Goal: Task Accomplishment & Management: Use online tool/utility

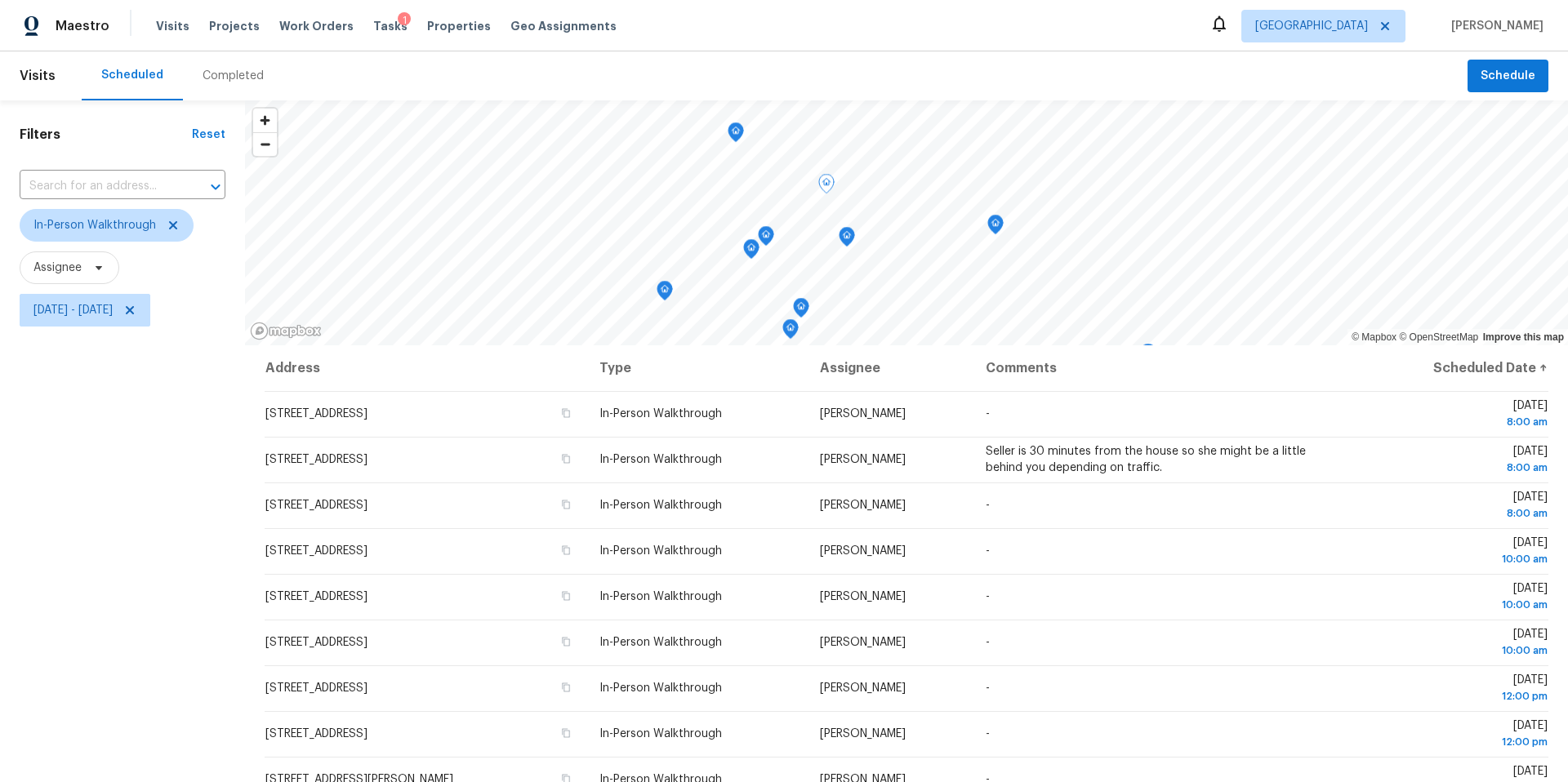
scroll to position [171, 0]
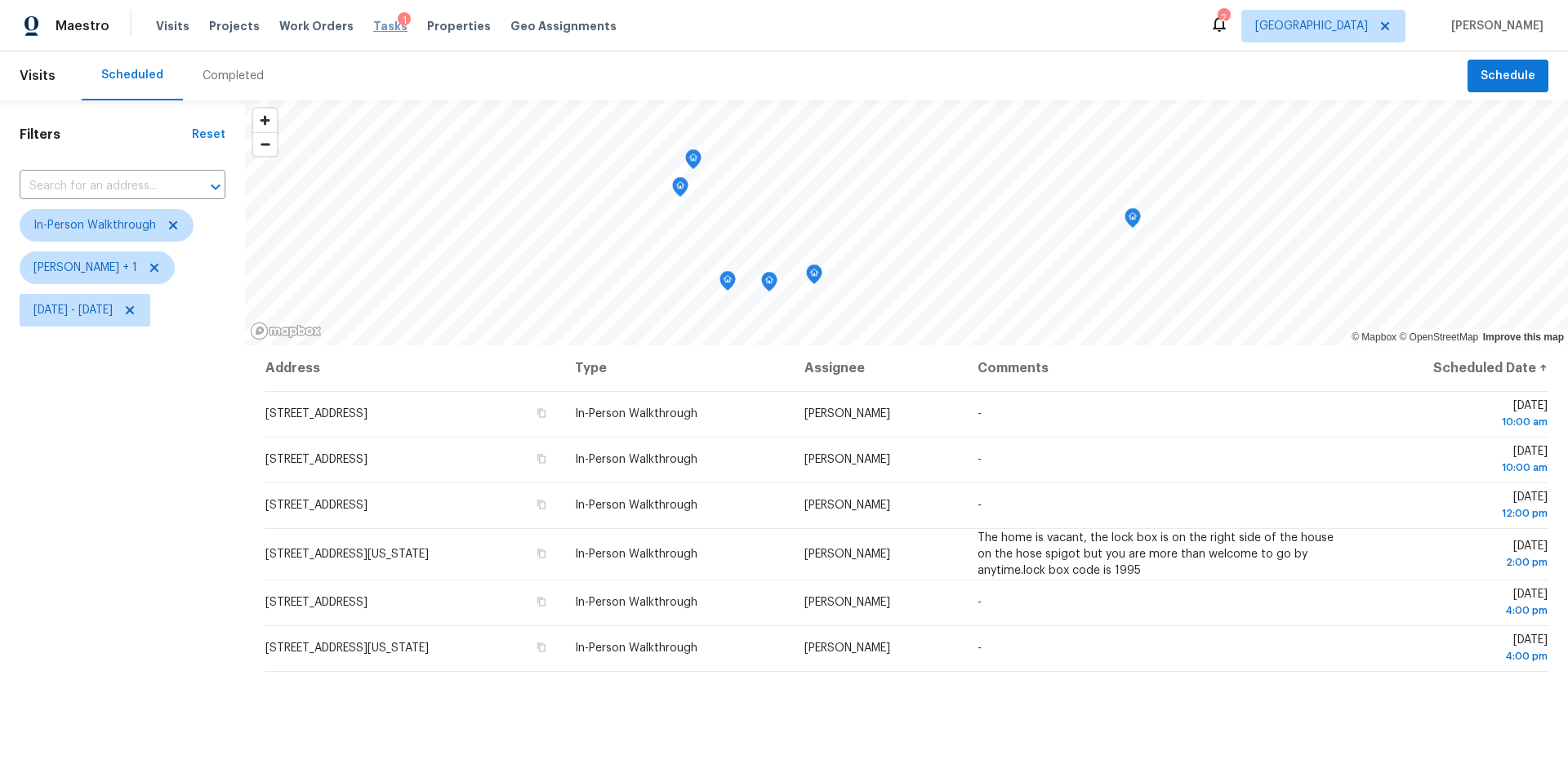
click at [373, 22] on span "Tasks" at bounding box center [390, 26] width 35 height 12
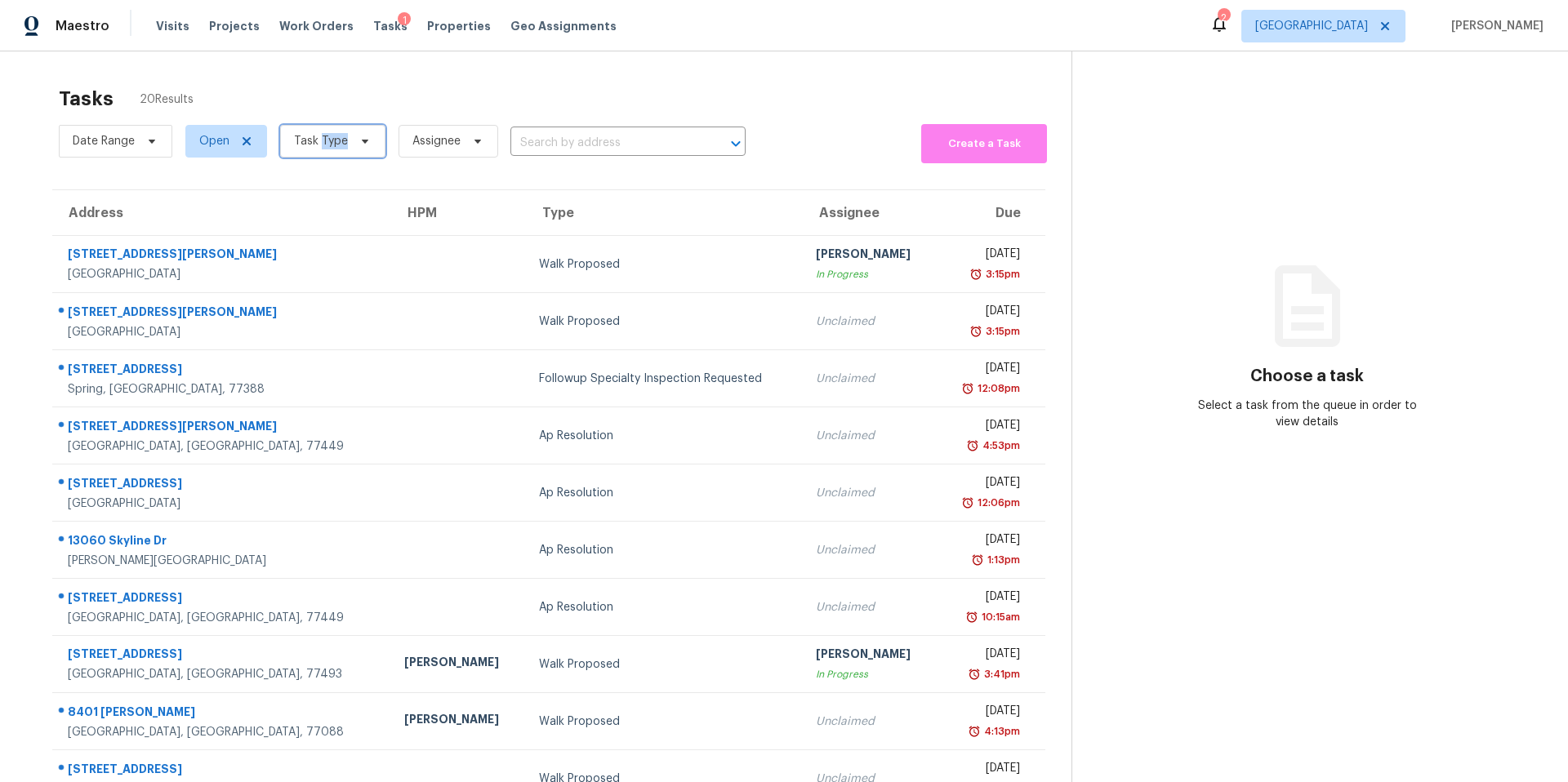
click at [340, 143] on span "Task Type" at bounding box center [321, 141] width 54 height 16
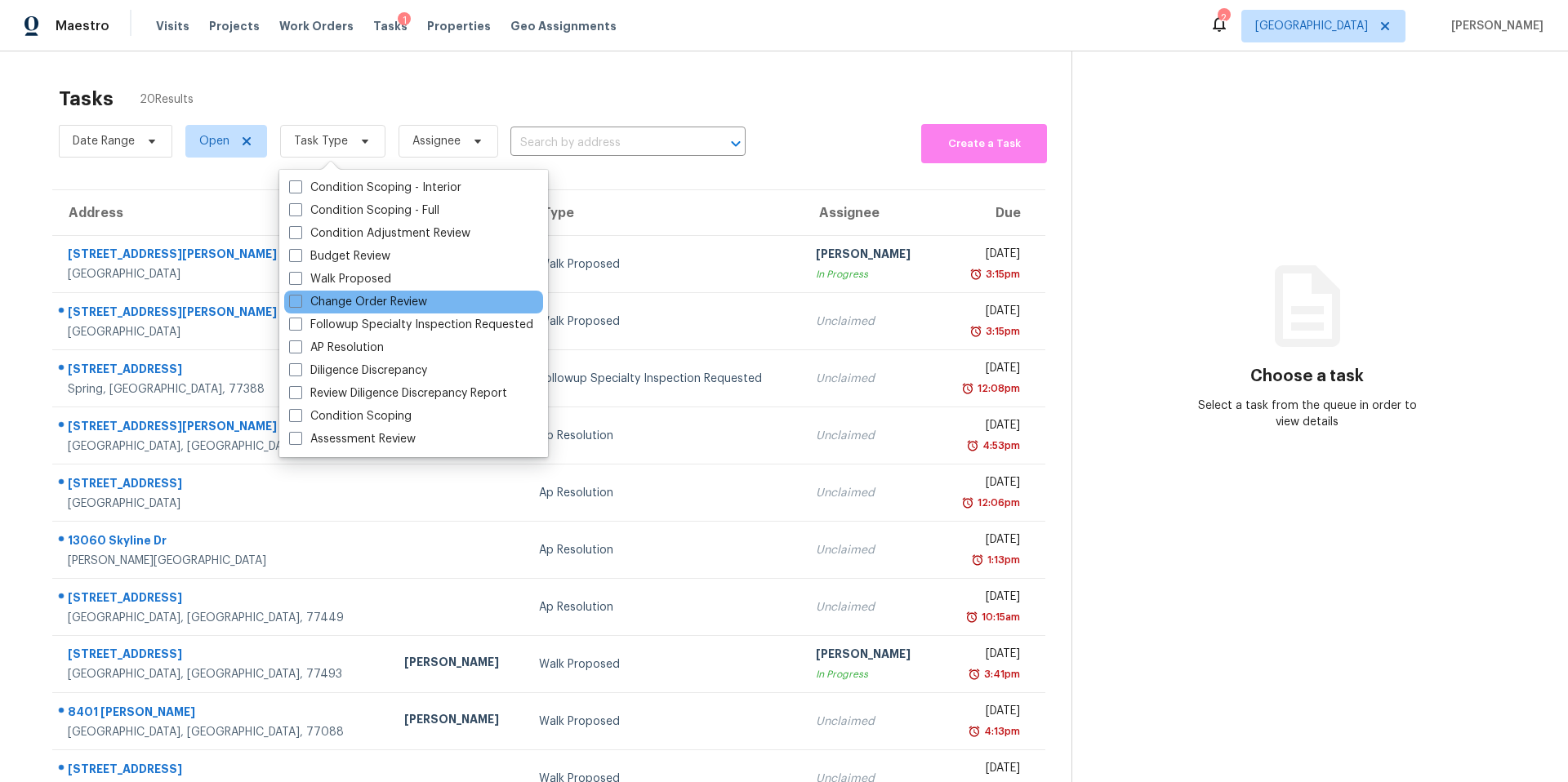
click at [312, 311] on div "Change Order Review" at bounding box center [413, 301] width 259 height 23
click at [312, 302] on label "Change Order Review" at bounding box center [358, 301] width 138 height 16
click at [300, 302] on input "Change Order Review" at bounding box center [294, 299] width 11 height 11
checkbox input "true"
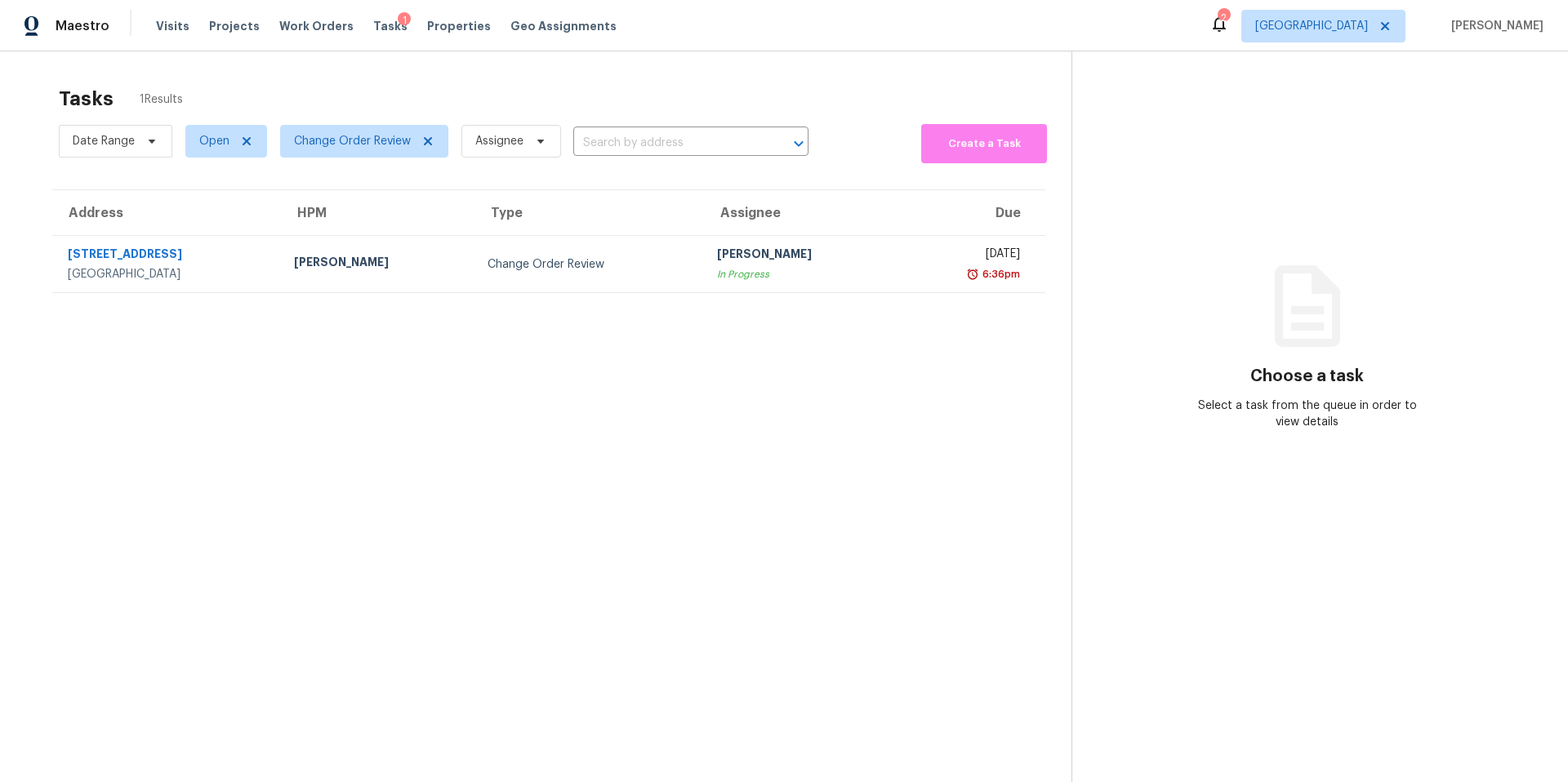
click at [469, 71] on div "Tasks 1 Results Date Range Open Change Order Review Assignee ​ Create a Task Ad…" at bounding box center [784, 442] width 1568 height 782
click at [173, 24] on span "Visits" at bounding box center [173, 25] width 34 height 16
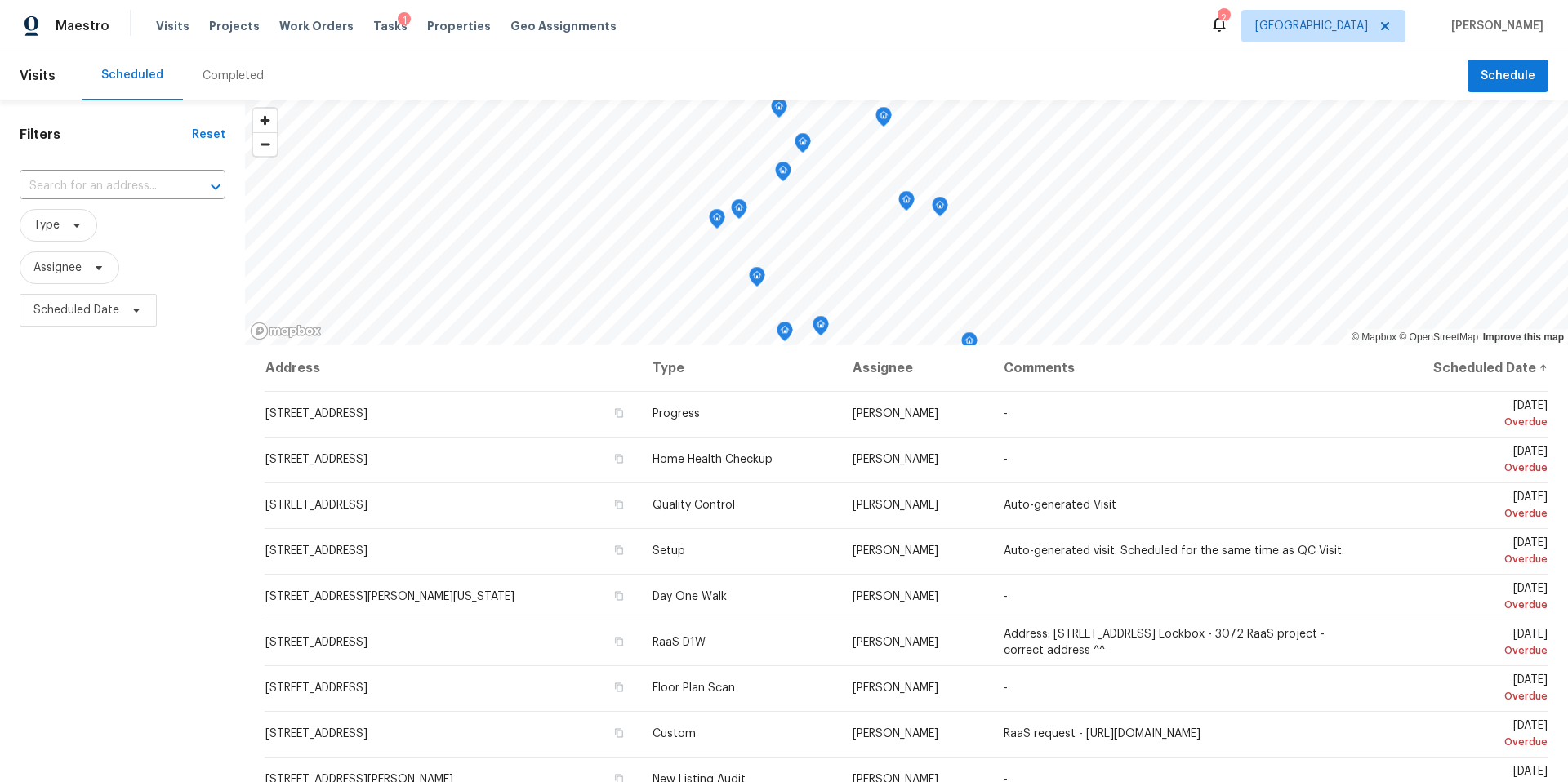
click at [223, 78] on div "Completed" at bounding box center [233, 76] width 61 height 16
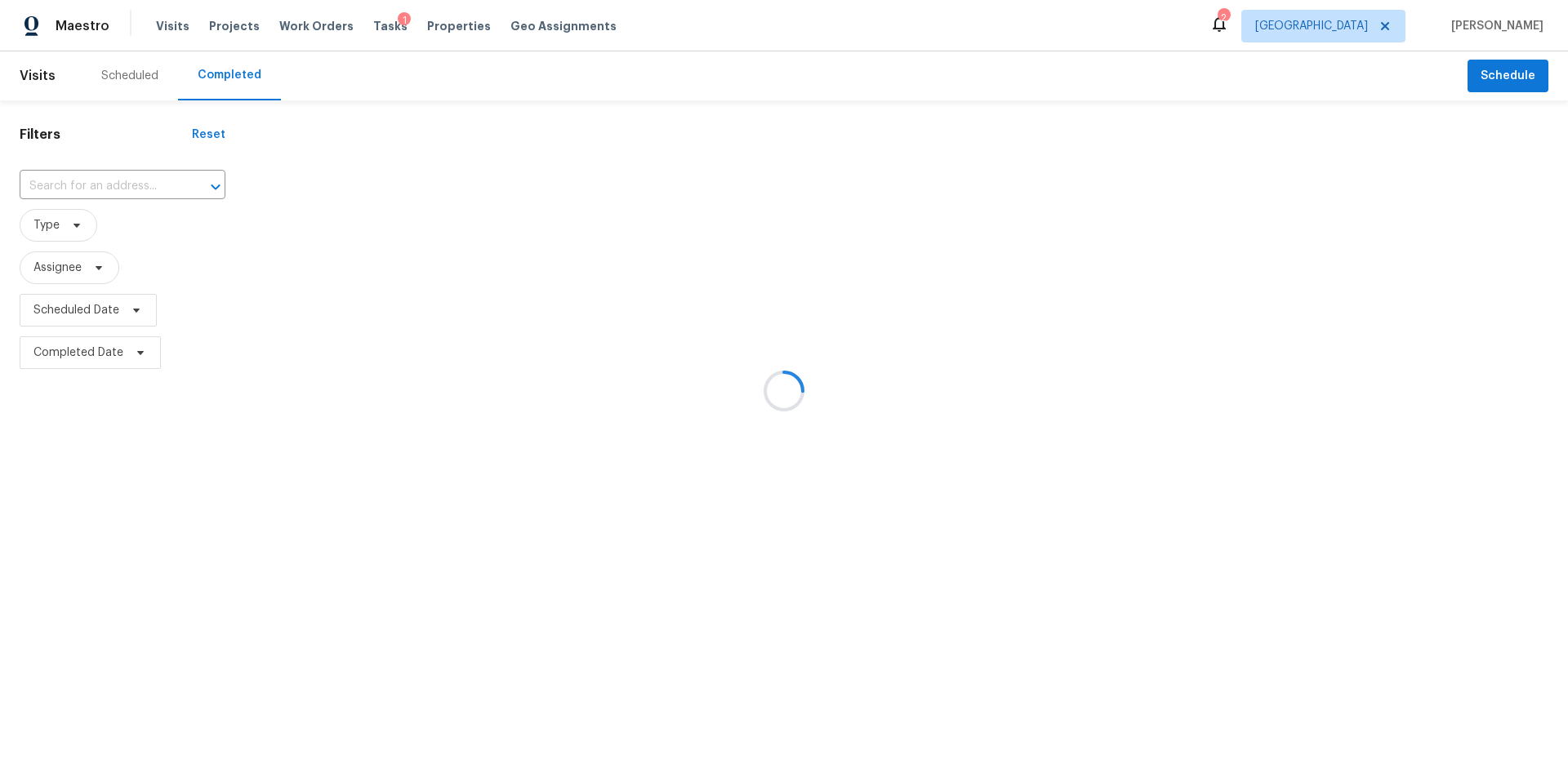
click at [93, 185] on div at bounding box center [784, 391] width 1568 height 782
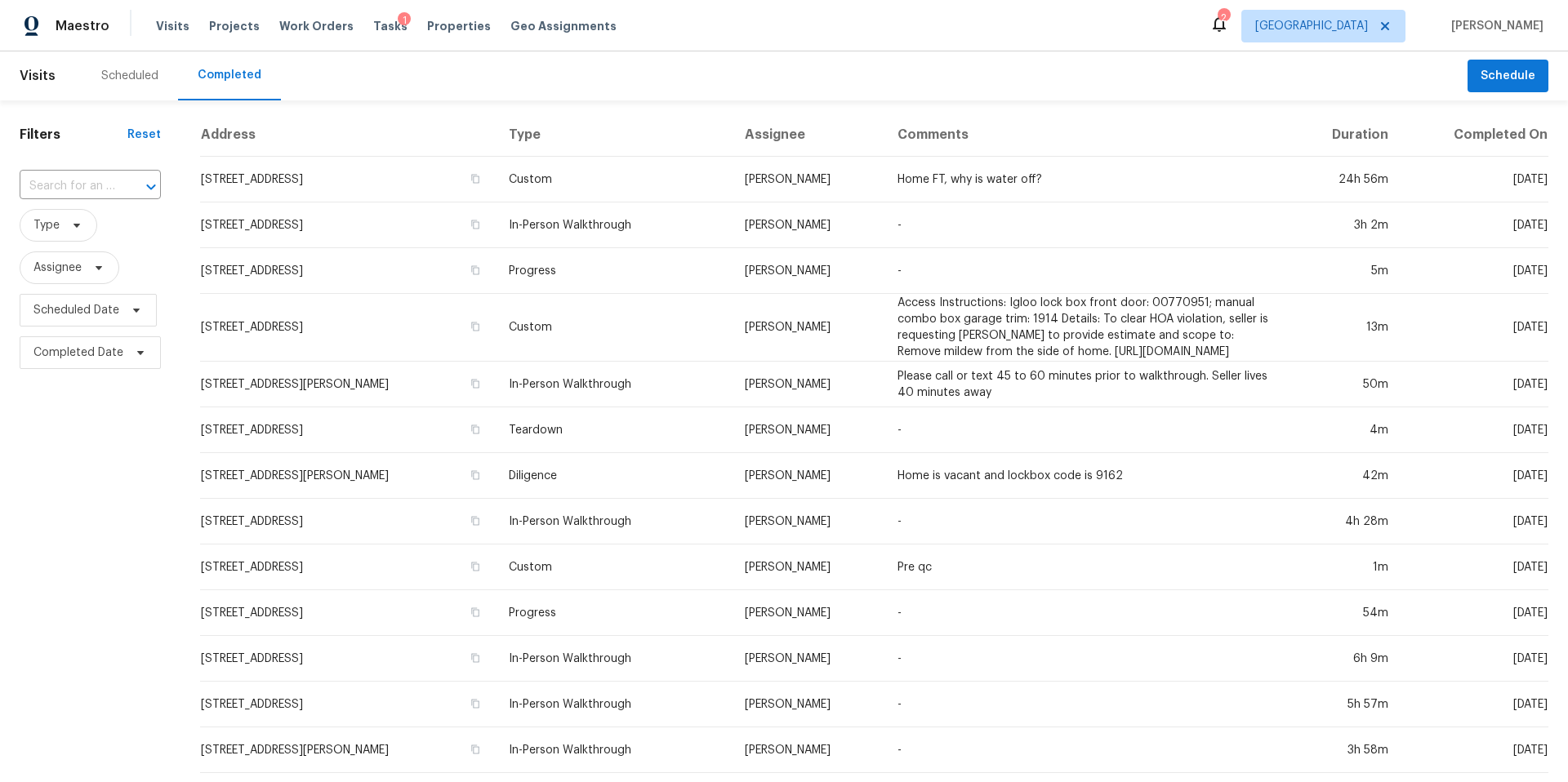
click at [93, 191] on input "text" at bounding box center [67, 187] width 95 height 25
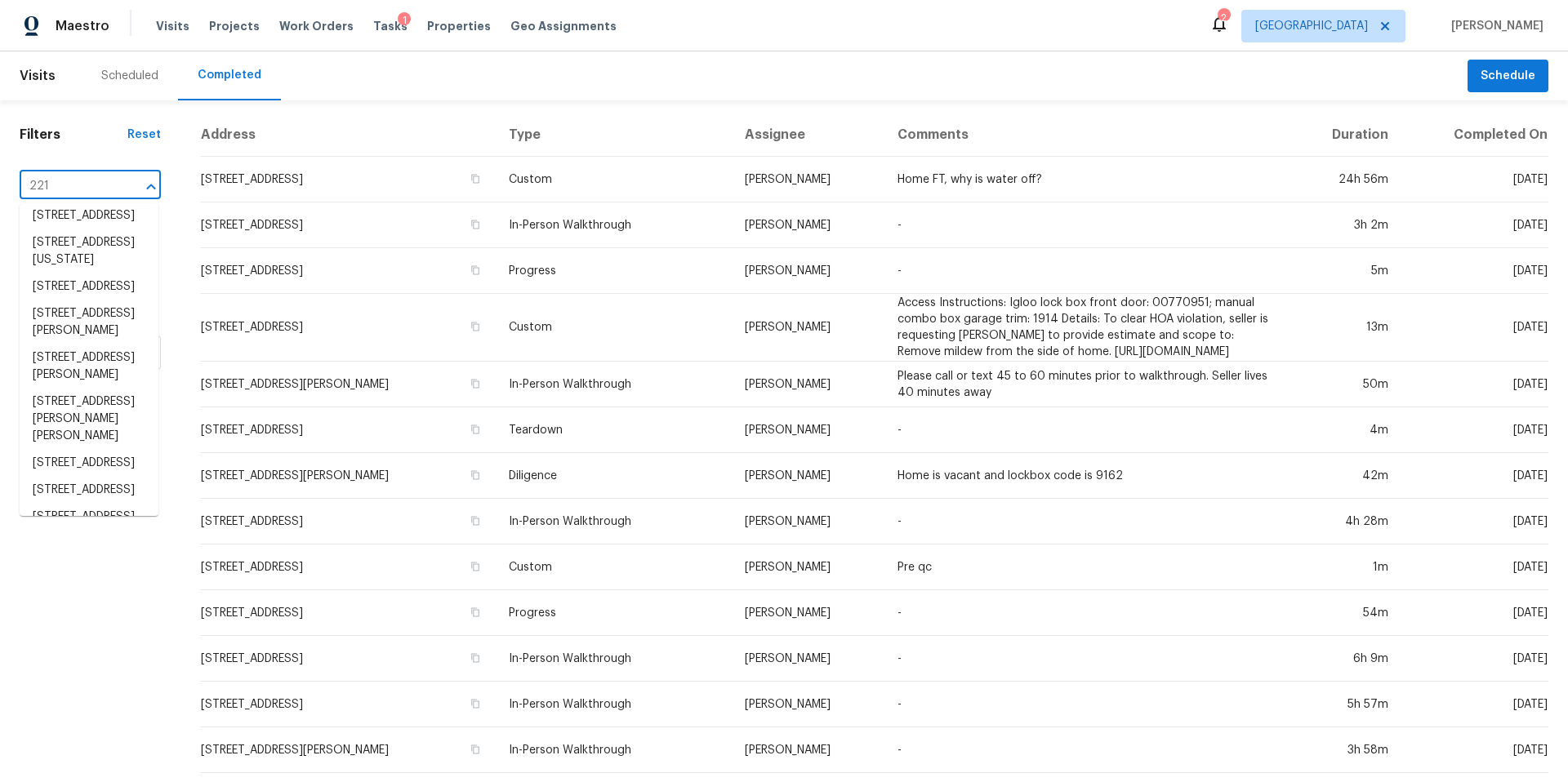
scroll to position [178, 0]
type input "221"
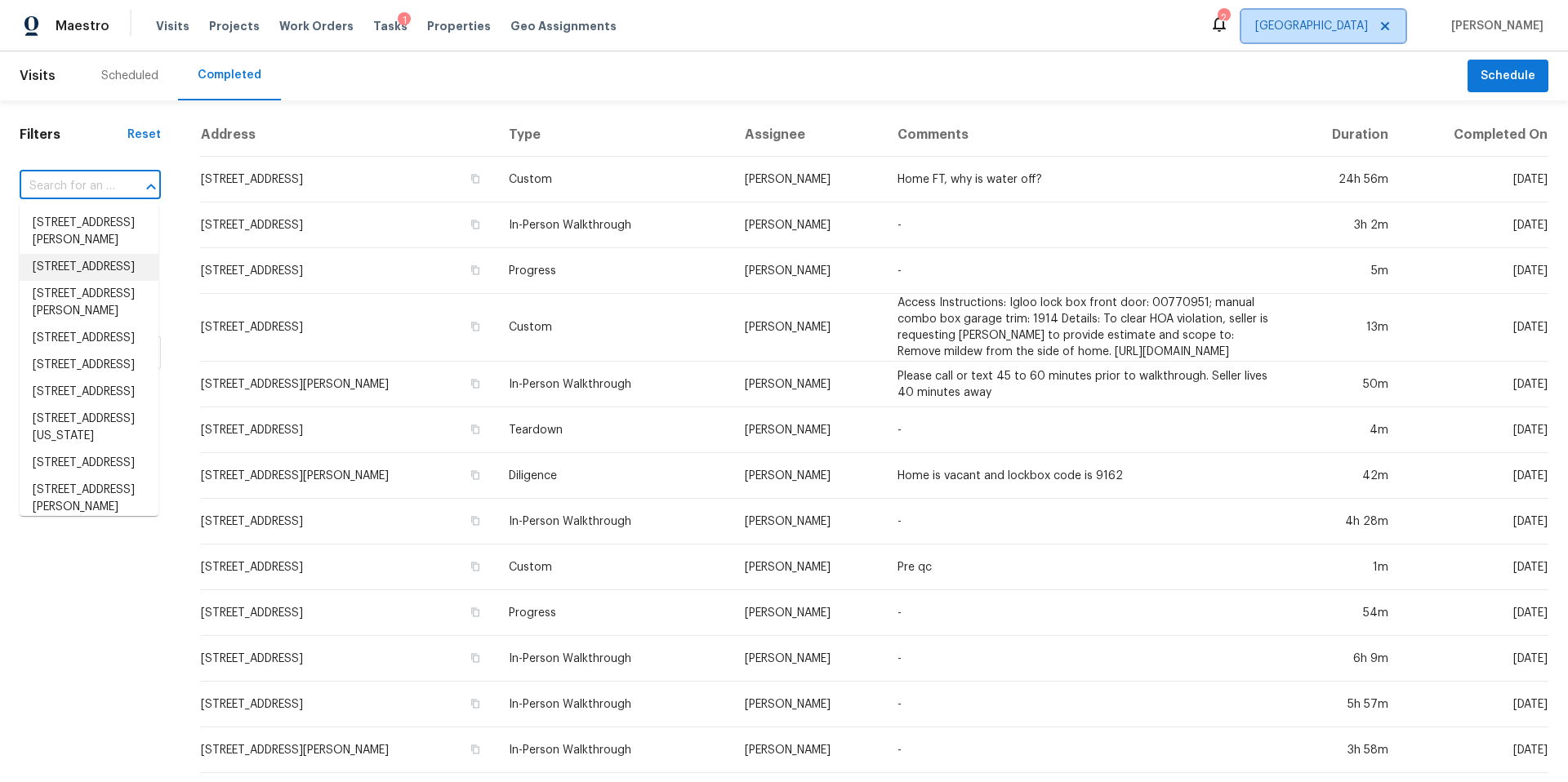
click at [1368, 29] on span "Houston" at bounding box center [1312, 25] width 113 height 16
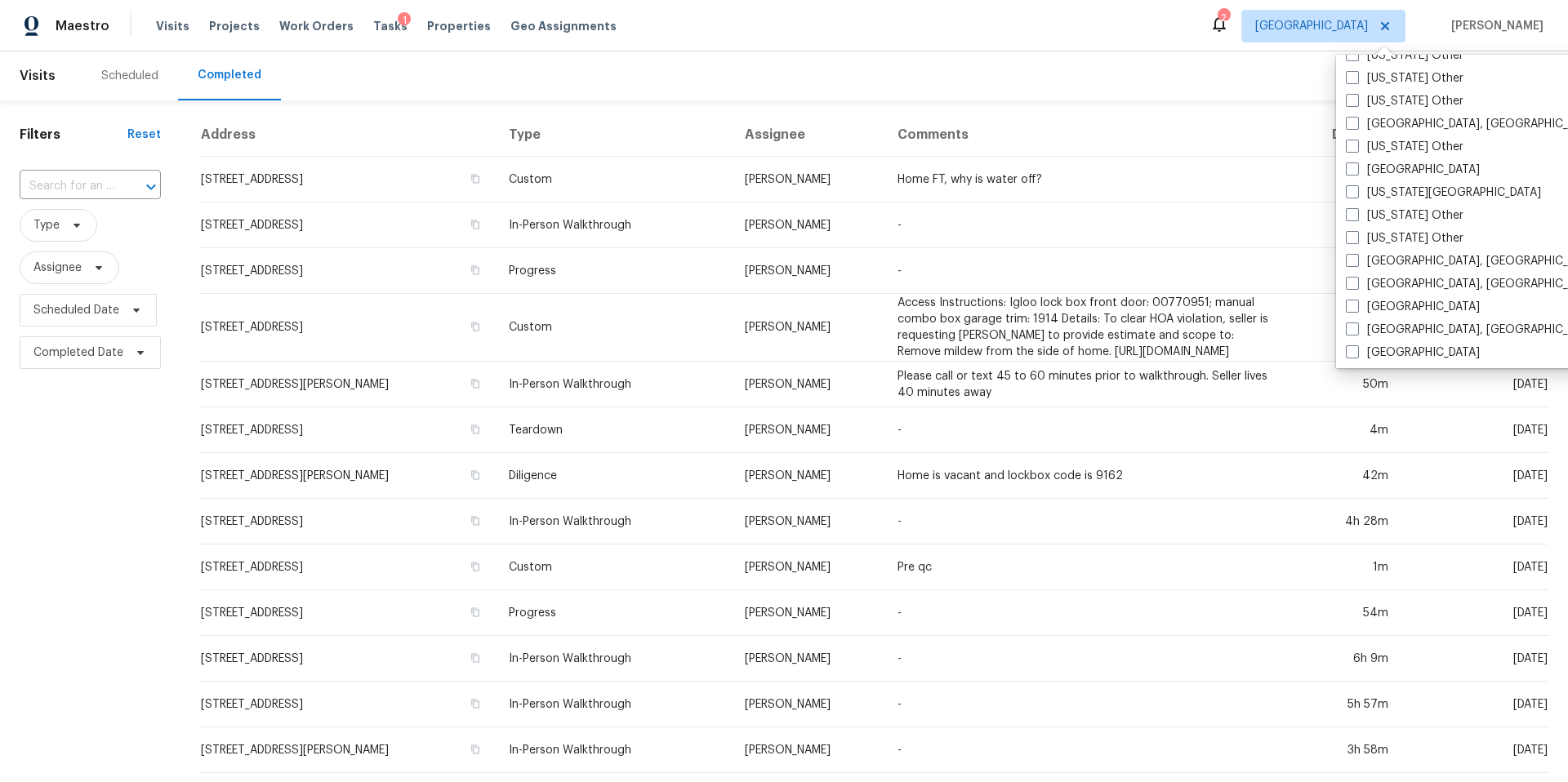
scroll to position [874, 0]
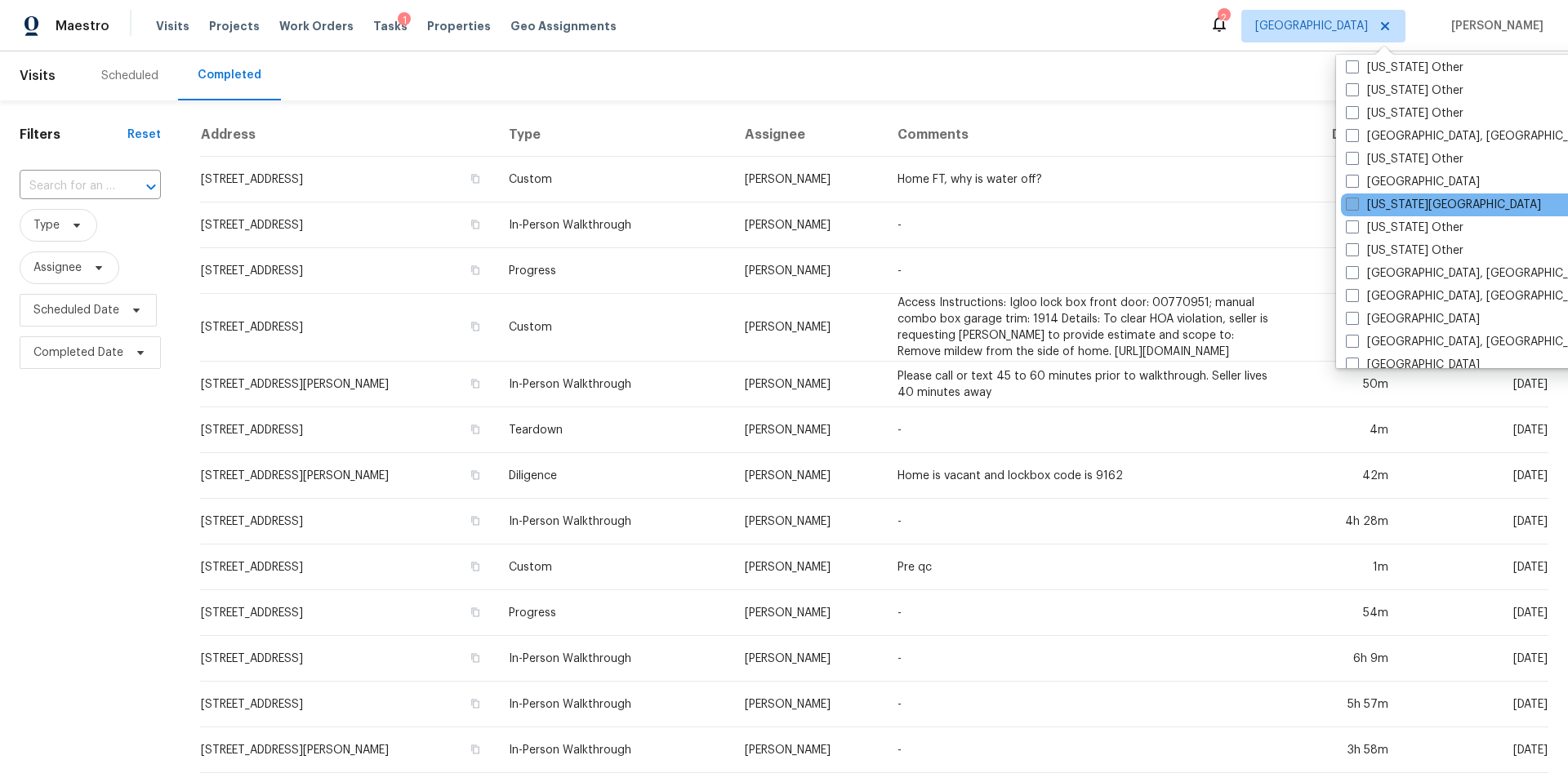
click at [1357, 202] on span at bounding box center [1353, 205] width 13 height 13
click at [1357, 202] on input "[US_STATE][GEOGRAPHIC_DATA]" at bounding box center [1352, 202] width 11 height 11
checkbox input "true"
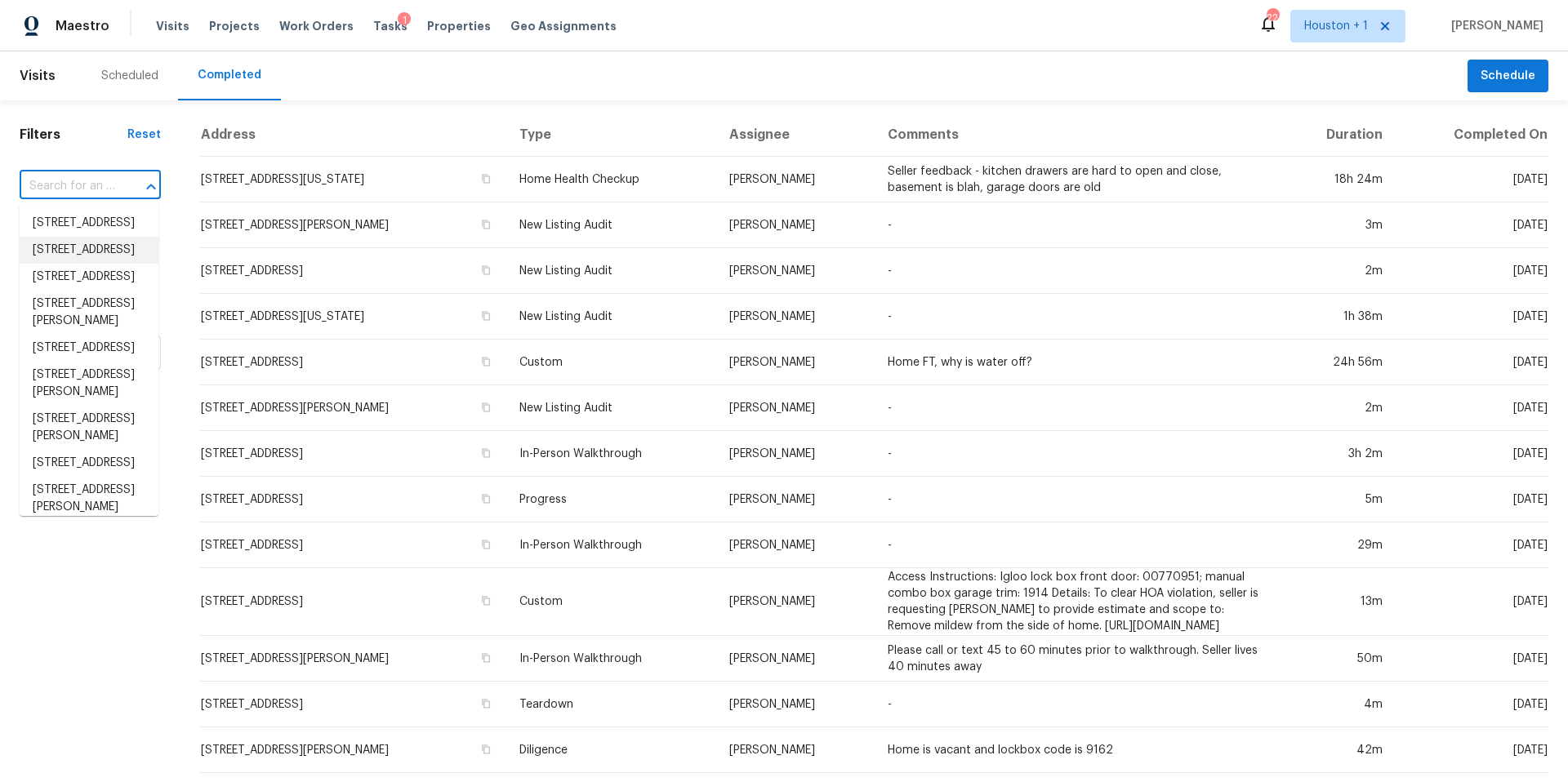
click at [62, 184] on input "text" at bounding box center [67, 187] width 95 height 25
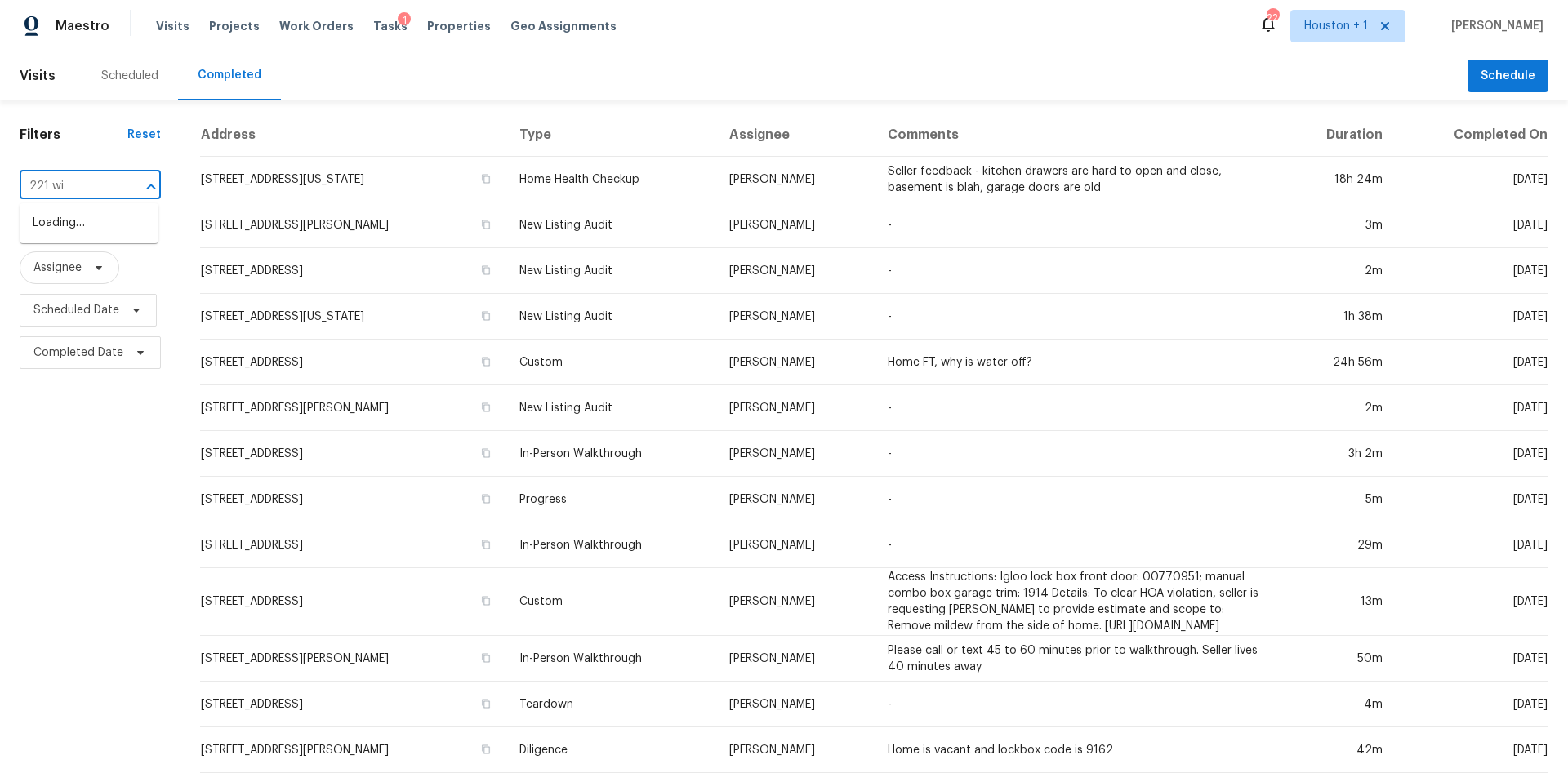
type input "221 wil"
click at [57, 237] on li "221 Wilshire Blvd, Liberty, MO 64068" at bounding box center [88, 223] width 139 height 27
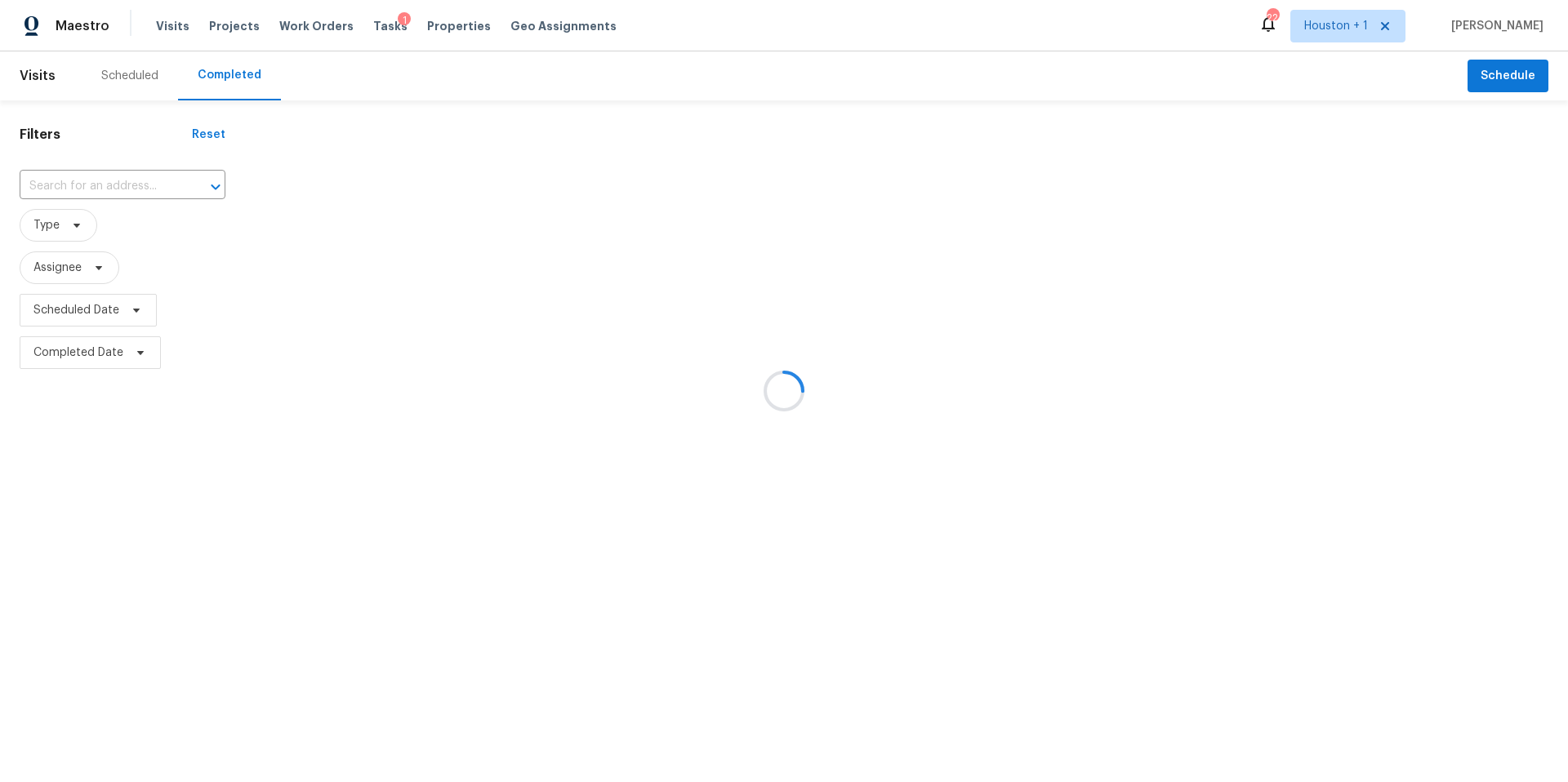
type input "221 Wilshire Blvd, Liberty, MO 64068"
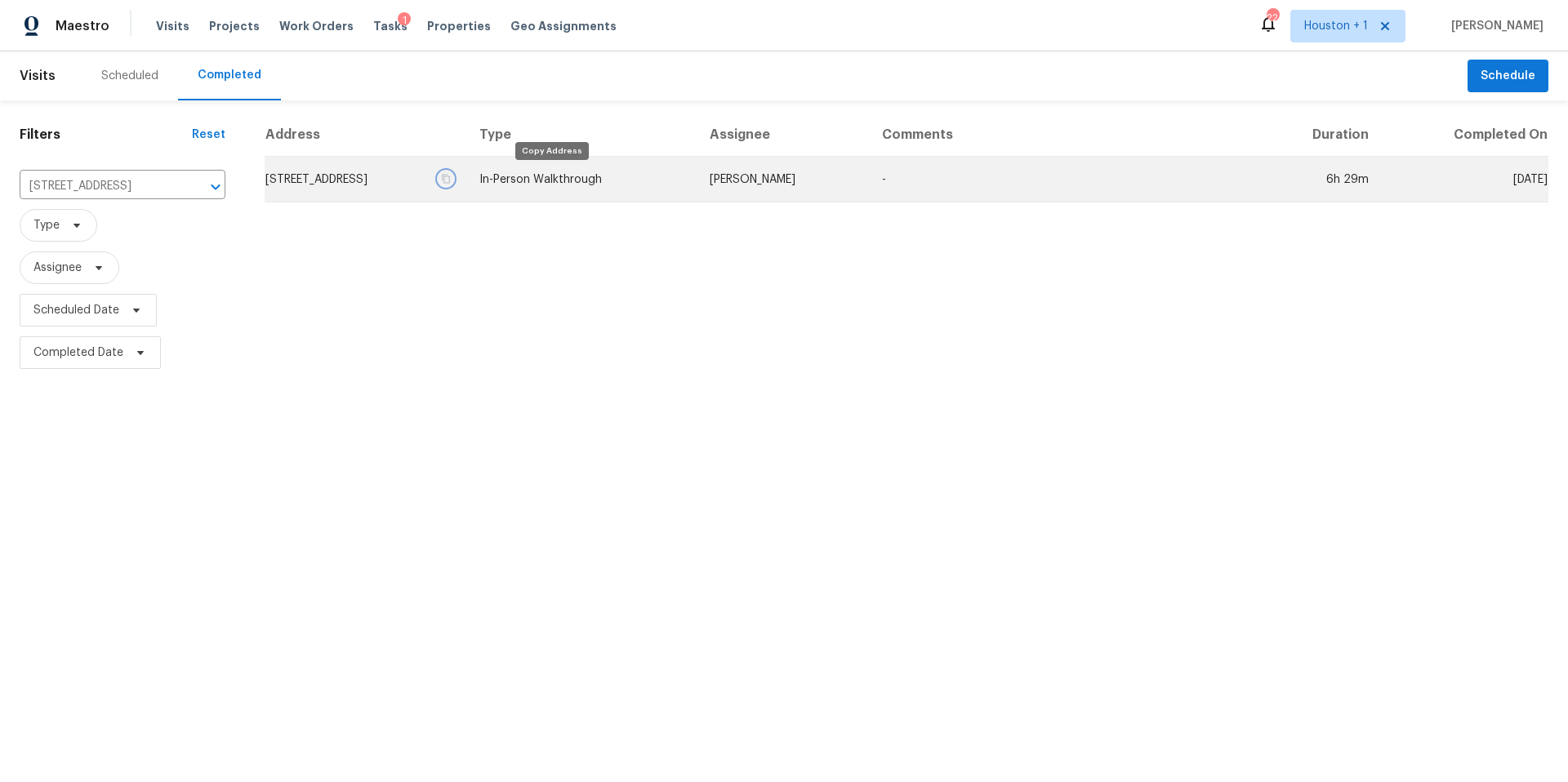
click at [451, 177] on icon "button" at bounding box center [446, 179] width 10 height 10
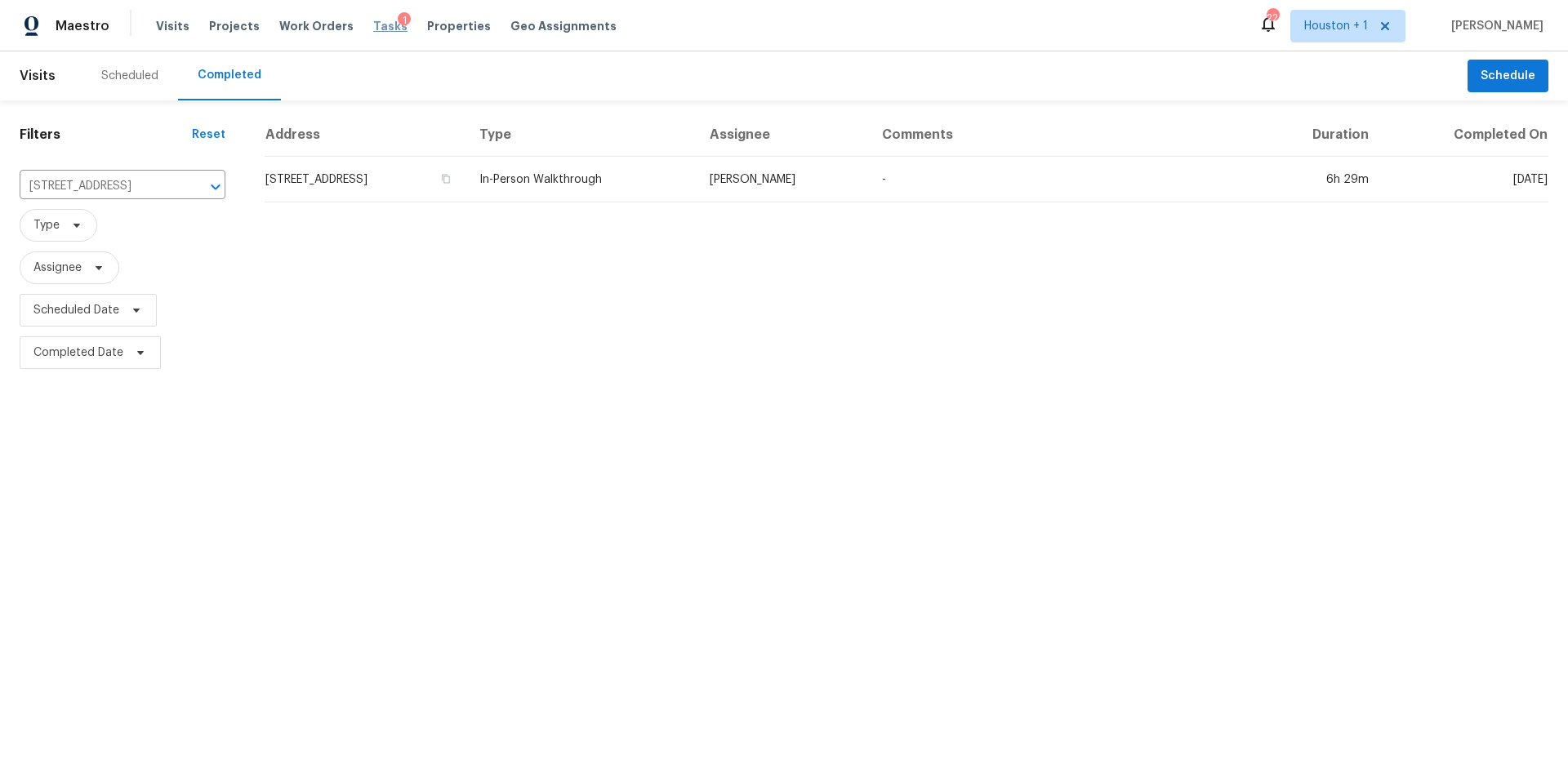
click at [379, 24] on span "Tasks" at bounding box center [390, 26] width 35 height 12
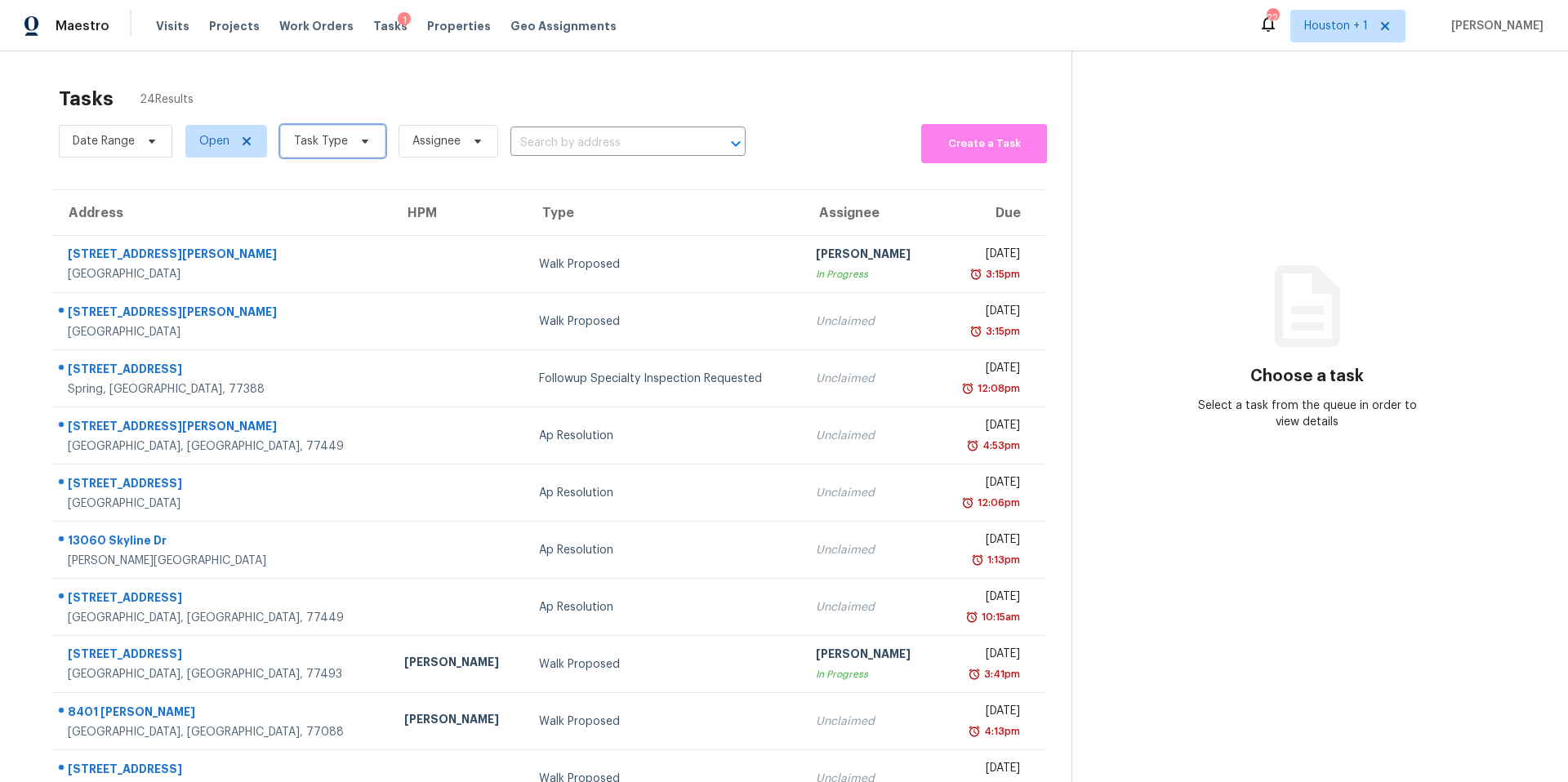
click at [334, 141] on span "Task Type" at bounding box center [321, 141] width 54 height 16
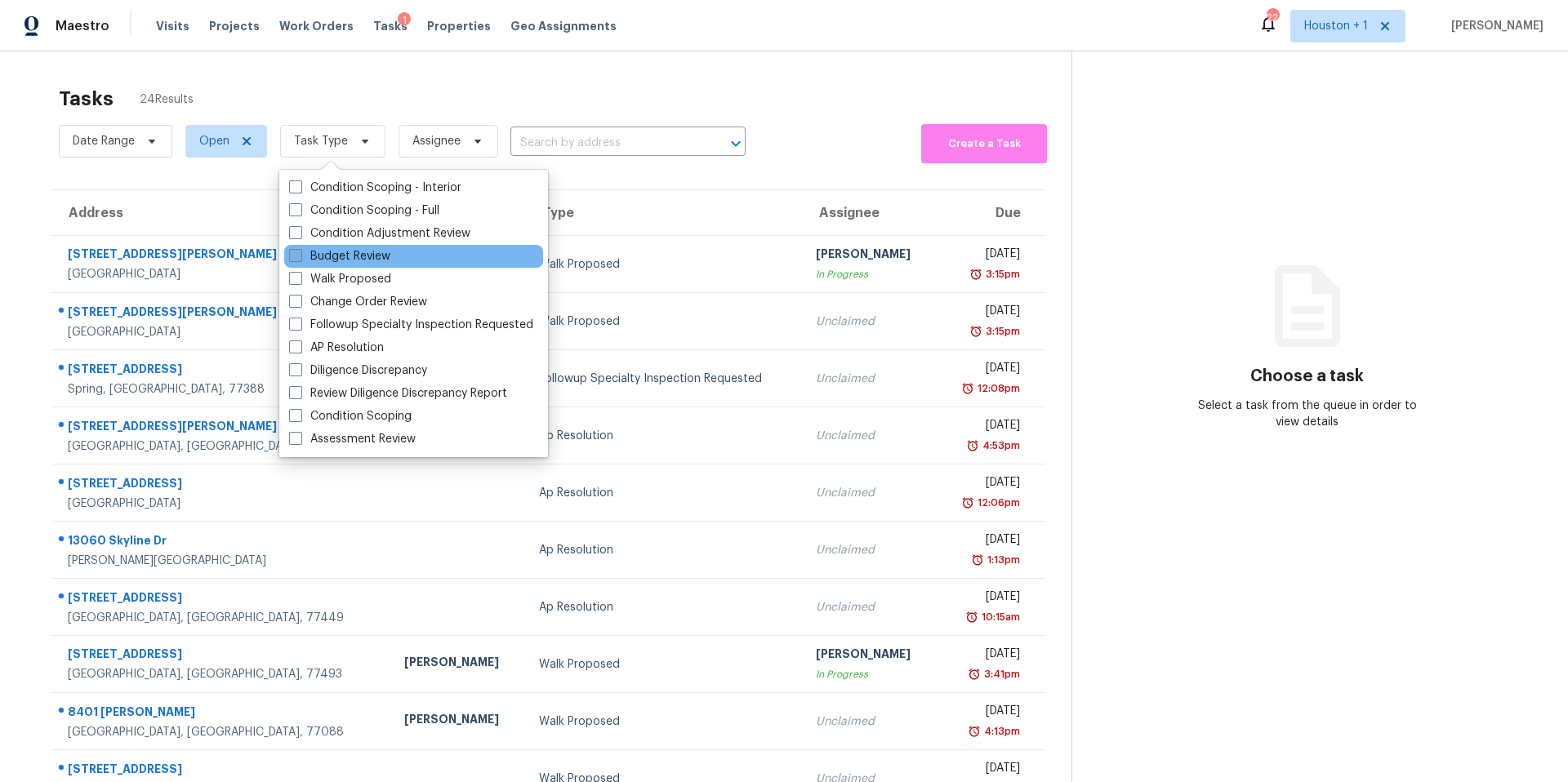
click at [313, 262] on label "Budget Review" at bounding box center [339, 256] width 101 height 16
click at [300, 258] on input "Budget Review" at bounding box center [294, 253] width 11 height 11
checkbox input "true"
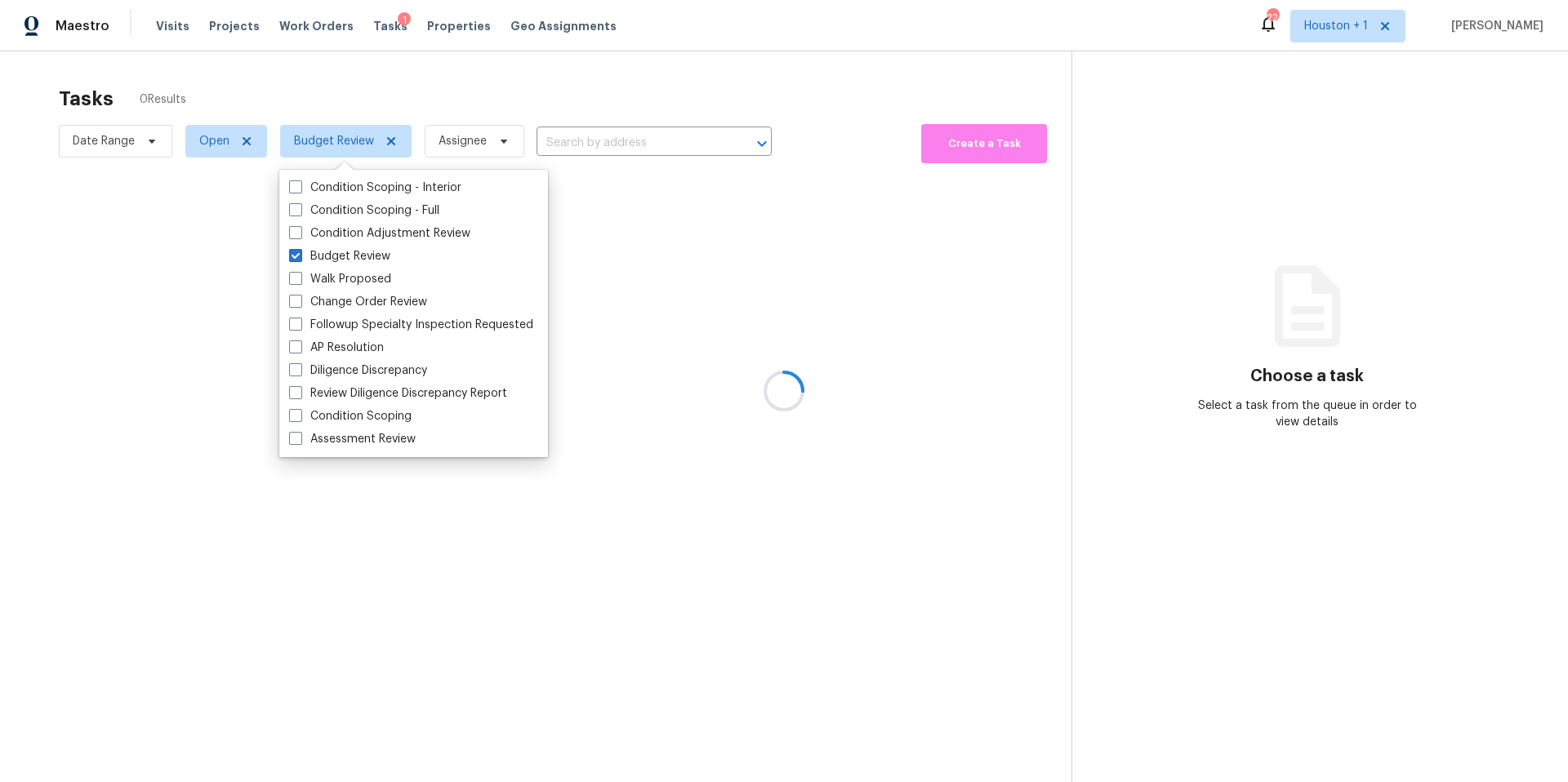
click at [392, 77] on div at bounding box center [784, 391] width 1568 height 782
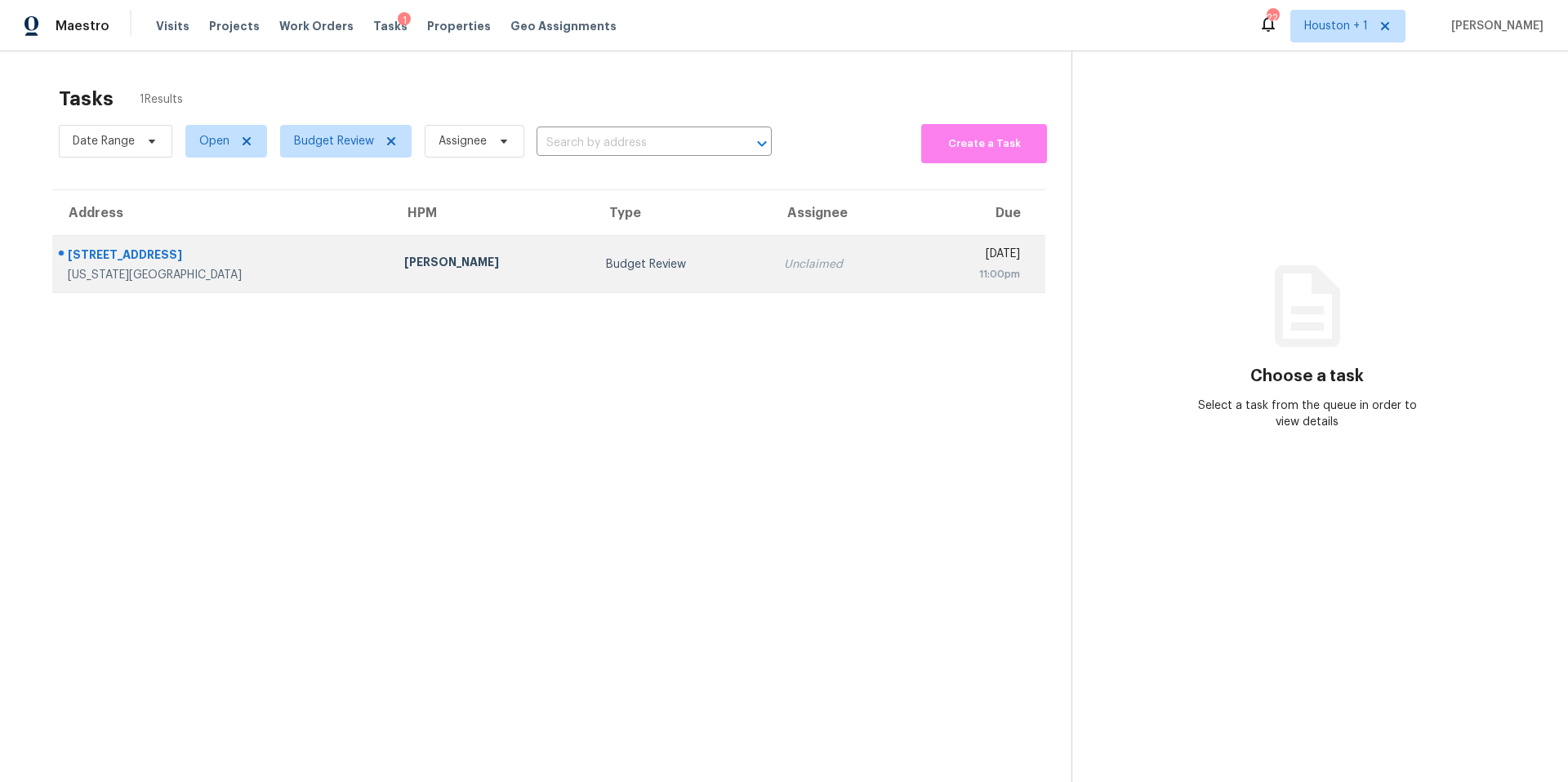
click at [392, 265] on td "[PERSON_NAME]" at bounding box center [493, 264] width 203 height 57
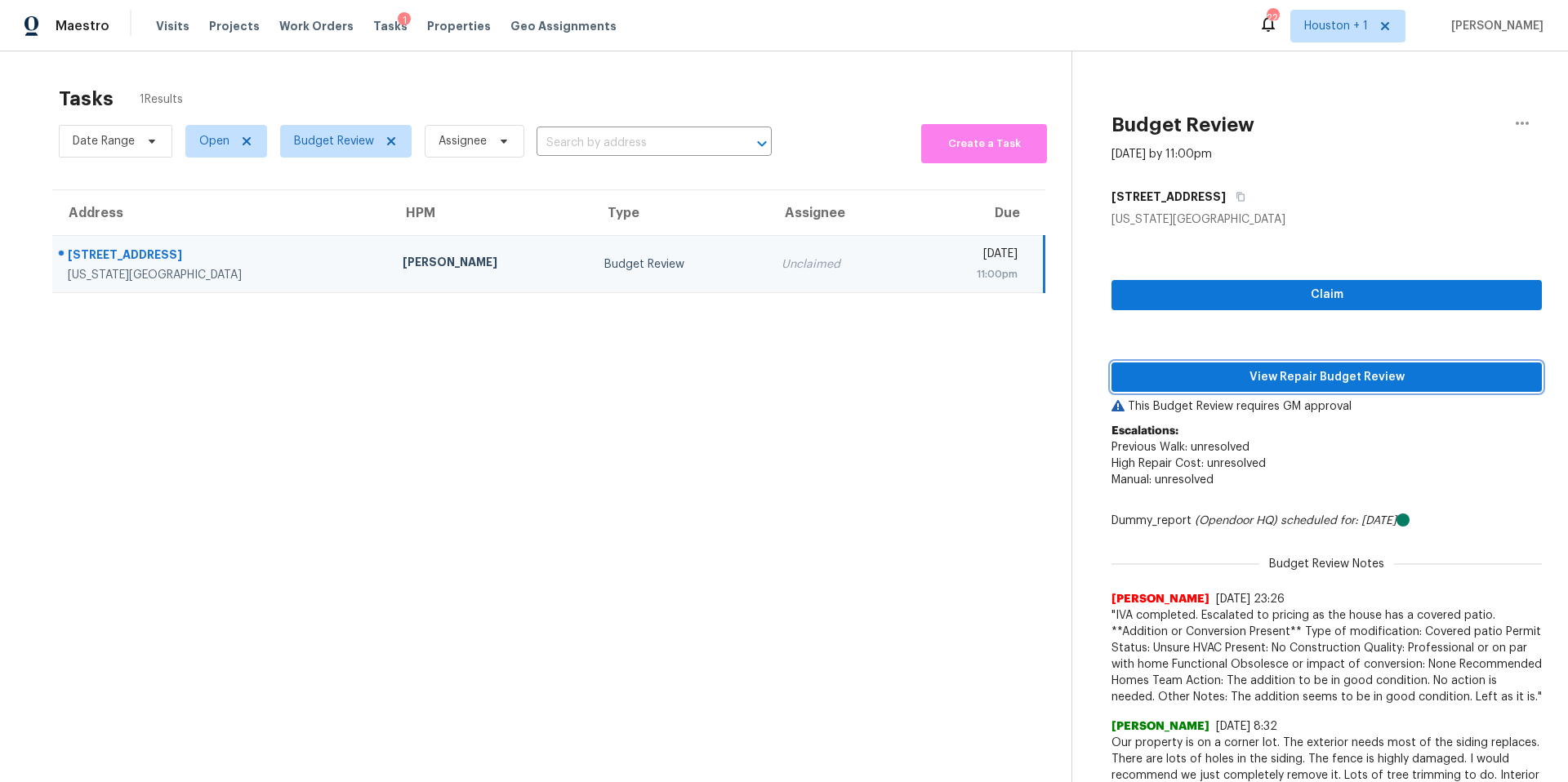
click at [1181, 376] on span "View Repair Budget Review" at bounding box center [1327, 377] width 404 height 20
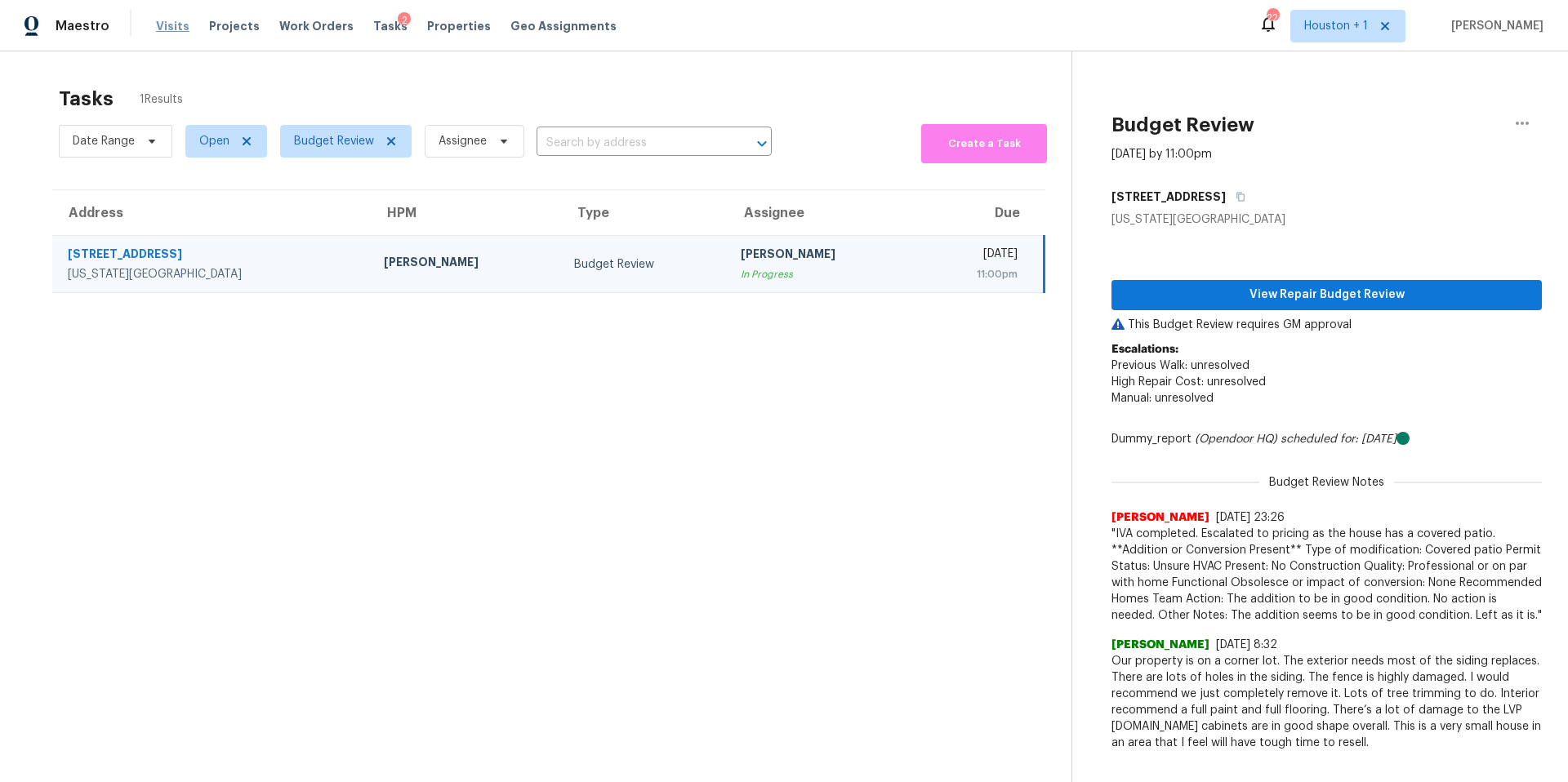
click at [165, 29] on span "Visits" at bounding box center [173, 25] width 34 height 16
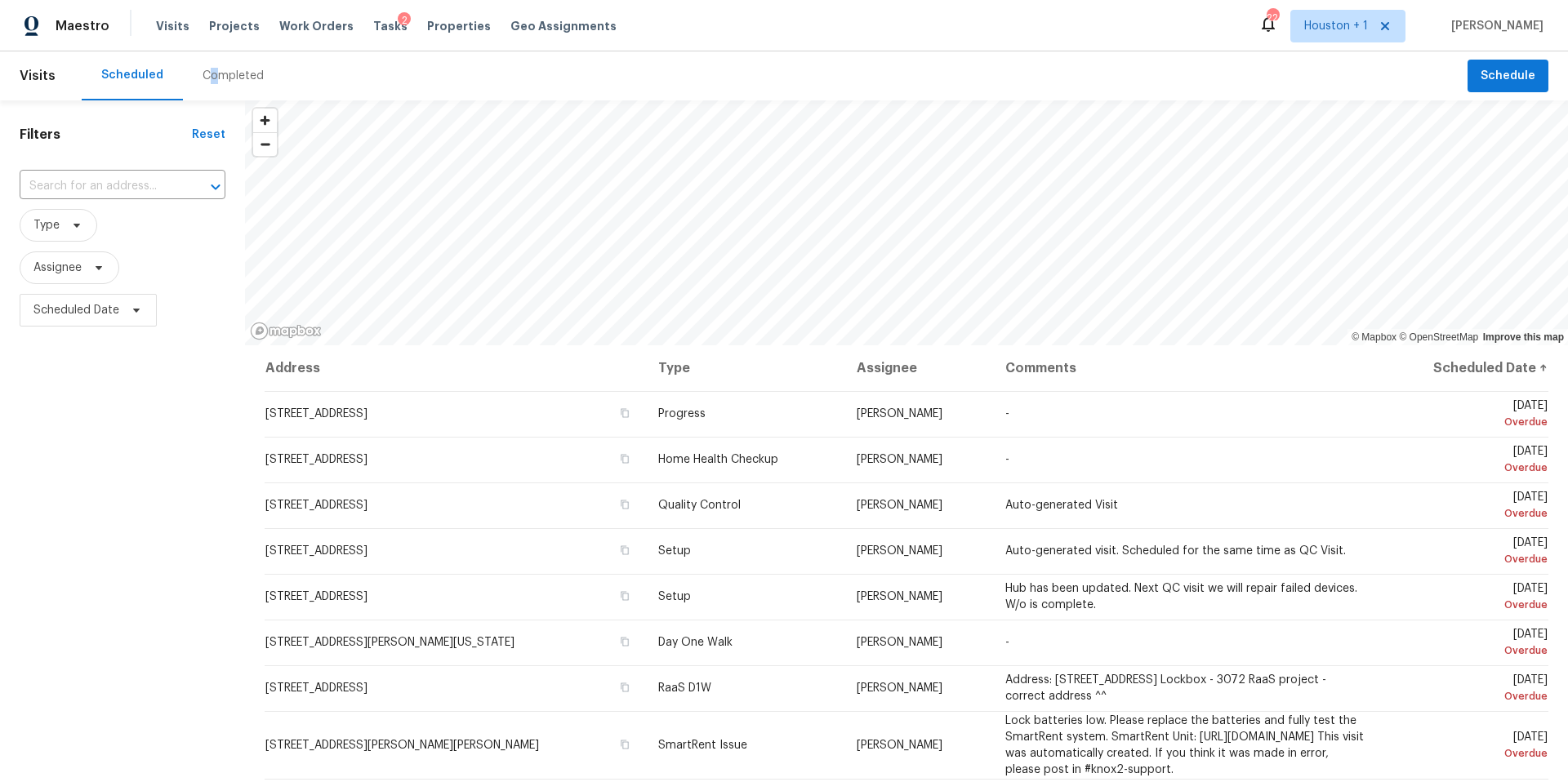
click at [208, 79] on div "Completed" at bounding box center [233, 76] width 61 height 16
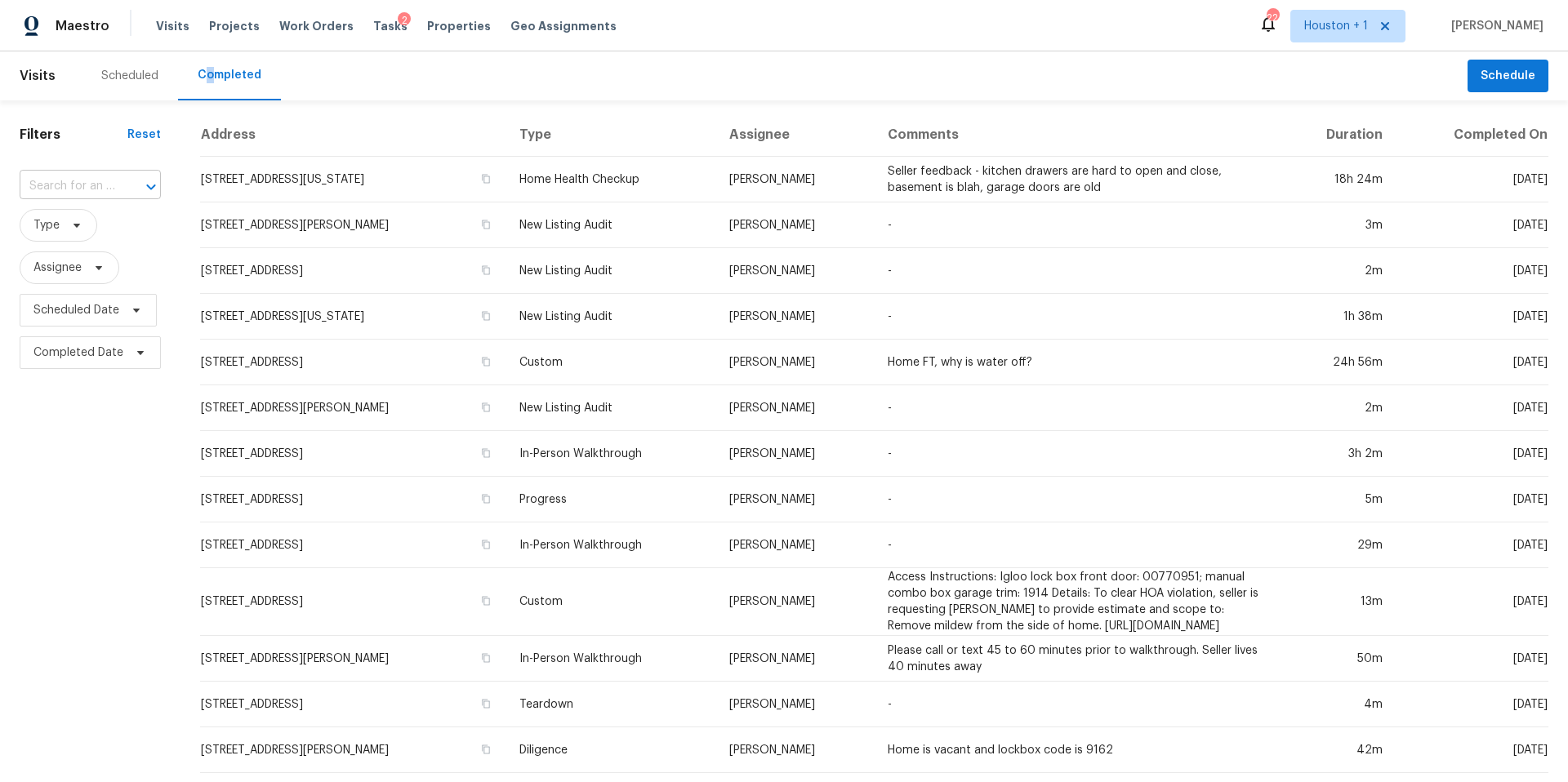
click at [128, 191] on div at bounding box center [140, 187] width 42 height 23
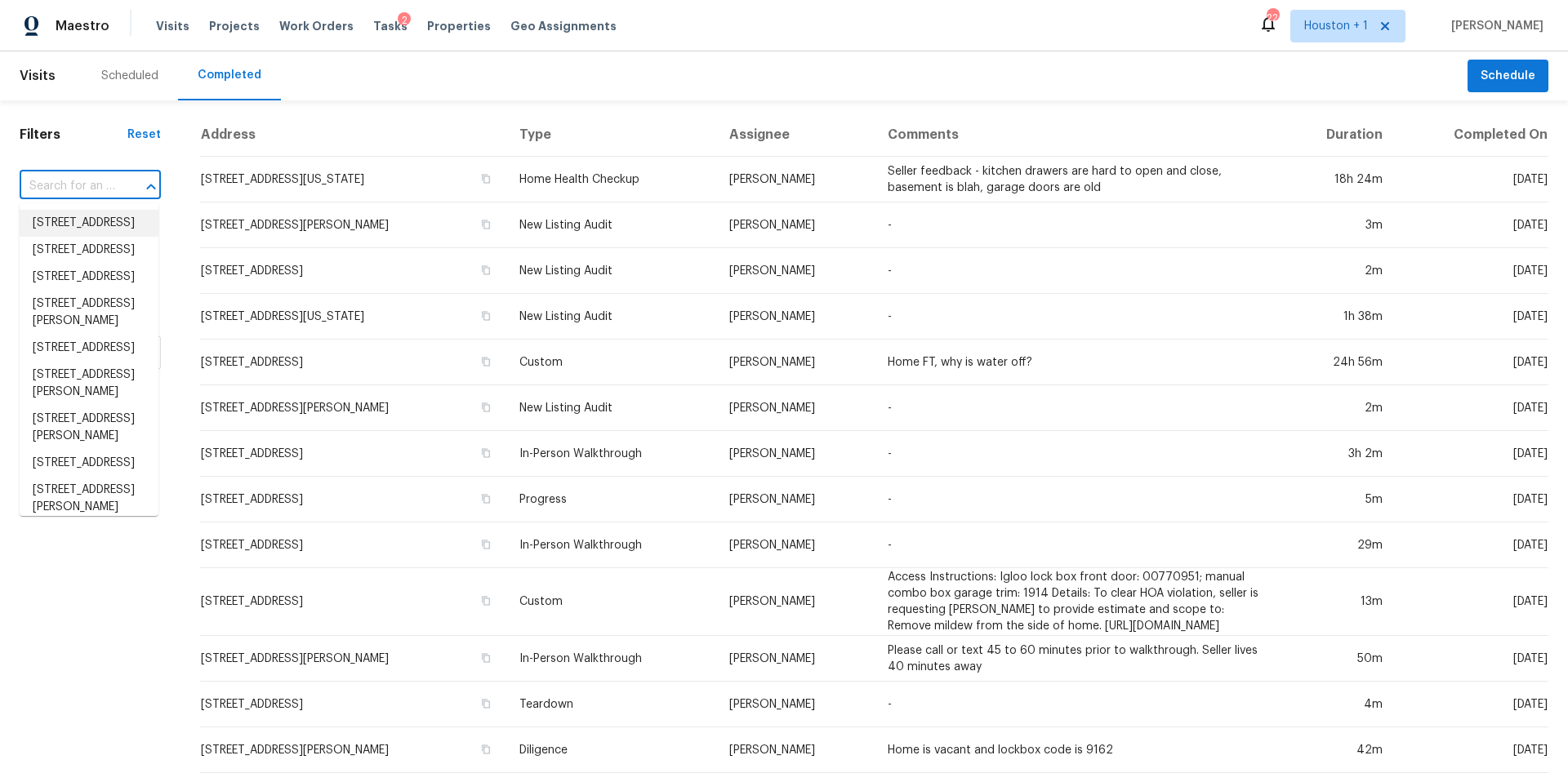
click at [51, 187] on input "text" at bounding box center [67, 187] width 95 height 25
paste input "2601 S 28th St, Kansas City, KS 66106"
type input "2601 S 28th St, Kansas City, KS 66106"
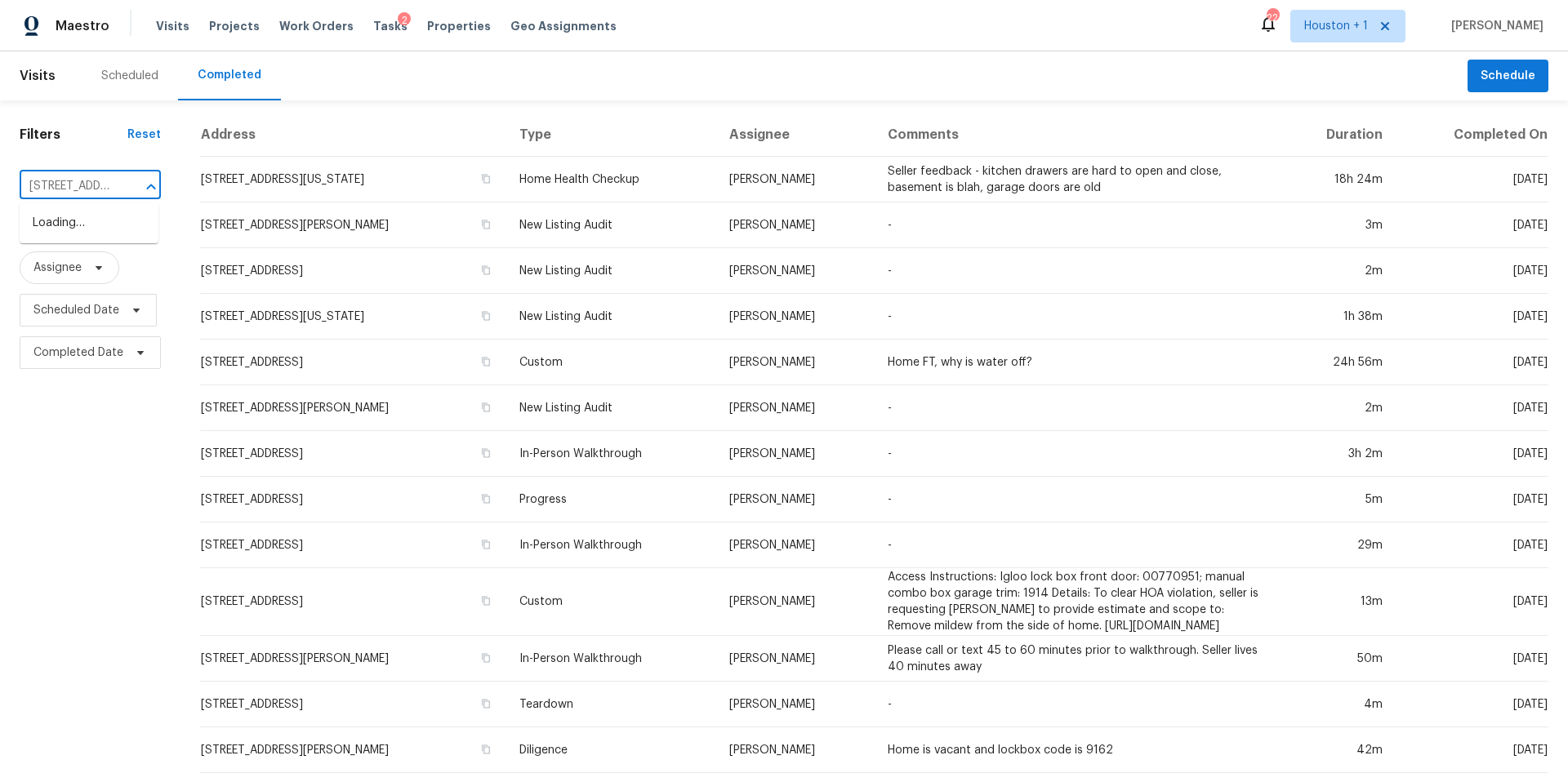
scroll to position [0, 117]
click at [77, 232] on li "2601 S 28th St, Kansas City, KS 66106" at bounding box center [88, 231] width 139 height 44
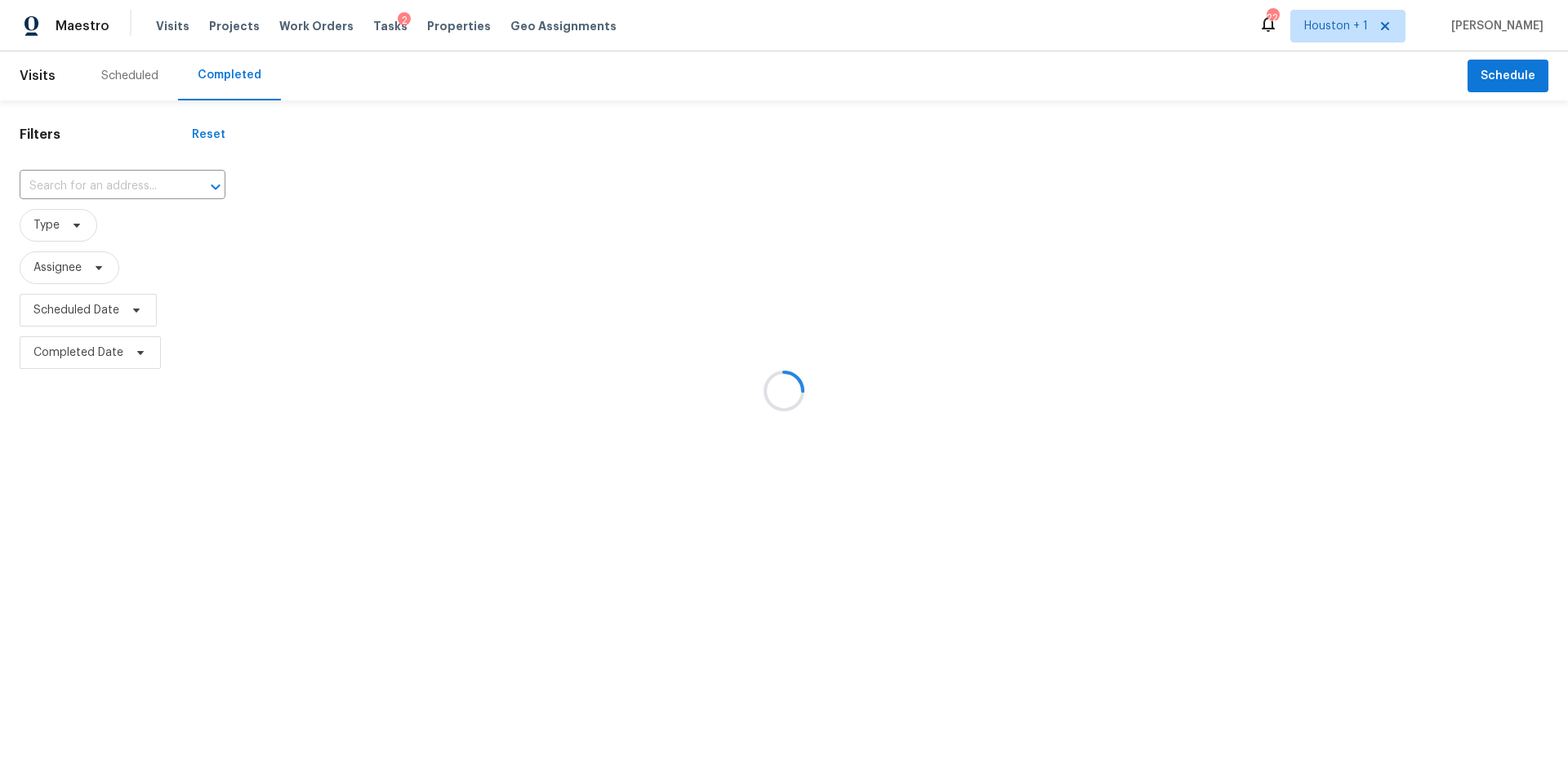
type input "2601 S 28th St, Kansas City, KS 66106"
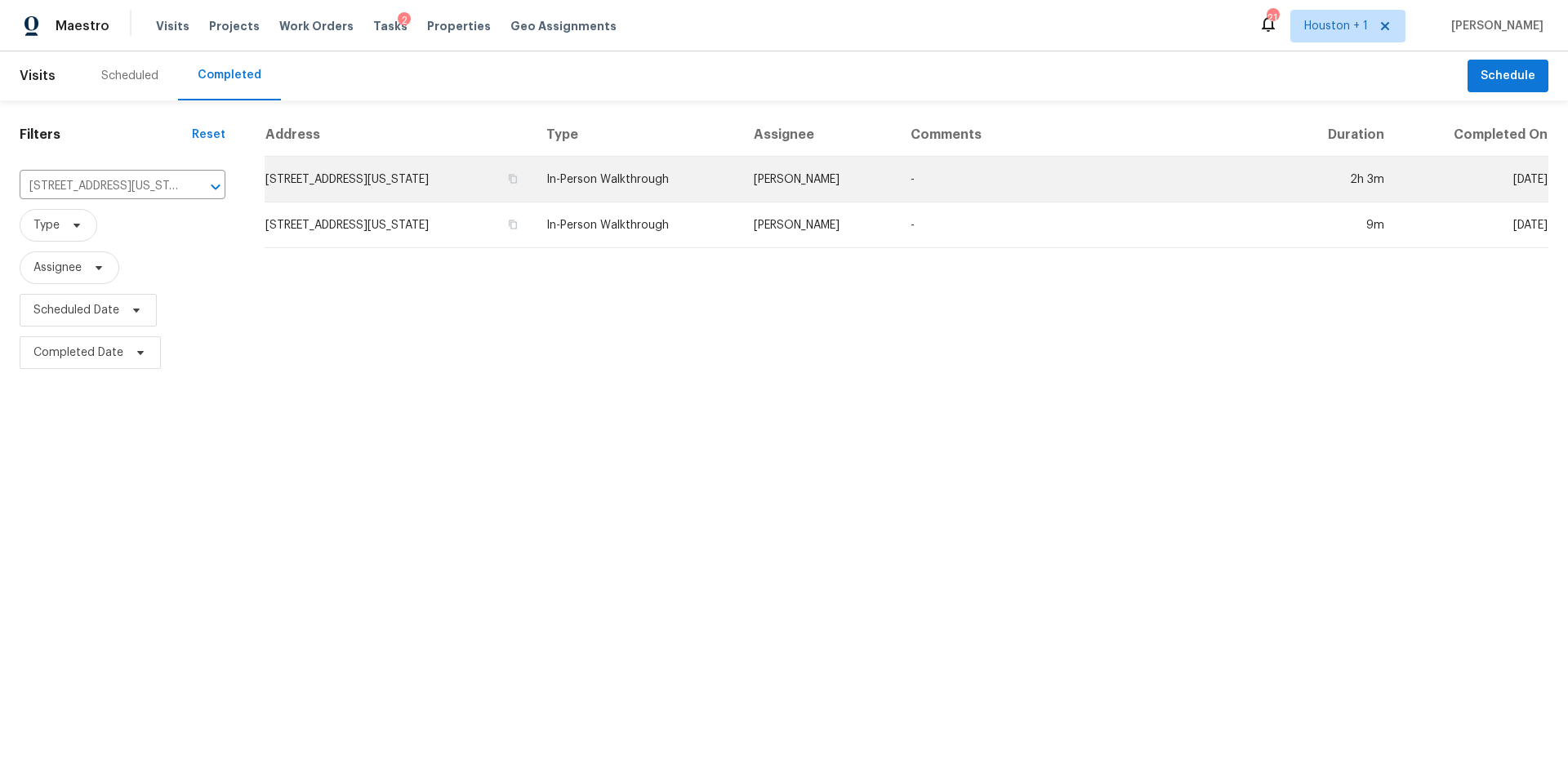
click at [418, 173] on td "2601 S 28th St, Kansas City, KS 66106" at bounding box center [398, 179] width 269 height 45
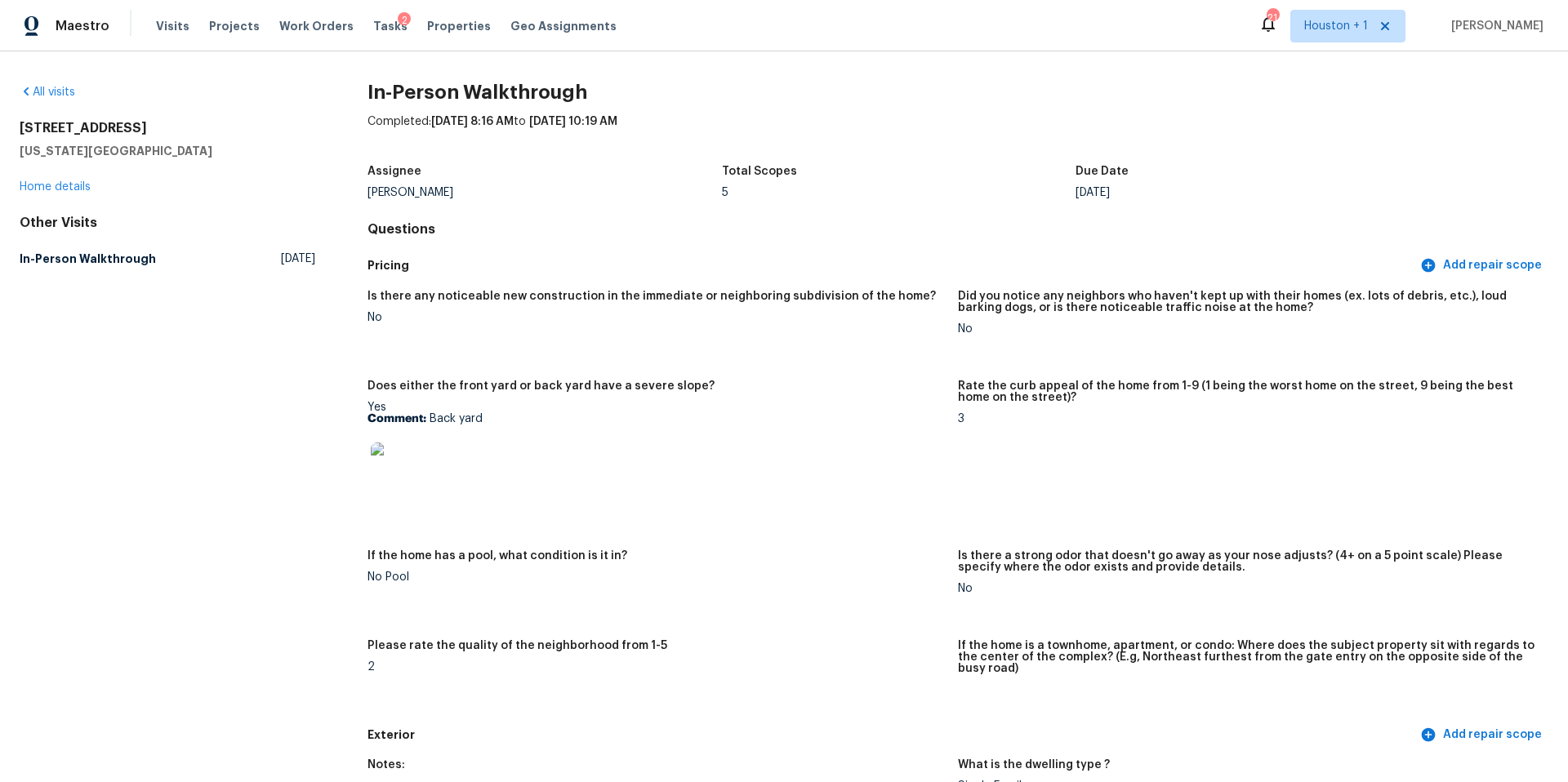
click at [401, 458] on img at bounding box center [397, 469] width 52 height 52
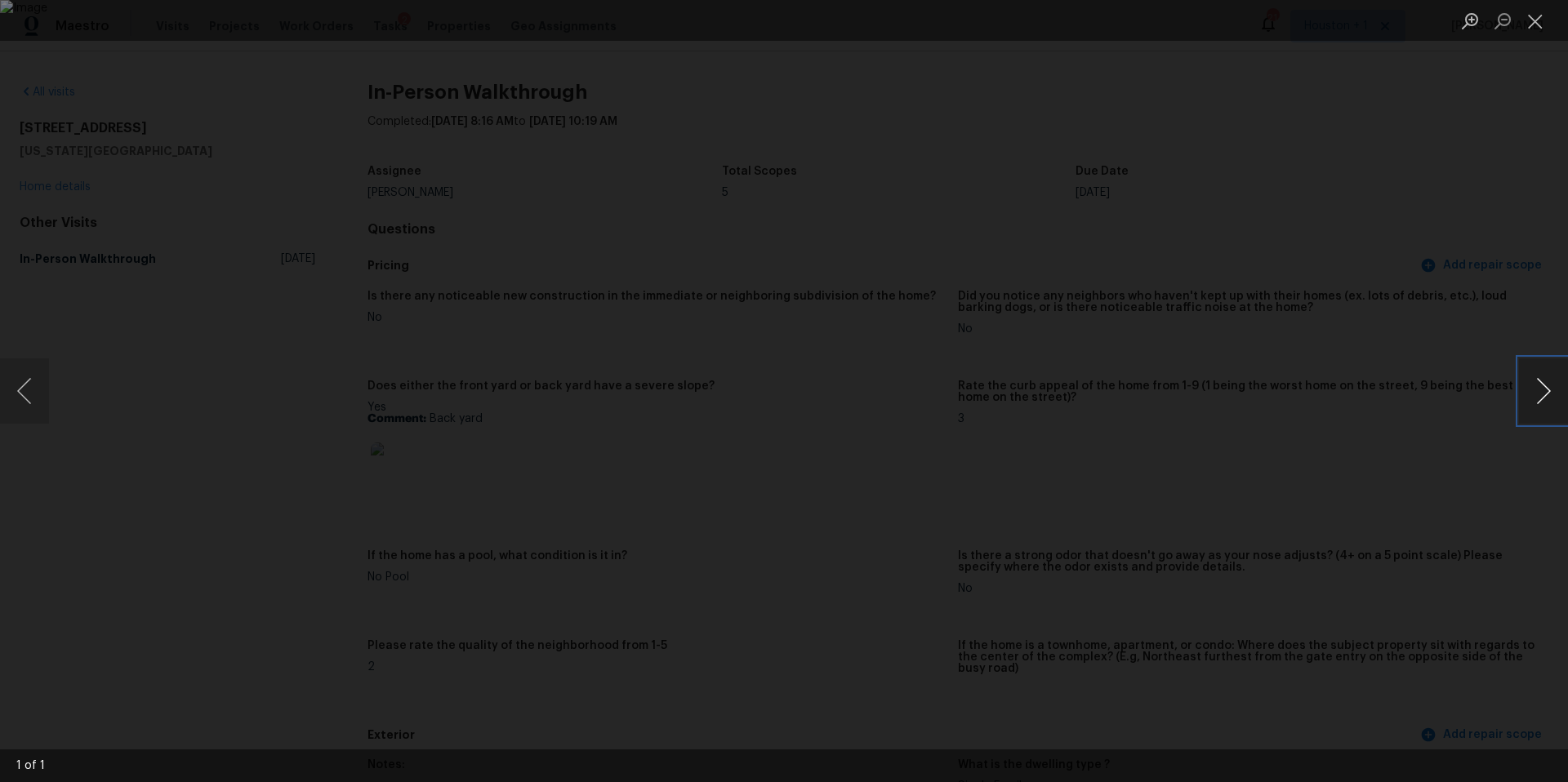
click at [1544, 394] on button "Next image" at bounding box center [1544, 391] width 49 height 66
click at [1467, 394] on div "Lightbox" at bounding box center [784, 391] width 1568 height 782
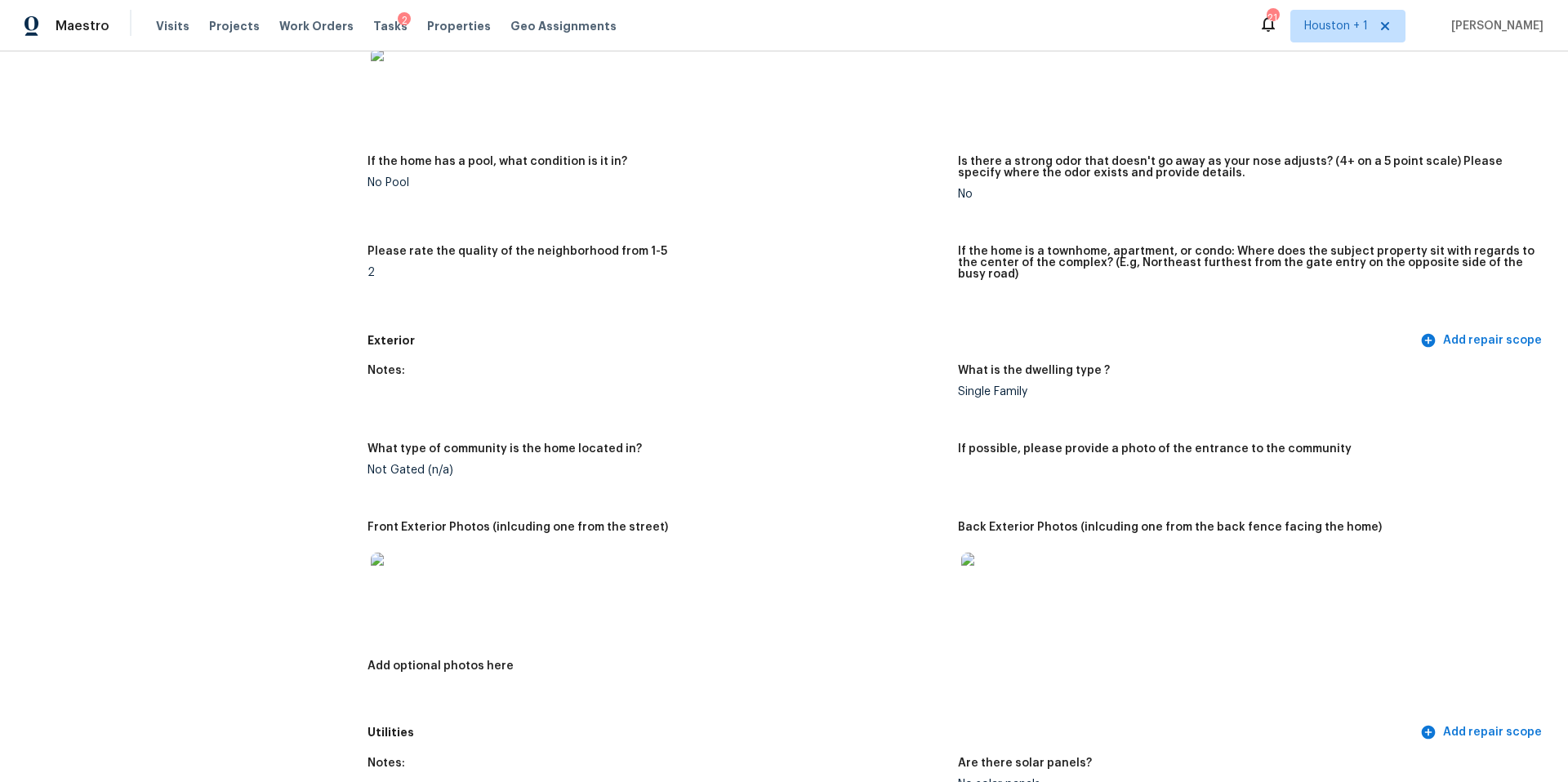
scroll to position [429, 0]
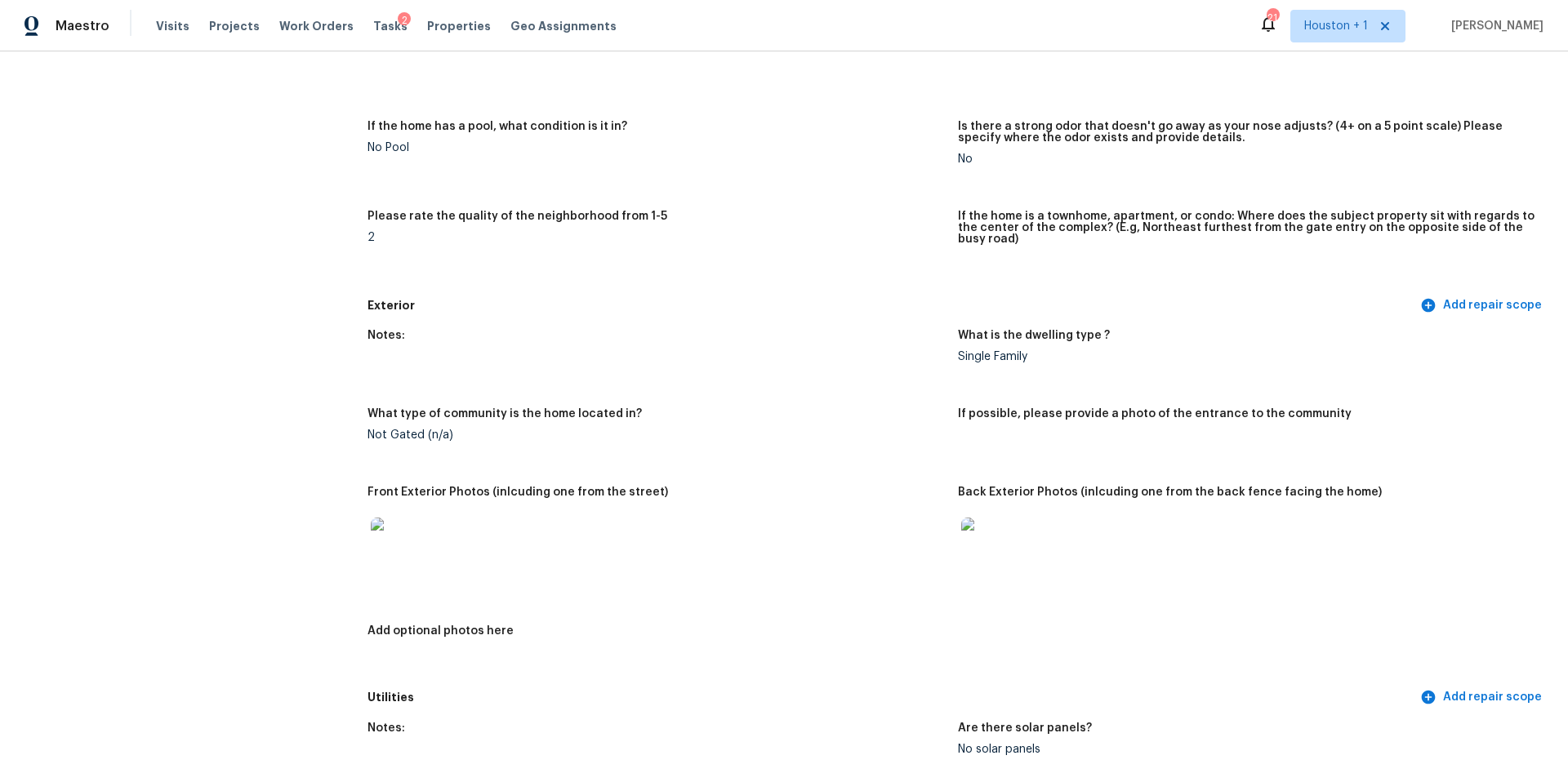
click at [989, 521] on img at bounding box center [988, 544] width 52 height 52
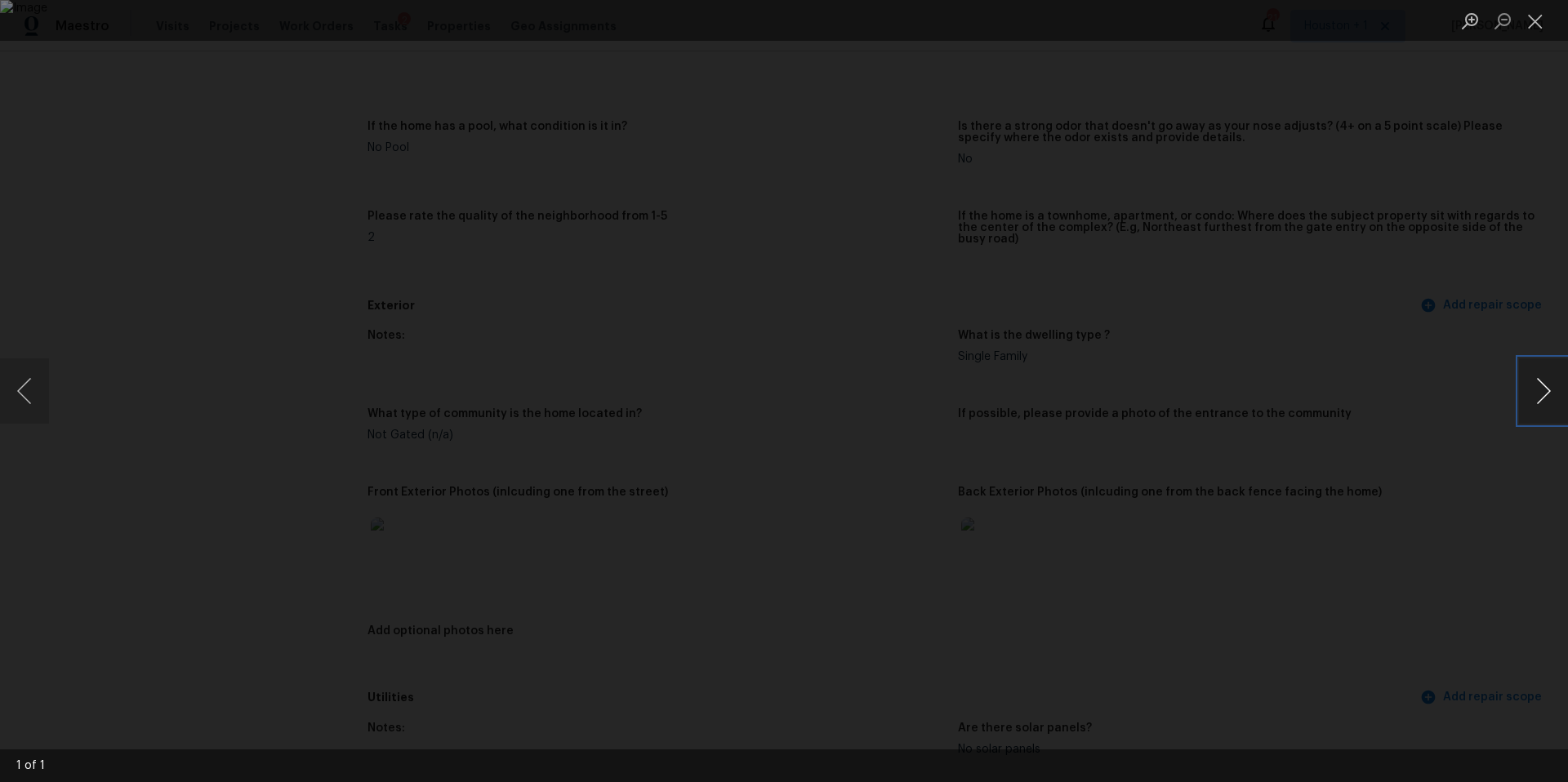
click at [1541, 399] on button "Next image" at bounding box center [1544, 391] width 49 height 66
click at [23, 384] on button "Previous image" at bounding box center [24, 391] width 49 height 66
click at [248, 361] on div "Lightbox" at bounding box center [784, 391] width 1568 height 782
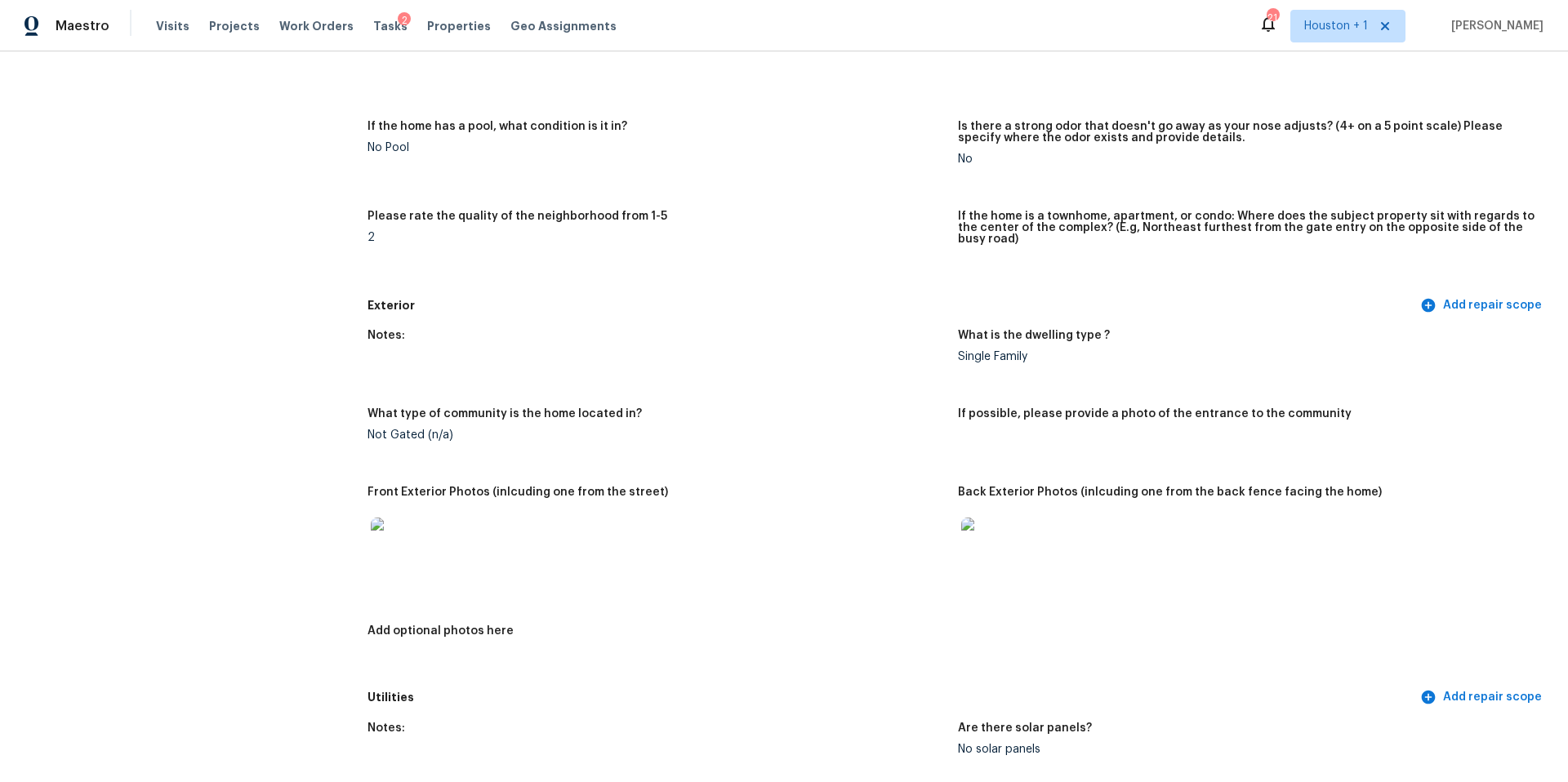
scroll to position [440, 0]
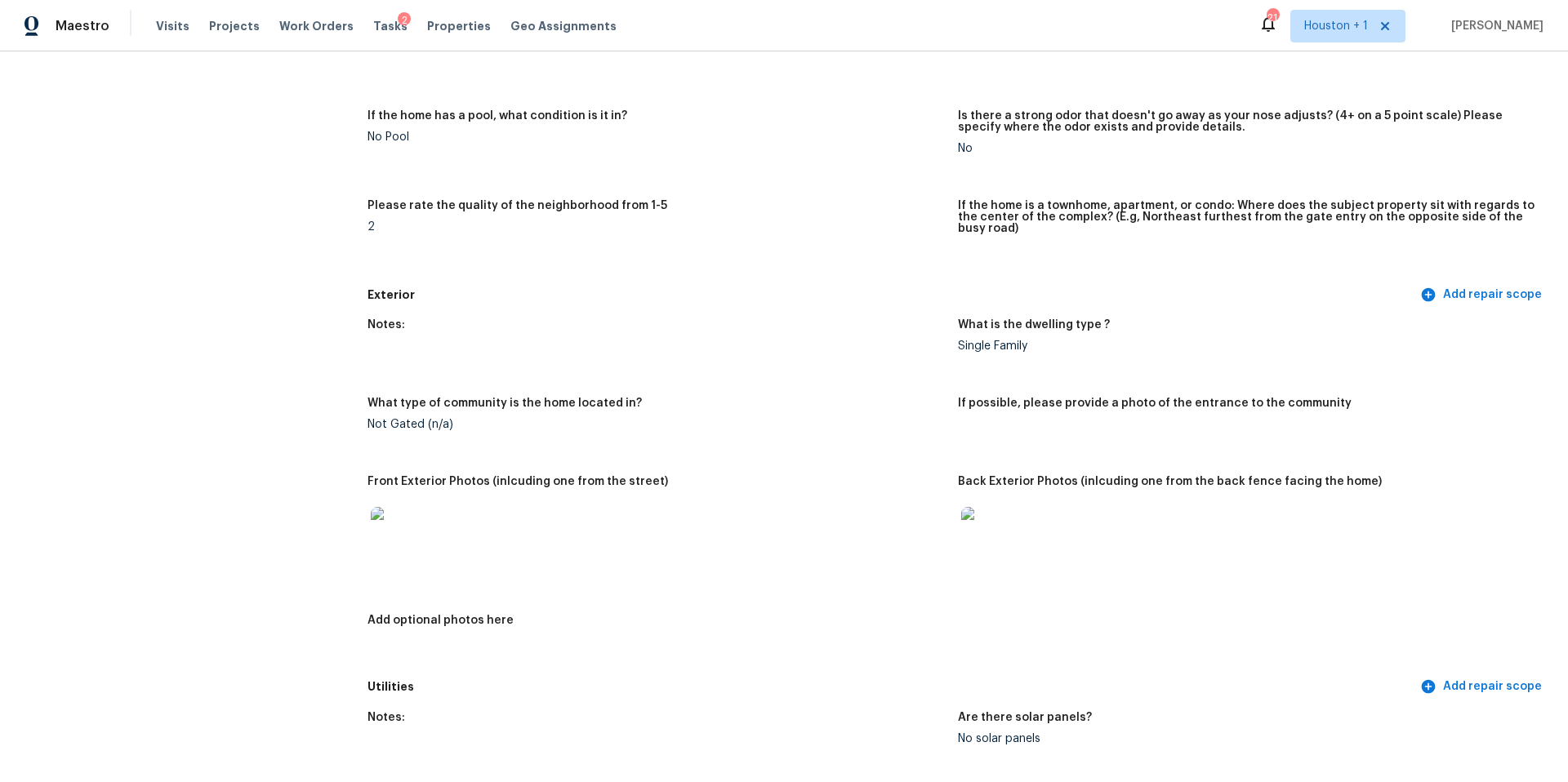
click at [410, 533] on img at bounding box center [397, 533] width 52 height 52
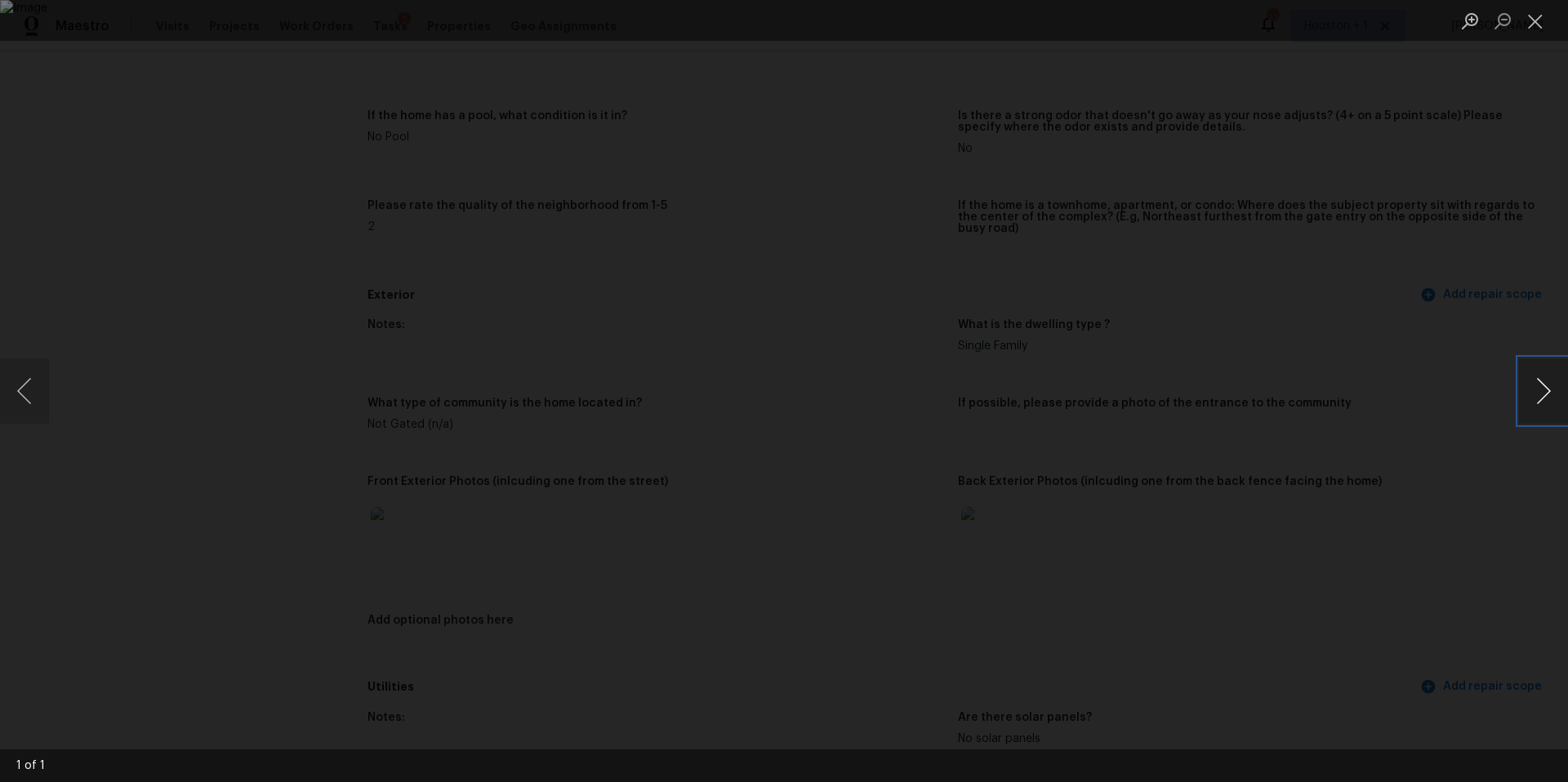
click at [1539, 400] on button "Next image" at bounding box center [1544, 391] width 49 height 66
click at [1437, 437] on div "Lightbox" at bounding box center [784, 391] width 1568 height 782
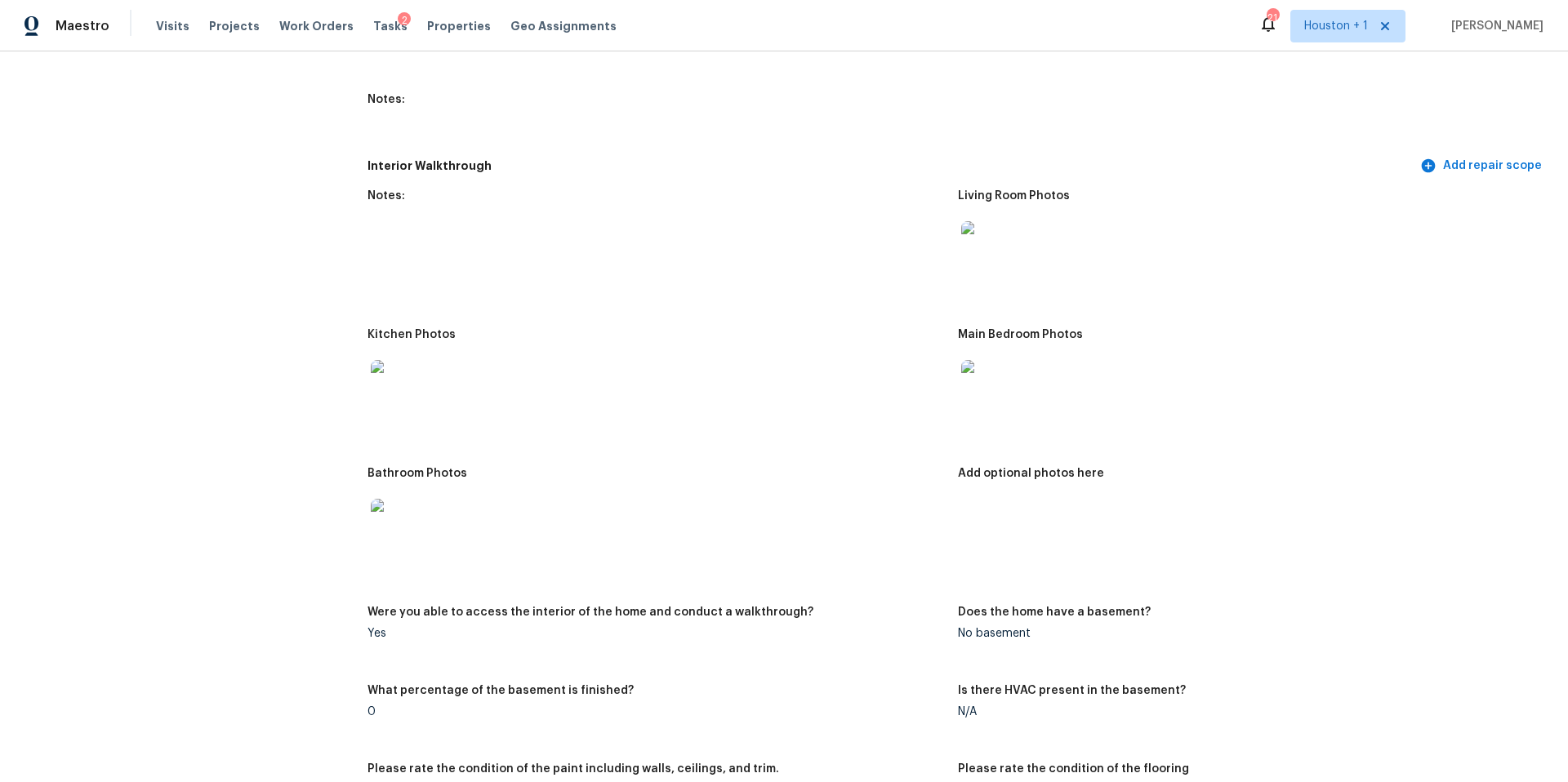
scroll to position [1870, 0]
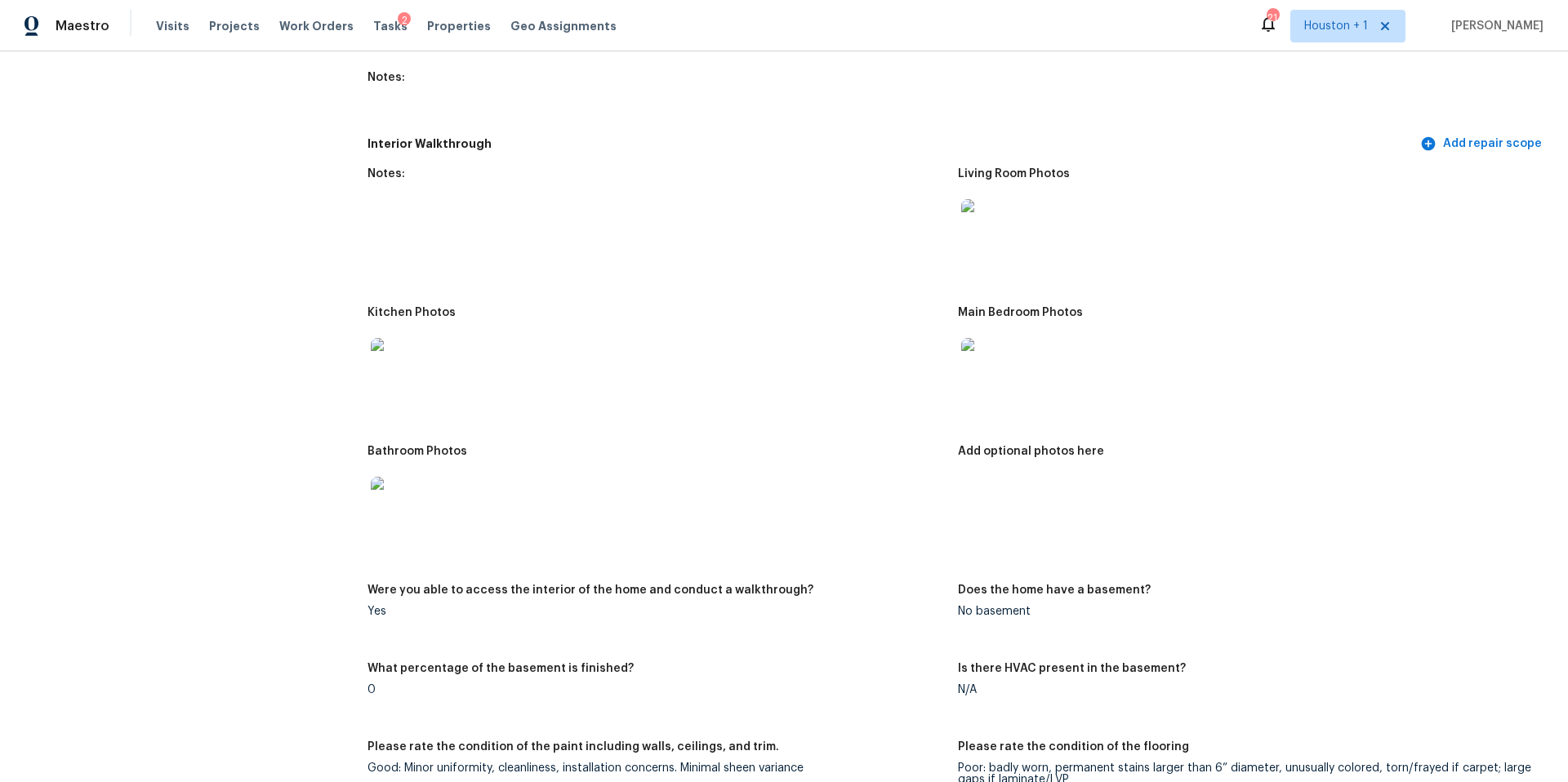
click at [400, 365] on img at bounding box center [397, 364] width 52 height 52
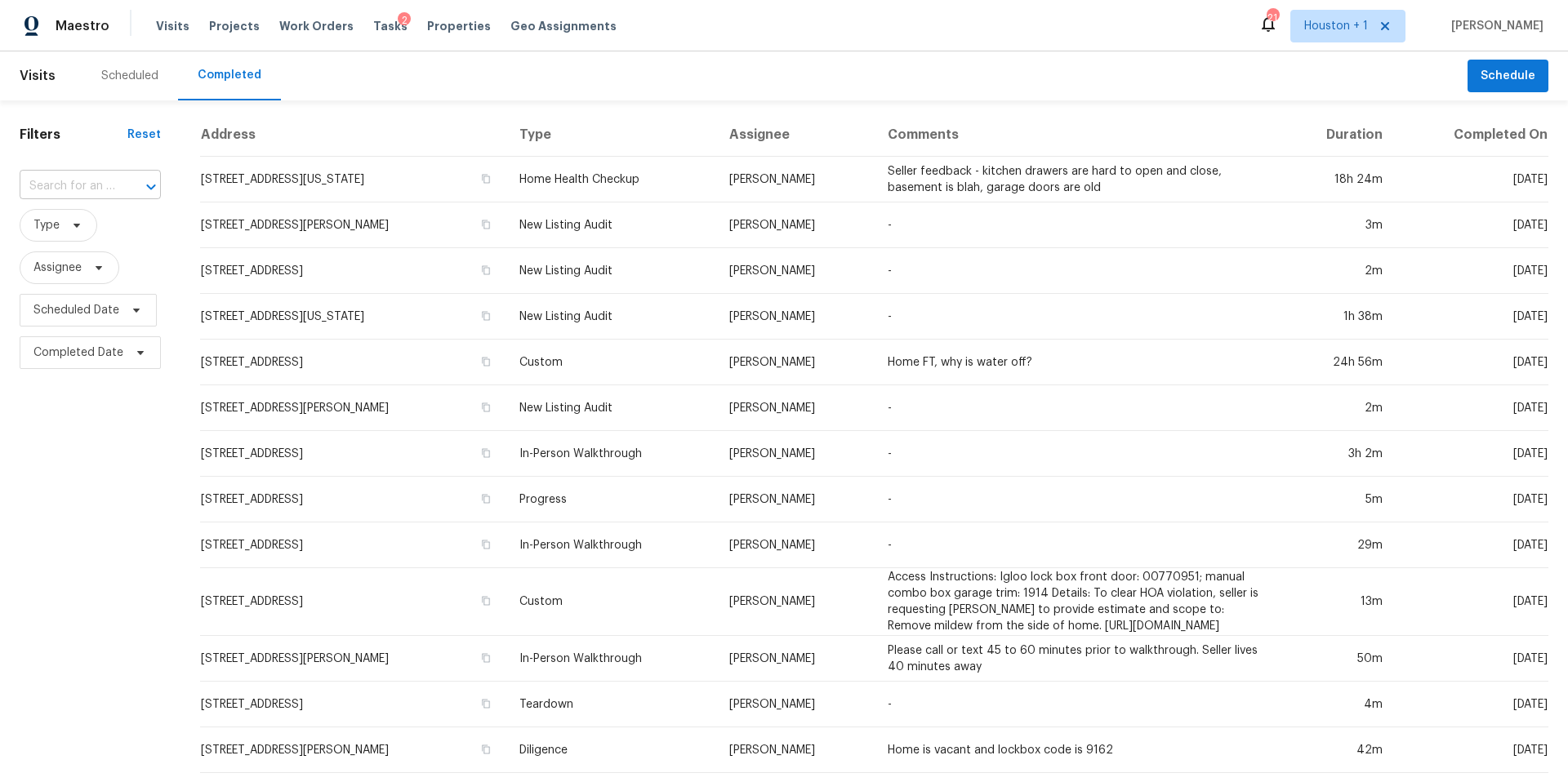
click at [95, 187] on input "text" at bounding box center [67, 187] width 95 height 25
paste input "2601 S 28th St, Kansas City, KS 66106"
type input "2601 S 28th St, Kansas City, KS 66106"
click at [95, 222] on li "2601 S 28th St, Kansas City, KS 66106" at bounding box center [88, 231] width 139 height 44
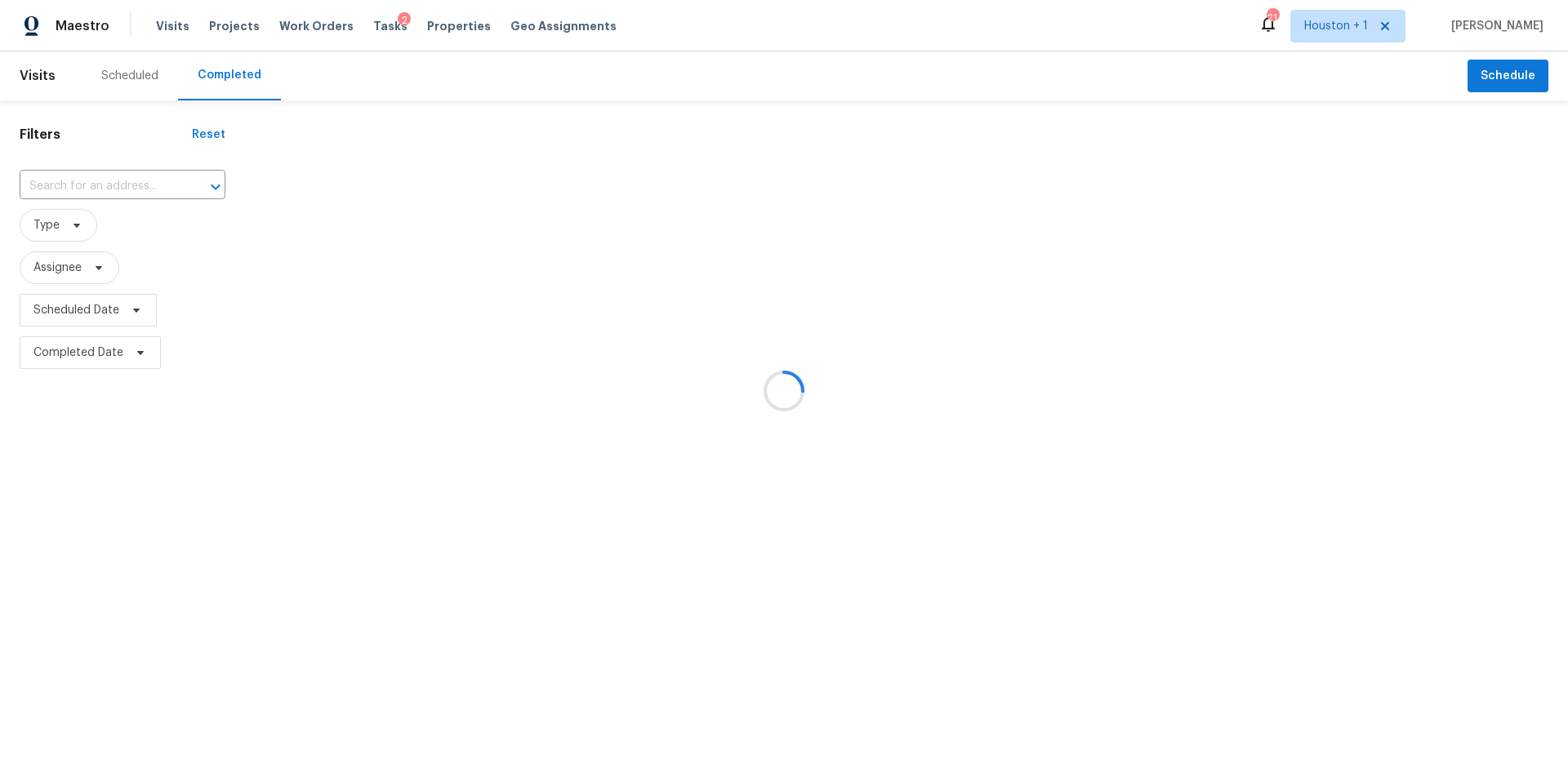
type input "2601 S 28th St, Kansas City, KS 66106"
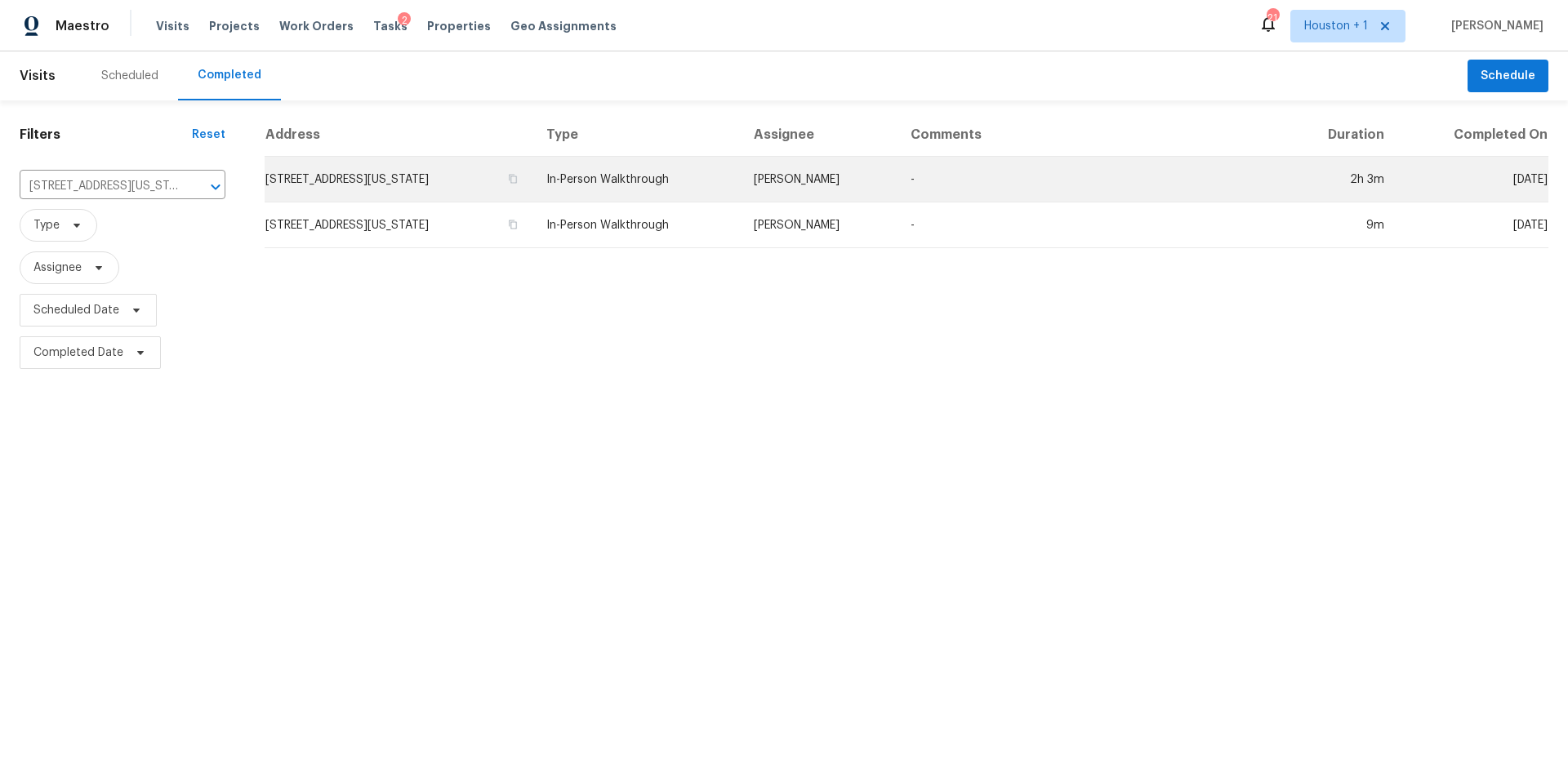
click at [366, 176] on td "2601 S 28th St, Kansas City, KS 66106" at bounding box center [398, 179] width 269 height 45
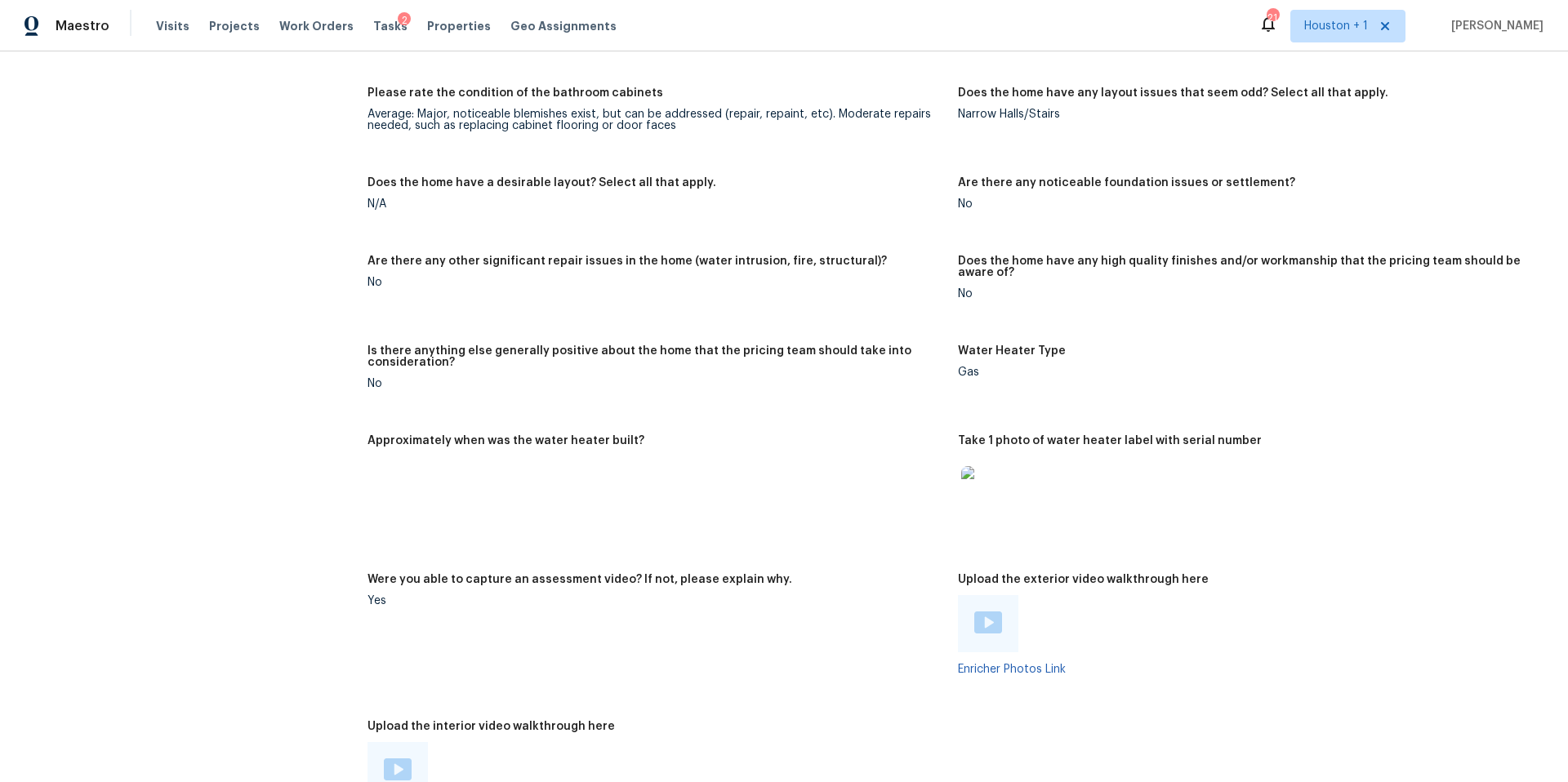
scroll to position [2719, 0]
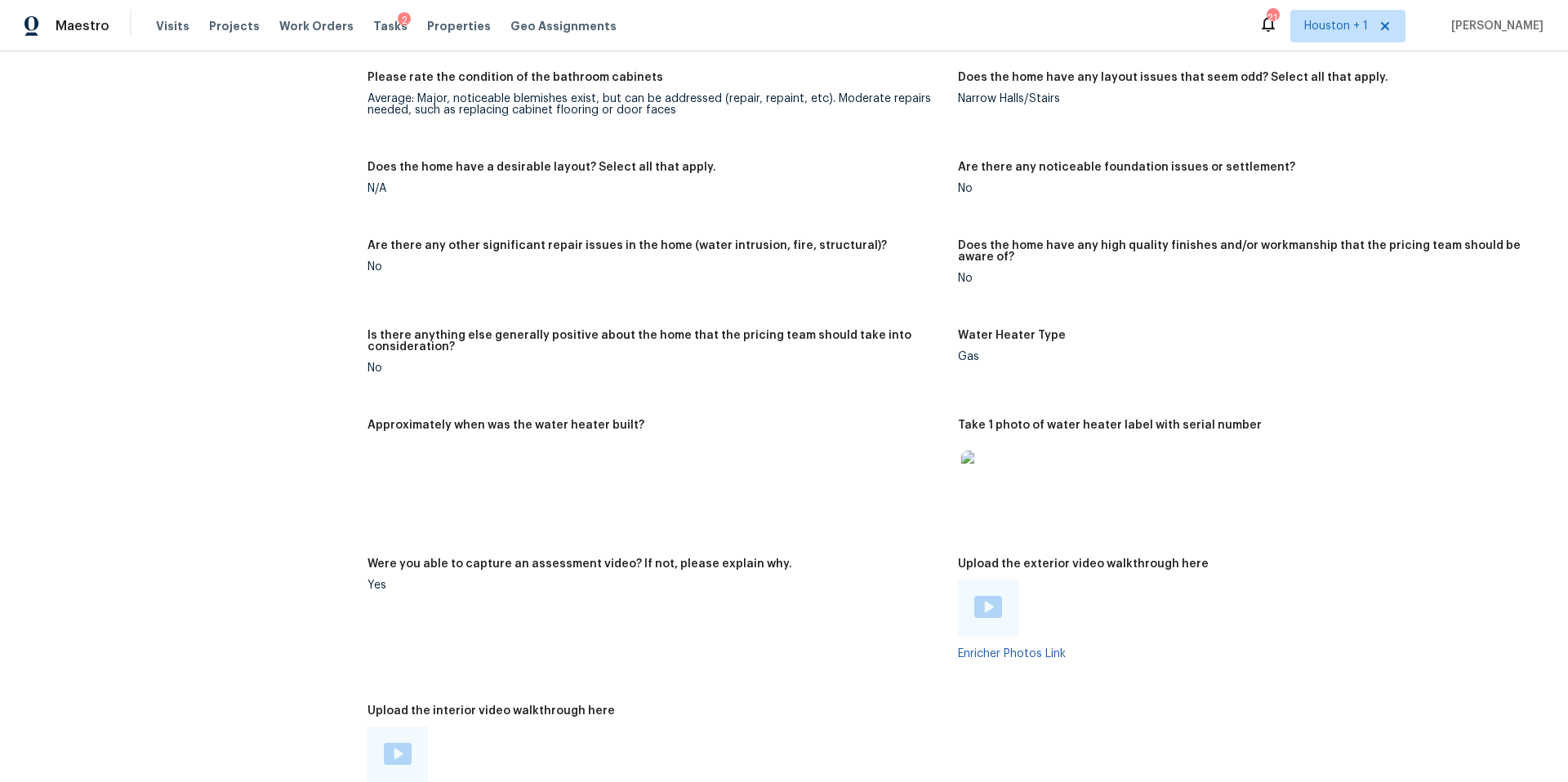
click at [979, 601] on img at bounding box center [988, 607] width 28 height 22
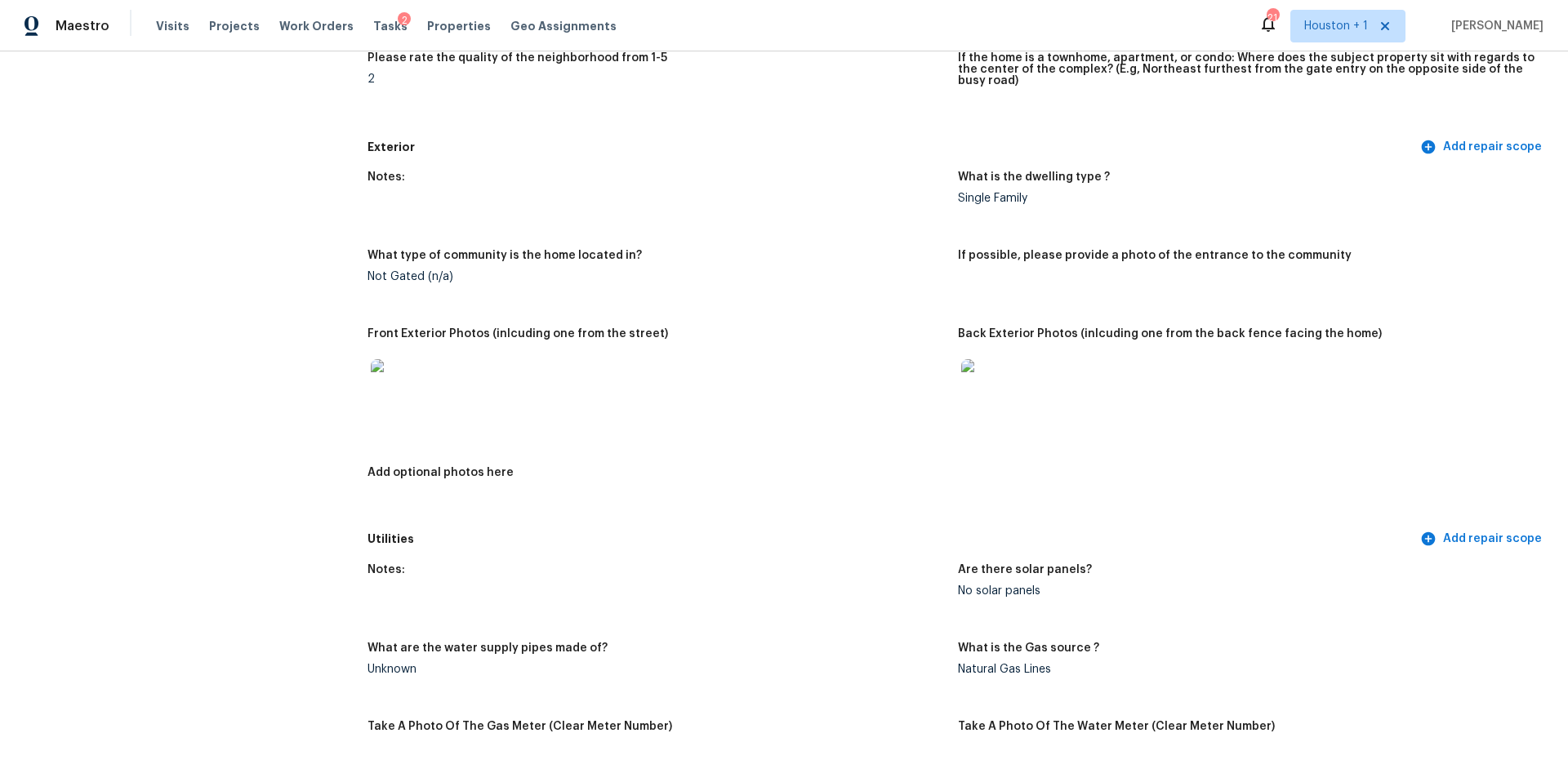
scroll to position [529, 0]
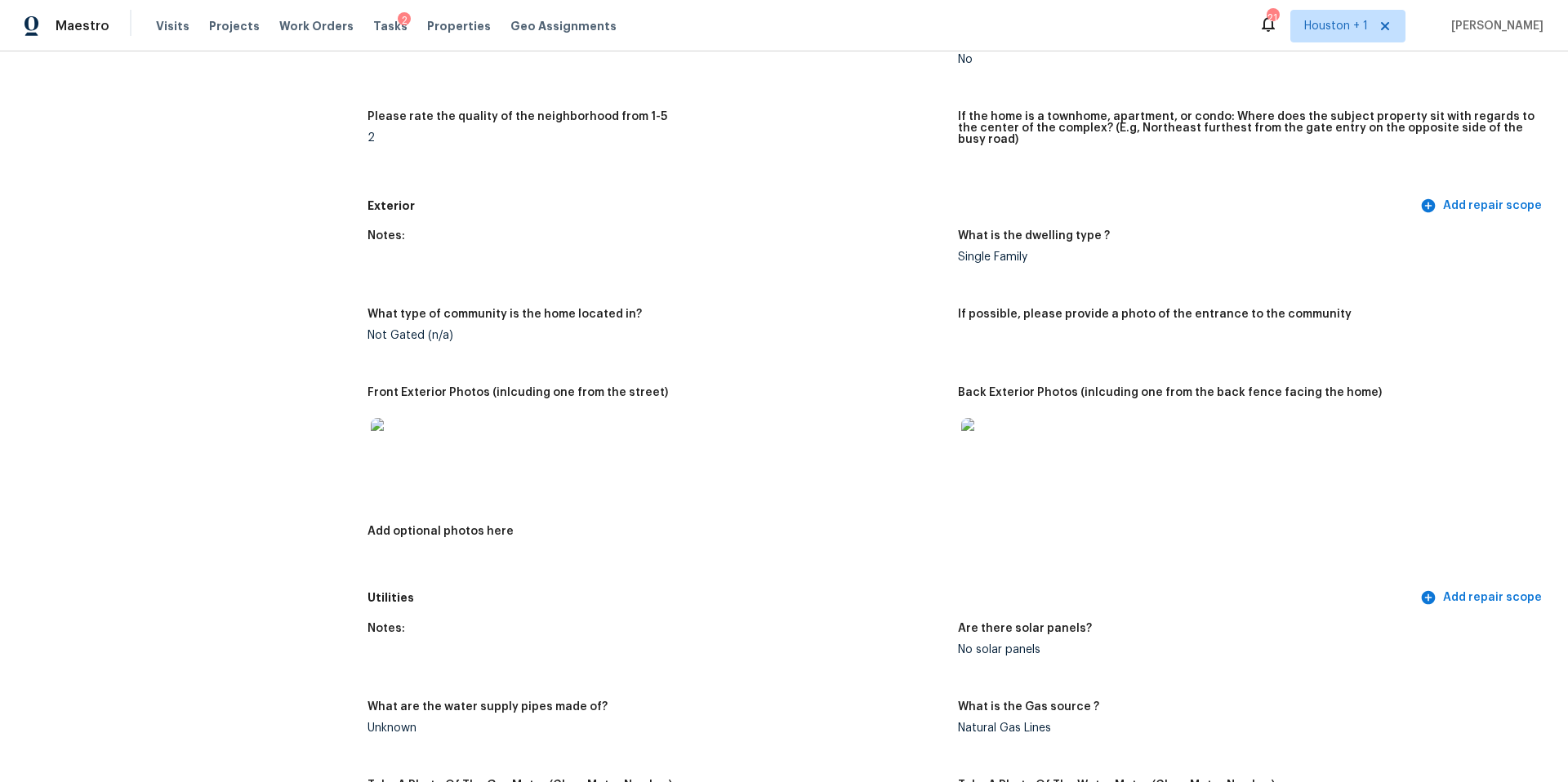
click at [399, 440] on img at bounding box center [397, 444] width 52 height 52
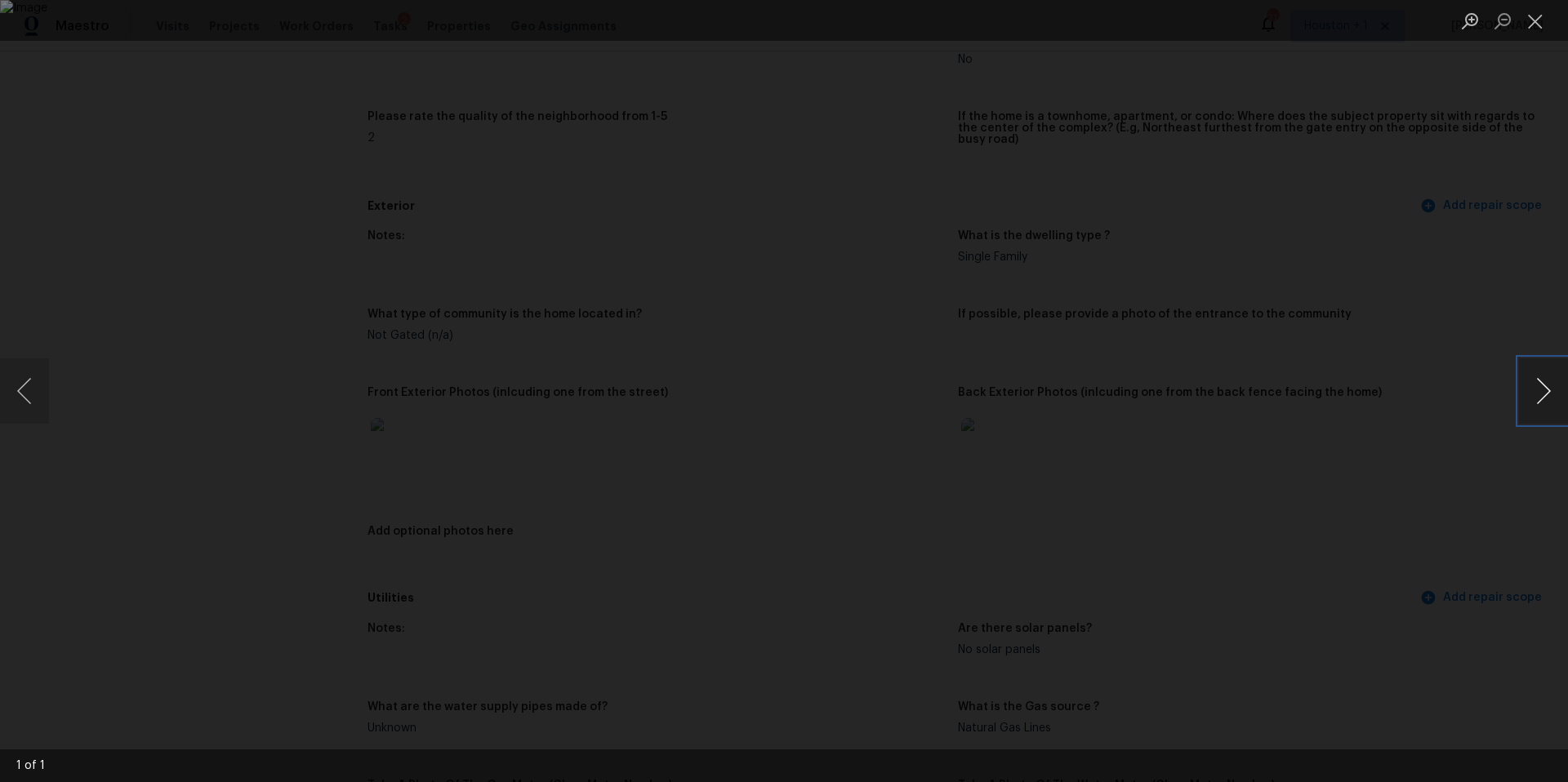
click at [1537, 385] on button "Next image" at bounding box center [1544, 391] width 49 height 66
click at [1451, 413] on div "Lightbox" at bounding box center [784, 391] width 1568 height 782
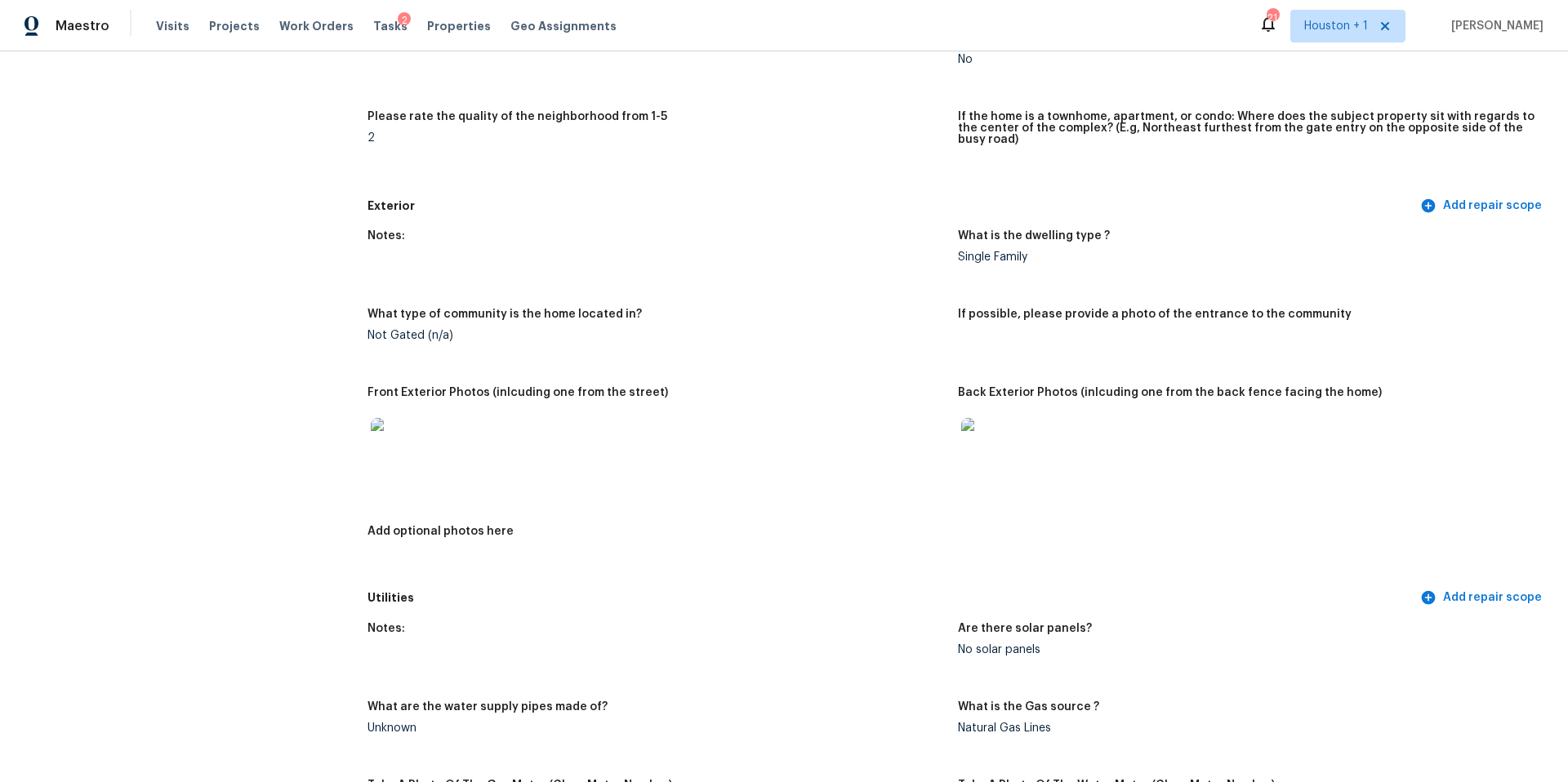
click at [980, 437] on img at bounding box center [988, 444] width 52 height 52
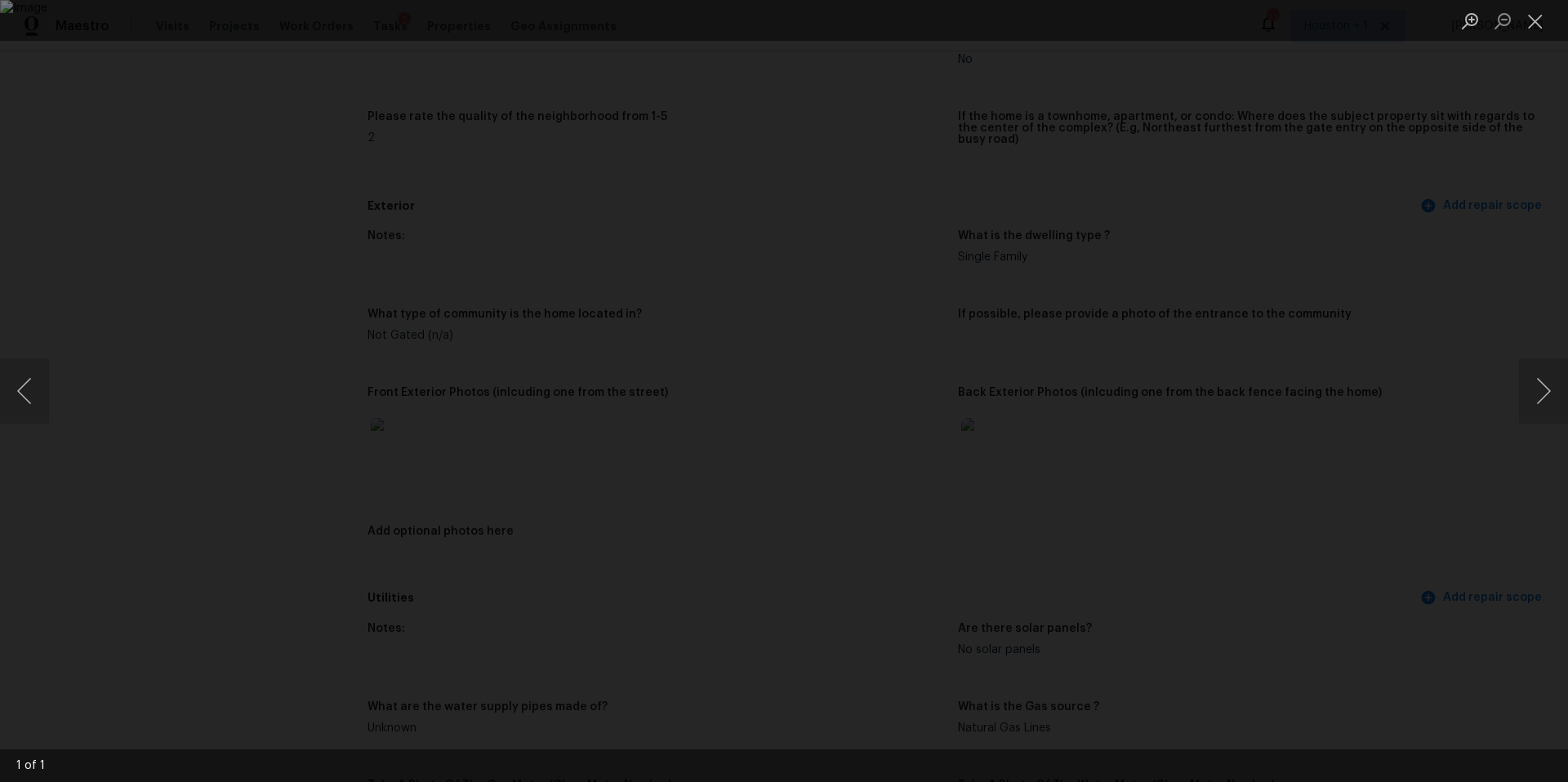
click at [1186, 434] on img "Lightbox" at bounding box center [784, 391] width 1568 height 782
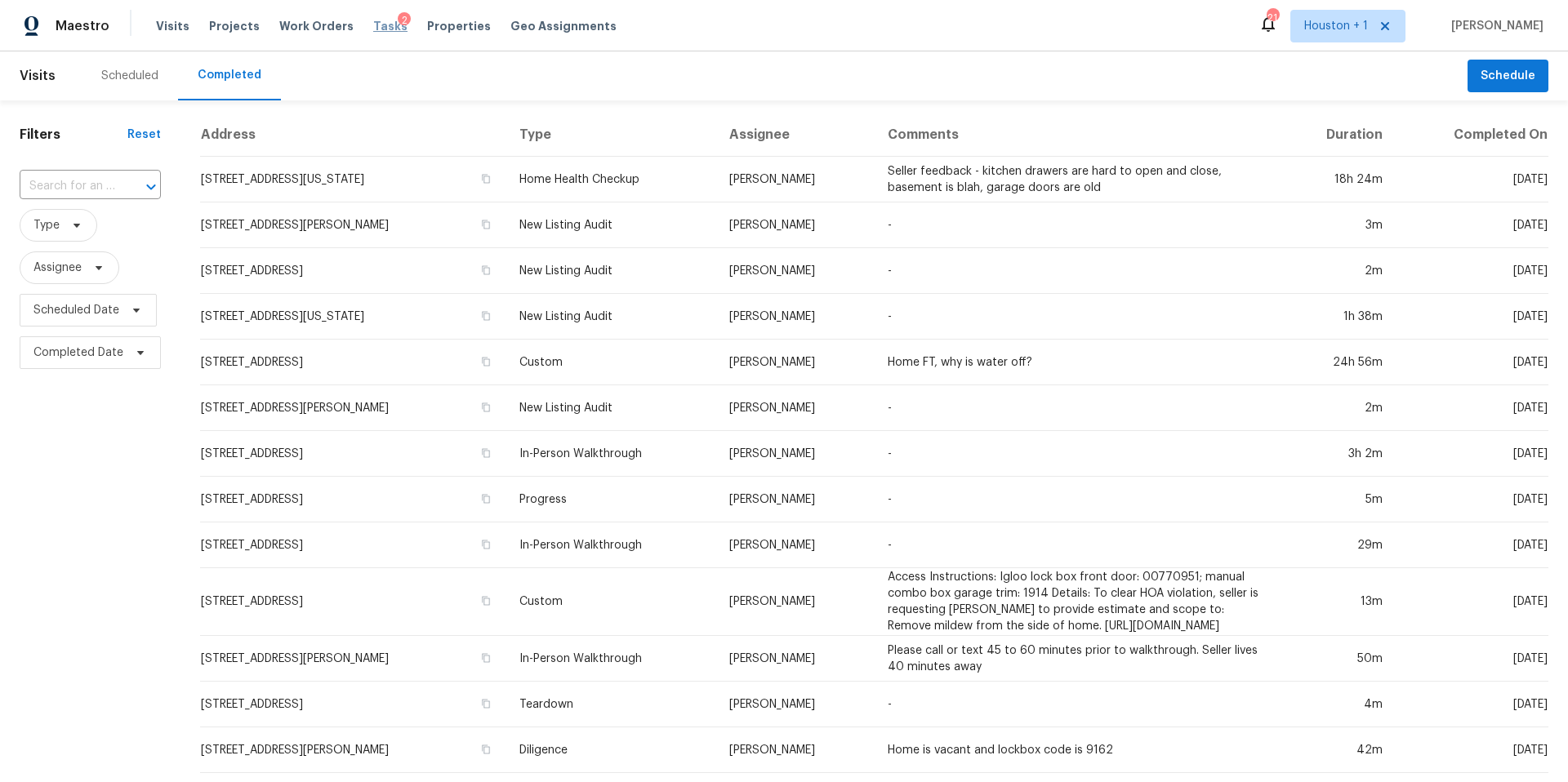
click at [373, 29] on span "Tasks" at bounding box center [390, 26] width 35 height 12
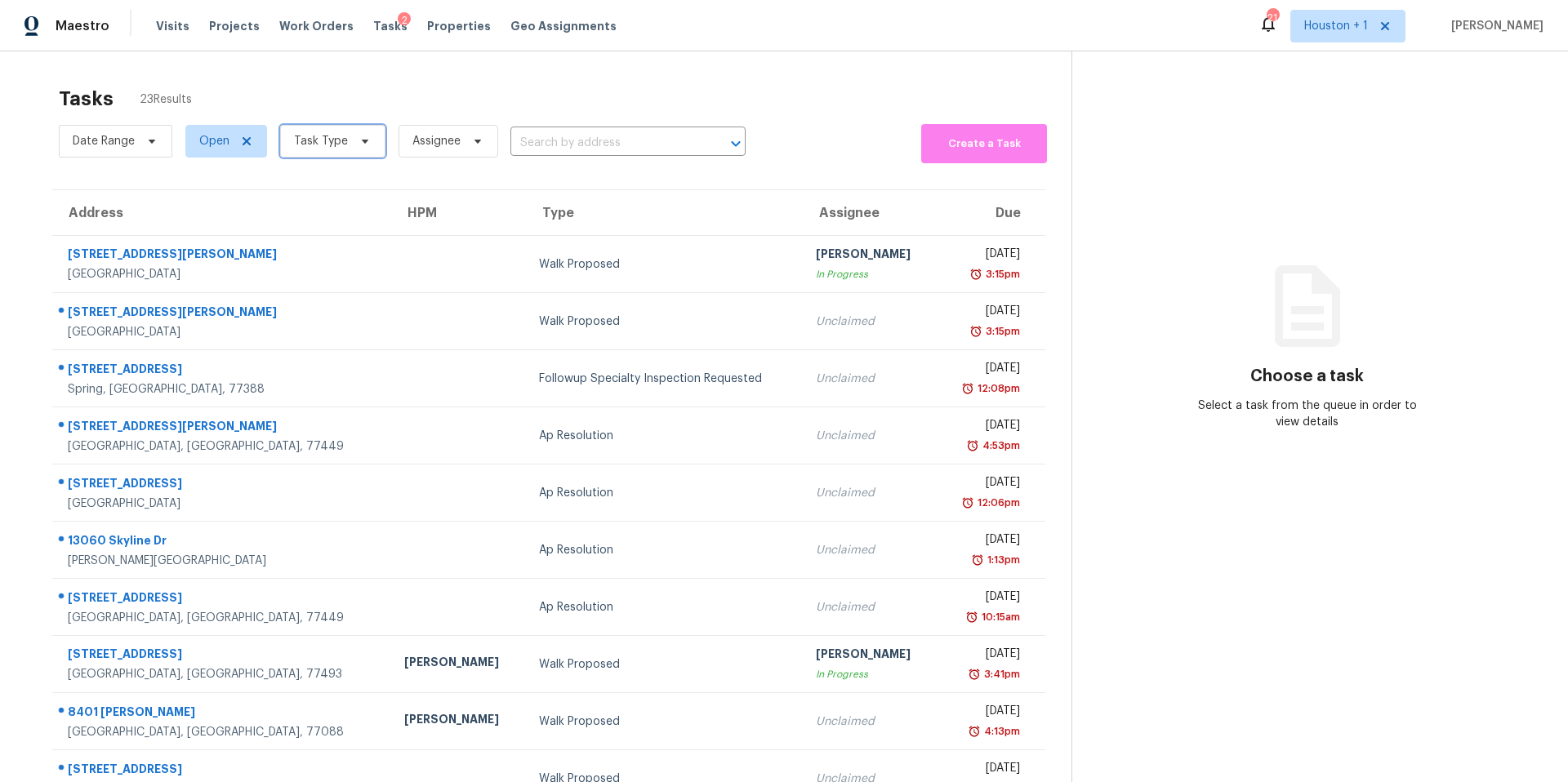
click at [348, 144] on span "Task Type" at bounding box center [333, 141] width 105 height 33
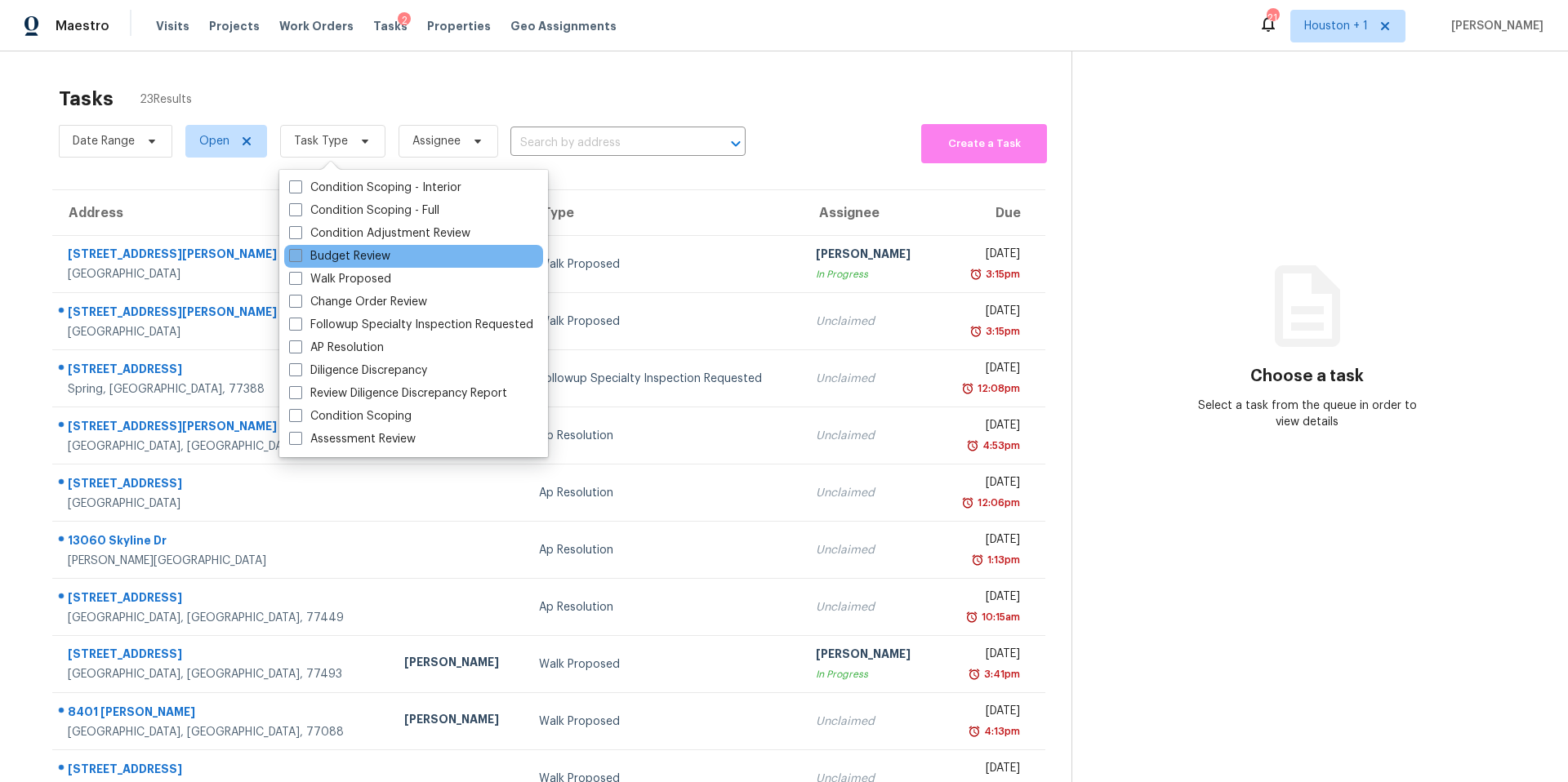
click at [324, 253] on label "Budget Review" at bounding box center [339, 256] width 101 height 16
click at [300, 253] on input "Budget Review" at bounding box center [294, 253] width 11 height 11
checkbox input "true"
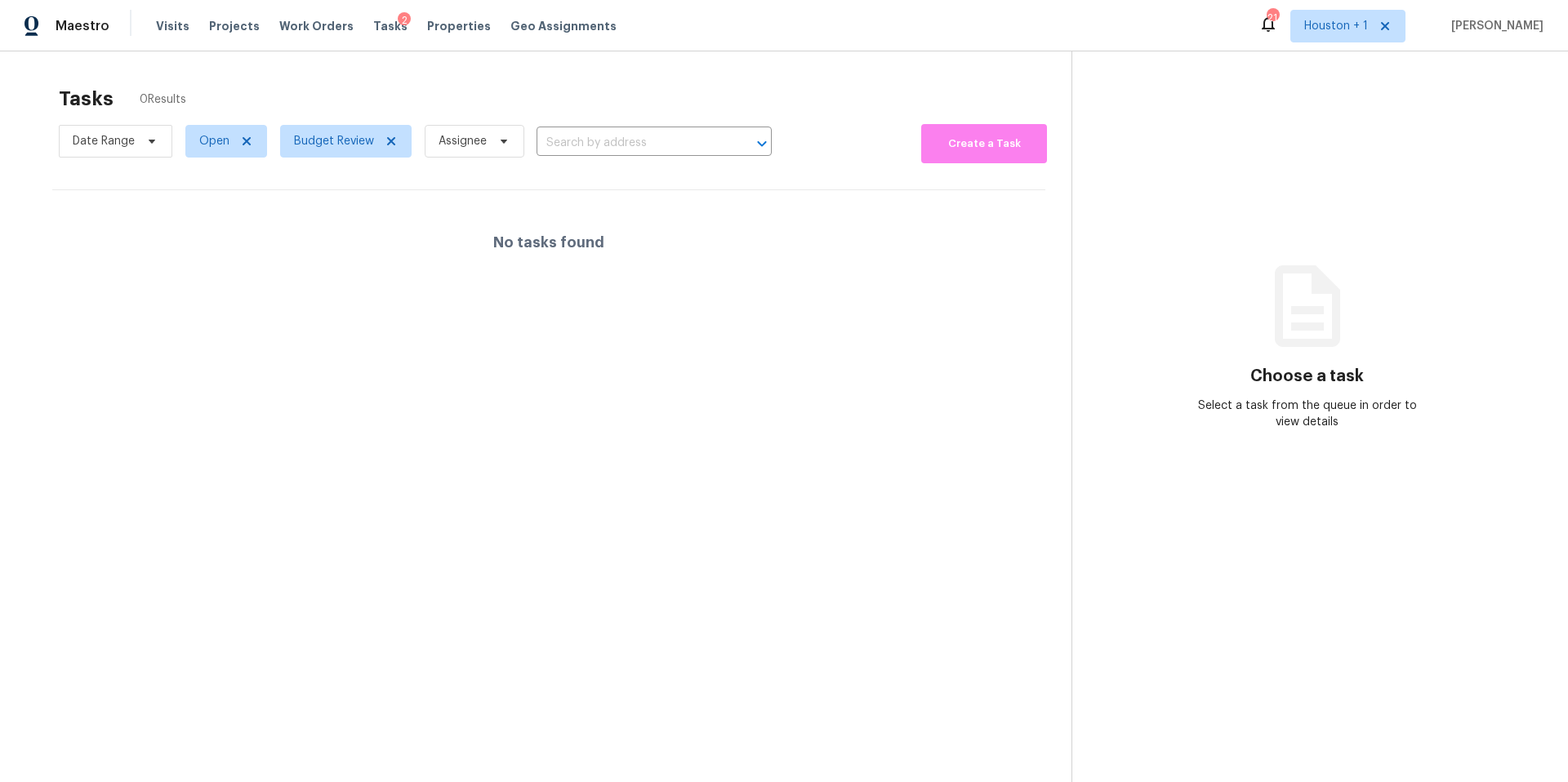
click at [349, 80] on div "Tasks 0 Results" at bounding box center [565, 98] width 1013 height 42
click at [327, 144] on span "Budget Review" at bounding box center [333, 141] width 80 height 16
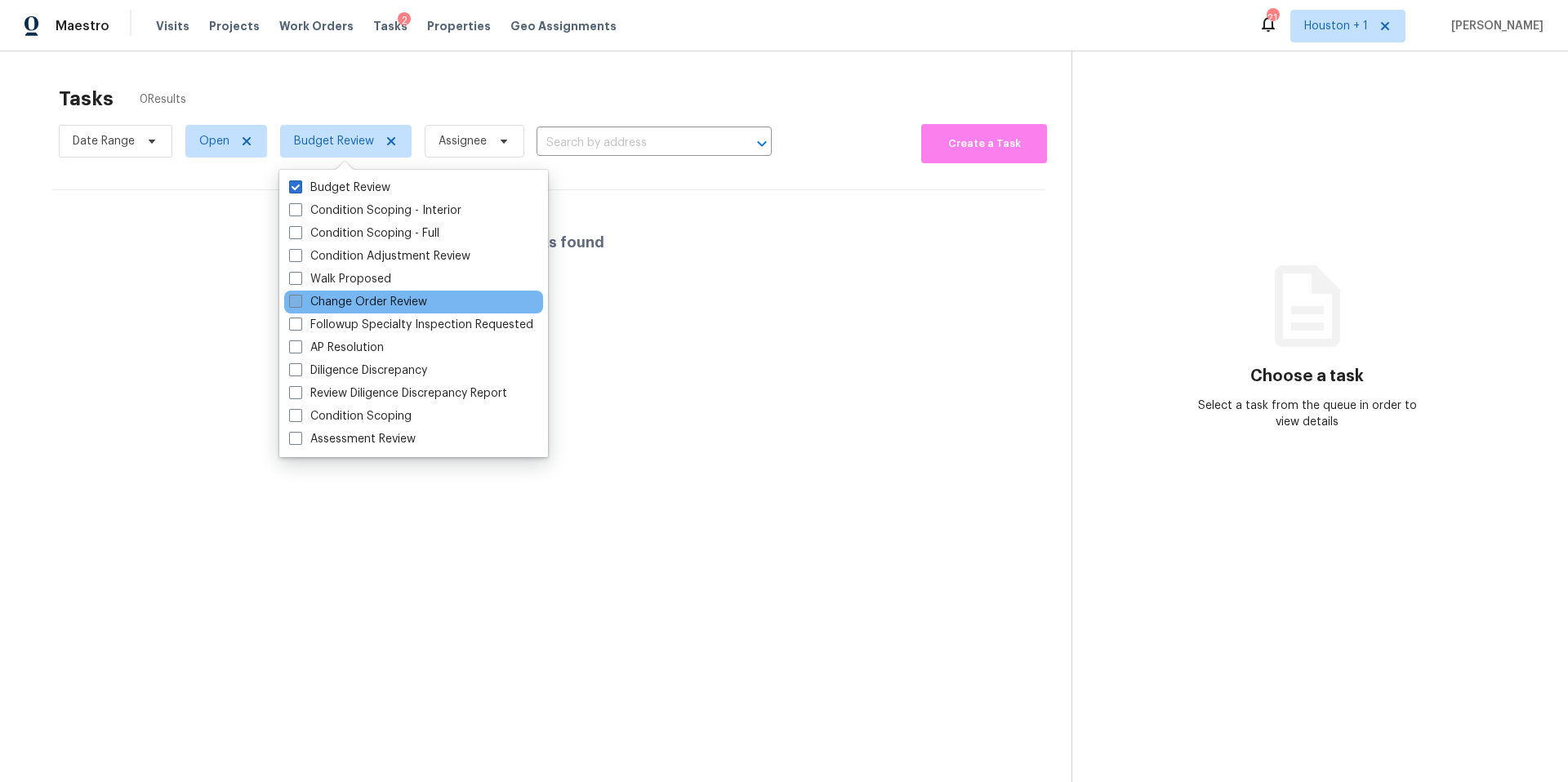
click at [319, 295] on label "Change Order Review" at bounding box center [358, 301] width 138 height 16
click at [300, 295] on input "Change Order Review" at bounding box center [294, 299] width 11 height 11
checkbox input "true"
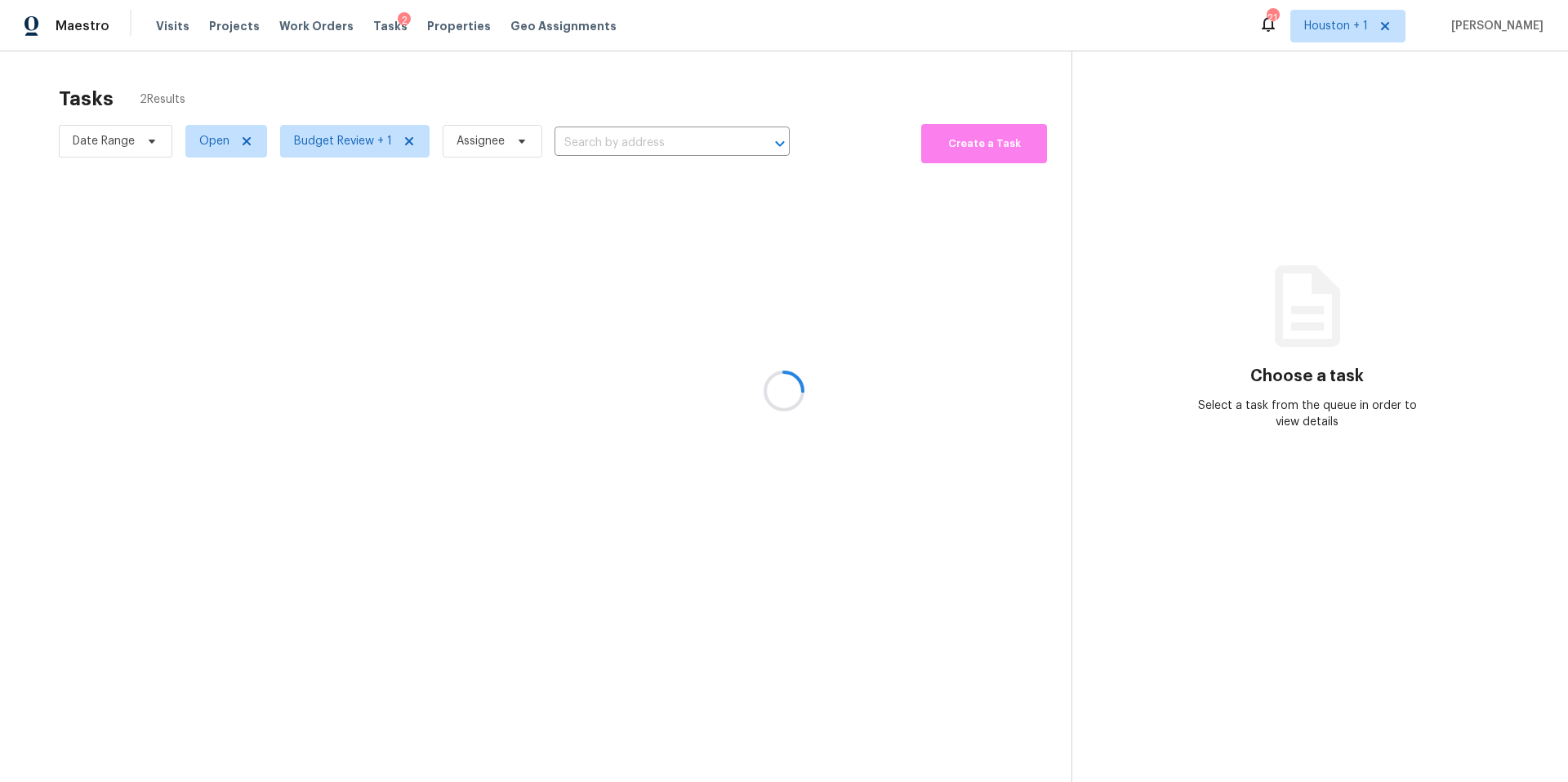
click at [330, 81] on div at bounding box center [784, 391] width 1568 height 782
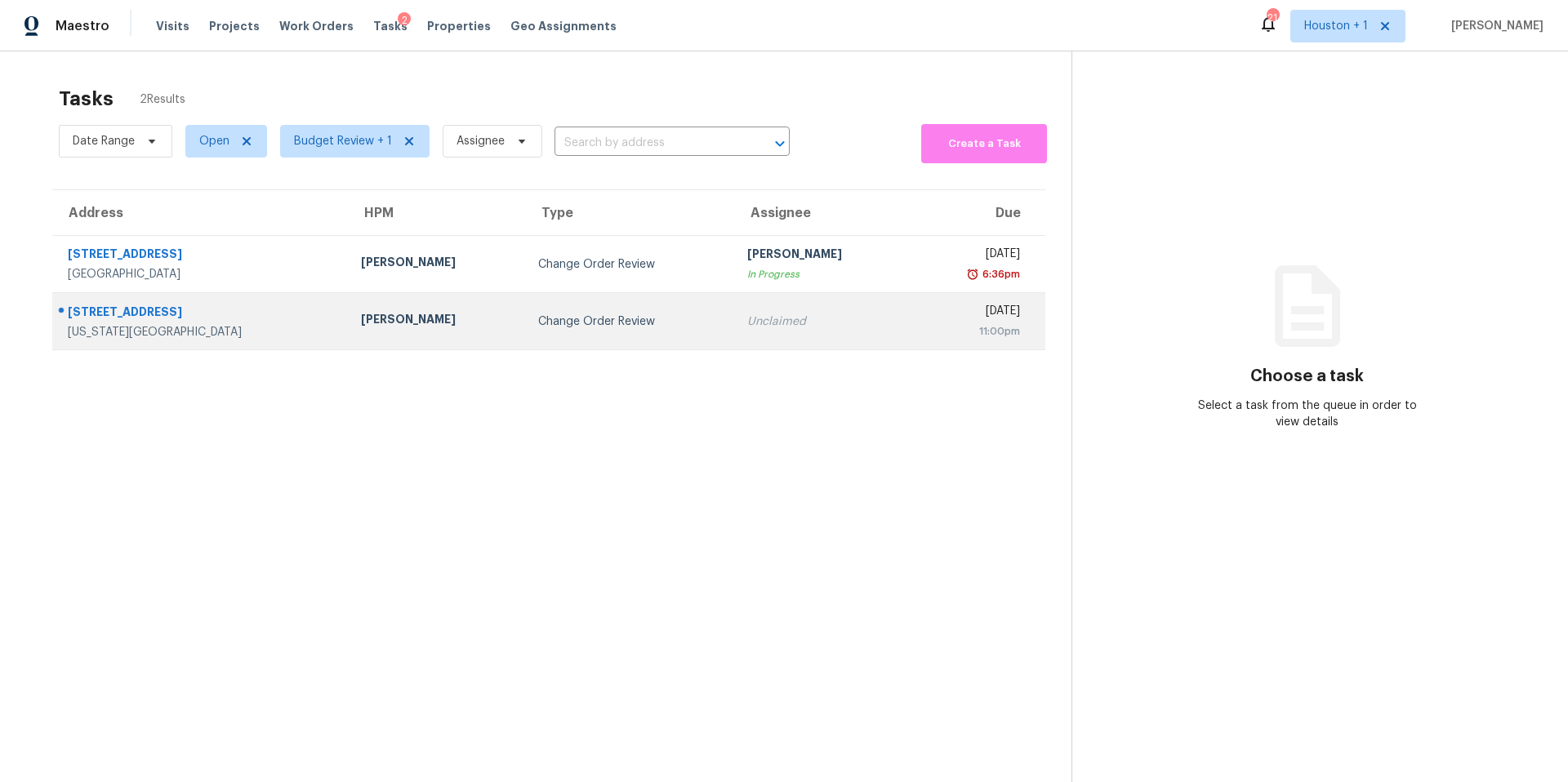
click at [361, 323] on div "Joshua Beatty" at bounding box center [436, 322] width 150 height 20
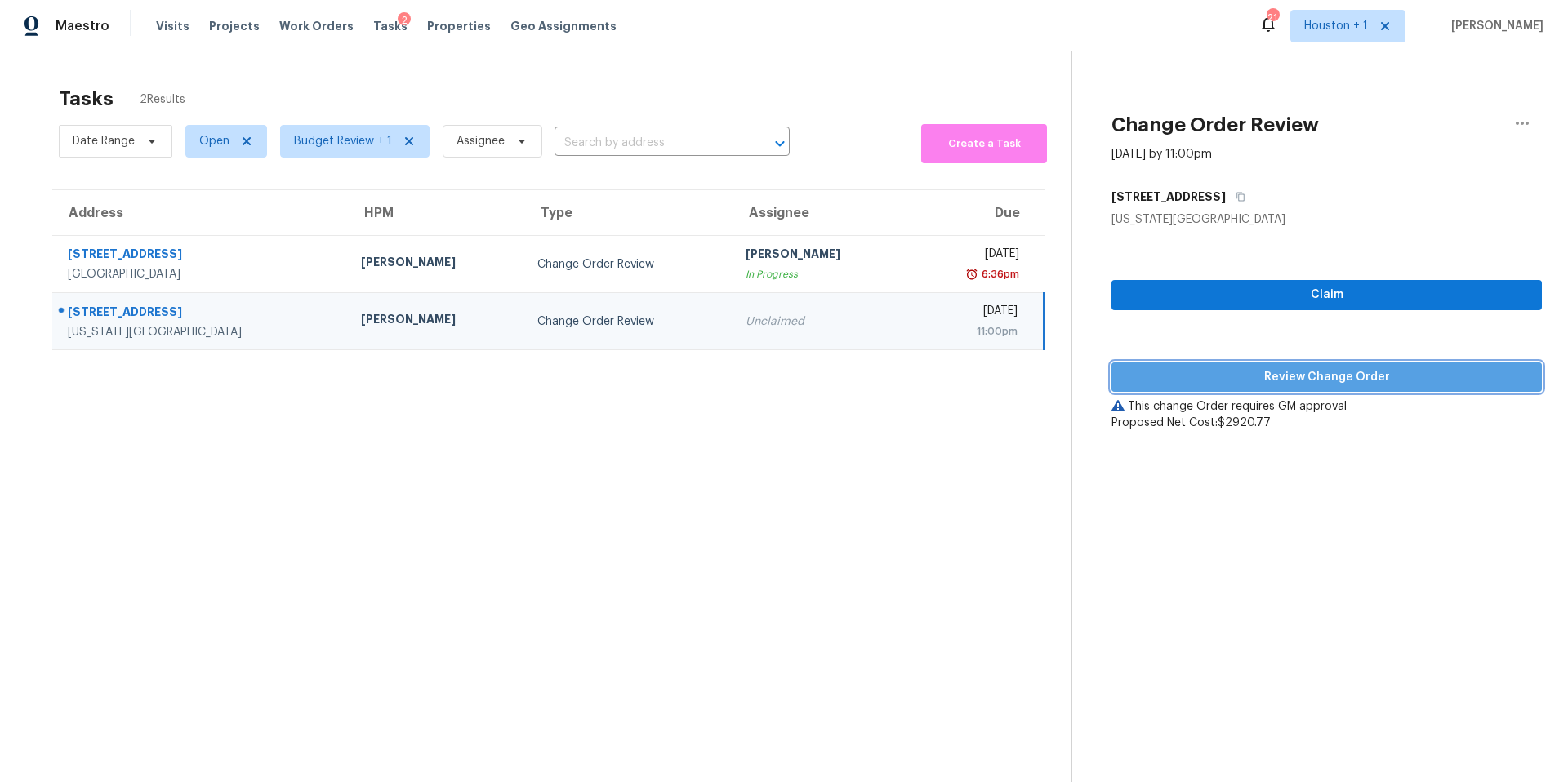
click at [1293, 386] on span "Review Change Order" at bounding box center [1327, 377] width 404 height 20
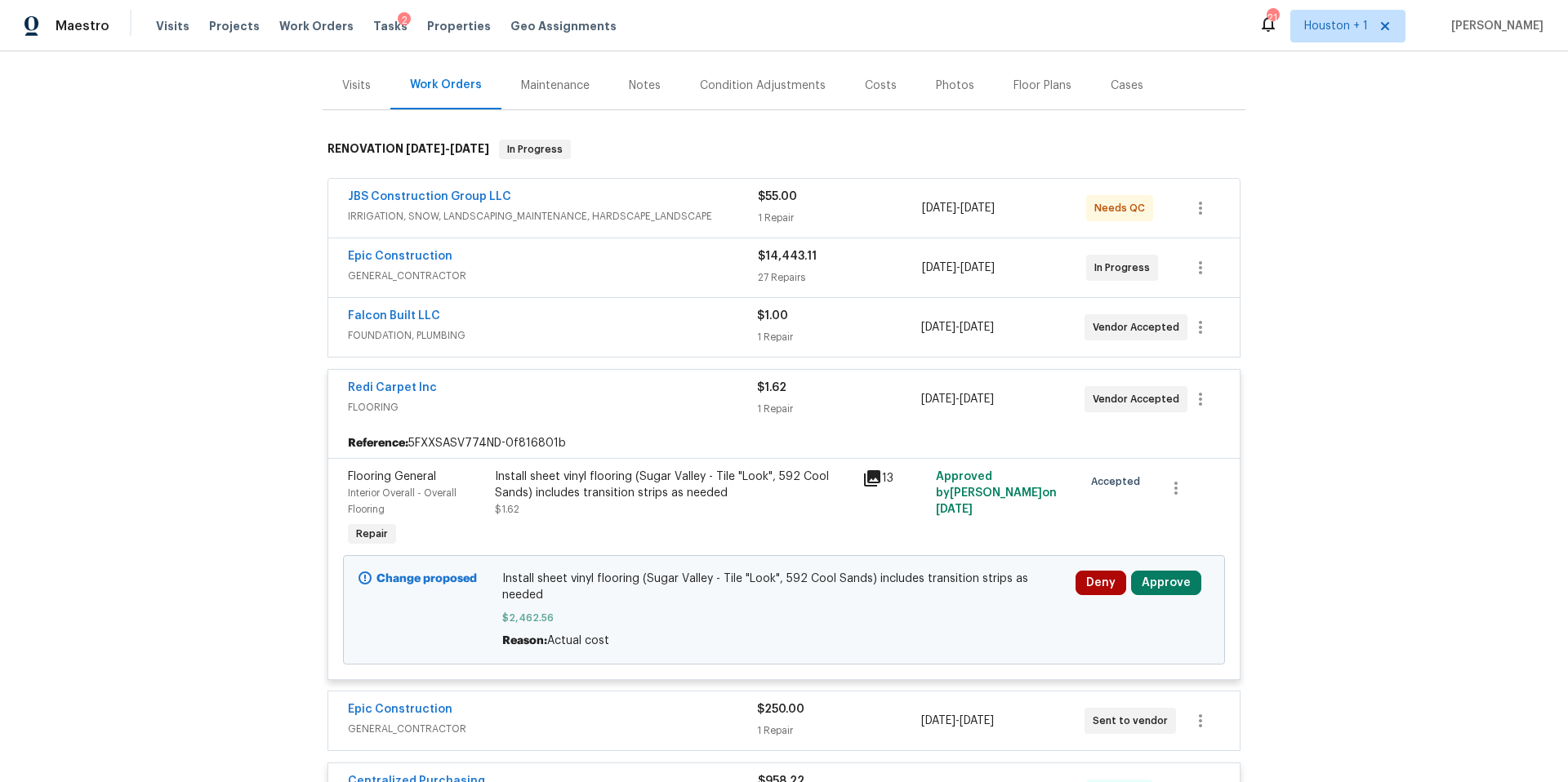
scroll to position [196, 0]
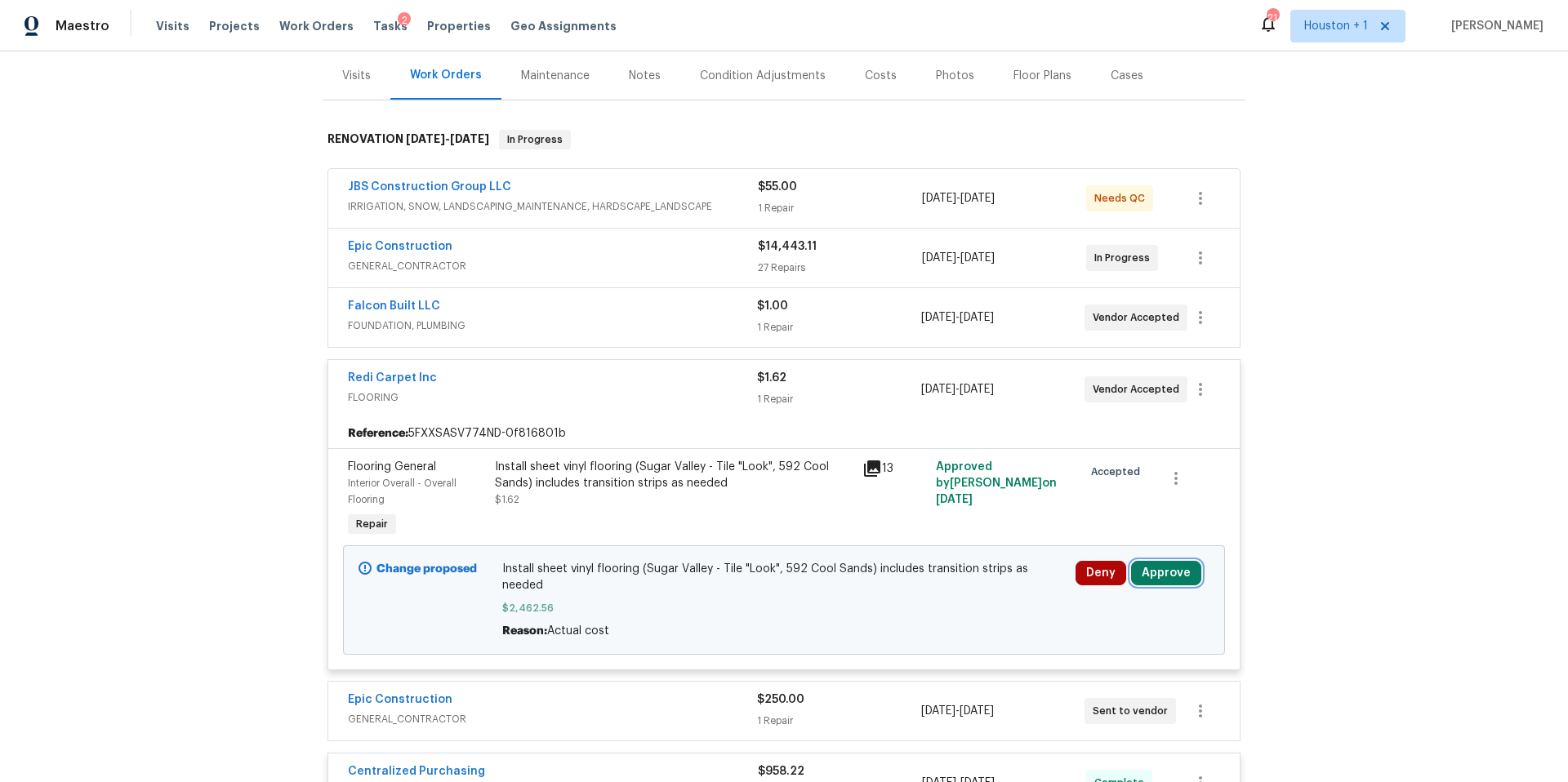
click at [1166, 573] on button "Approve" at bounding box center [1165, 572] width 70 height 24
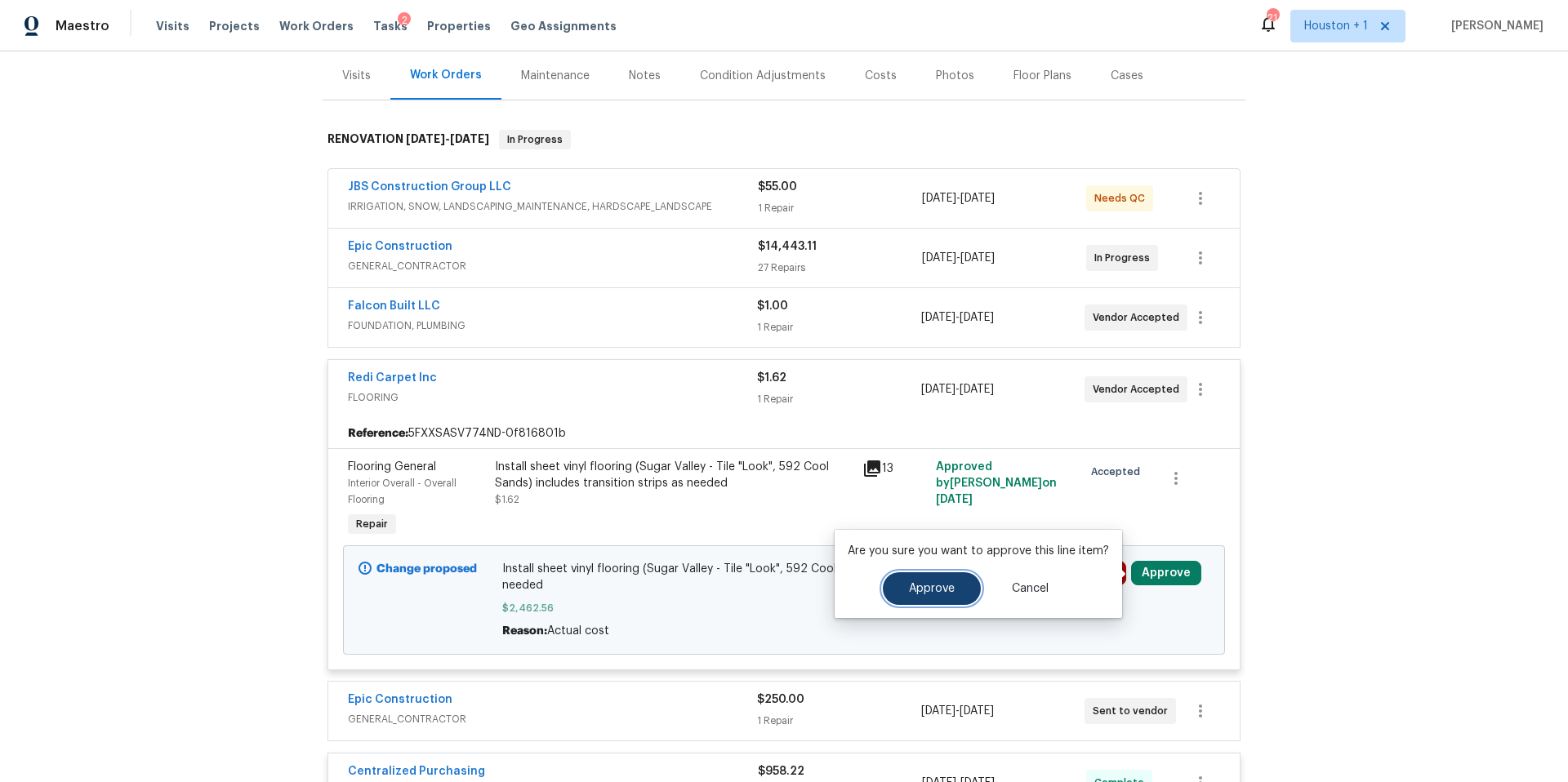
click at [954, 583] on button "Approve" at bounding box center [932, 588] width 98 height 33
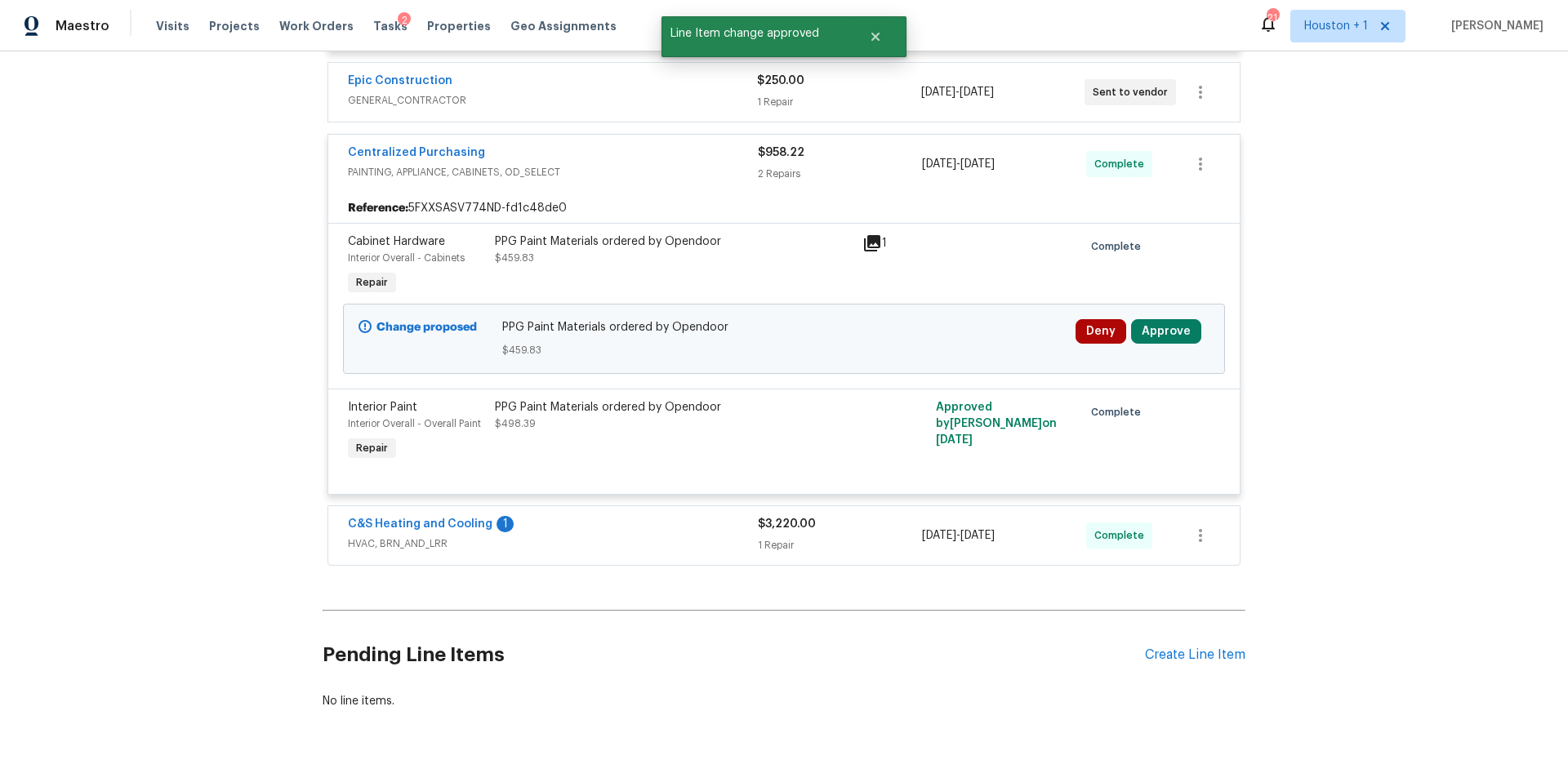
scroll to position [838, 0]
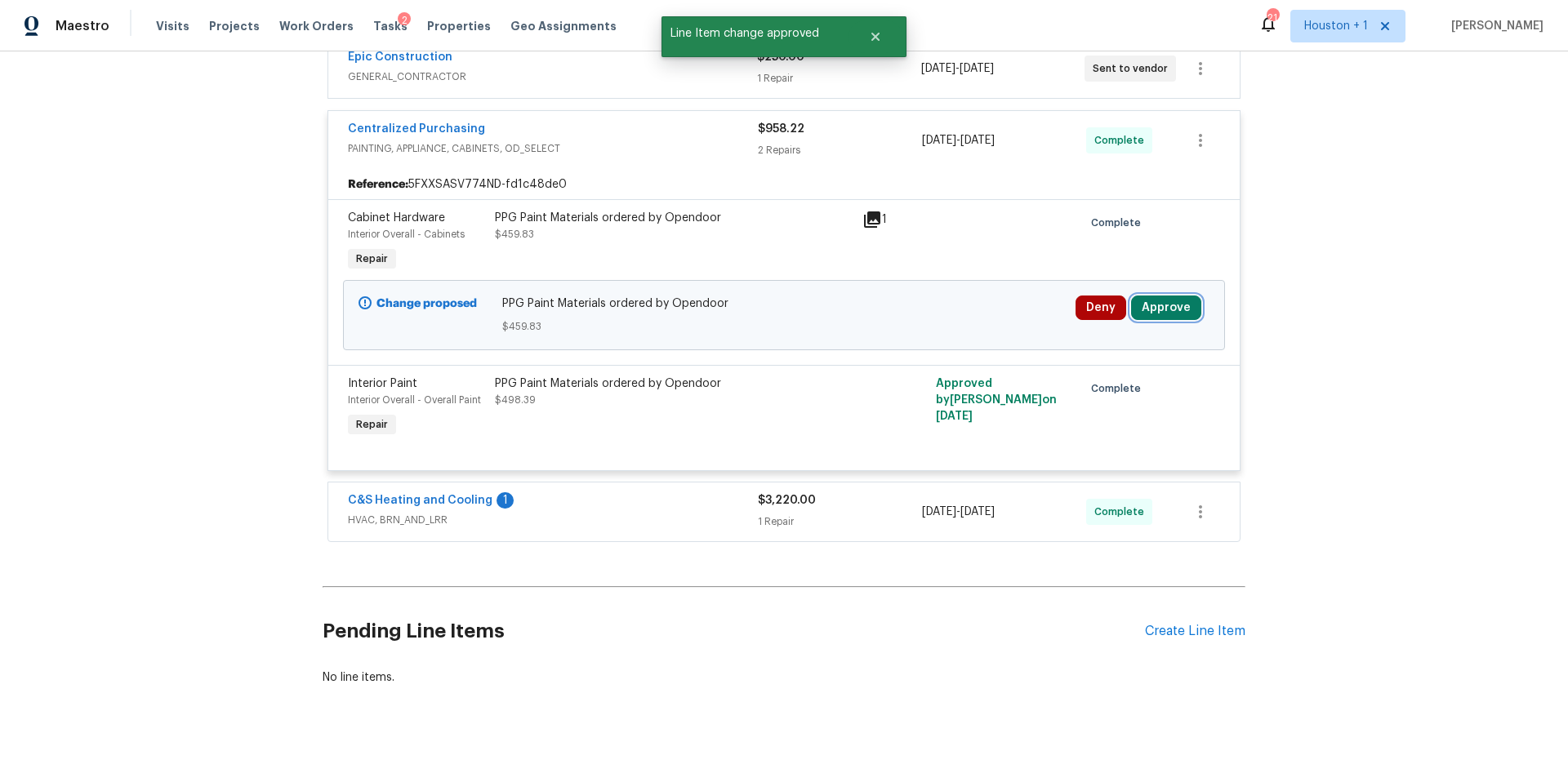
click at [1176, 301] on button "Approve" at bounding box center [1165, 307] width 70 height 24
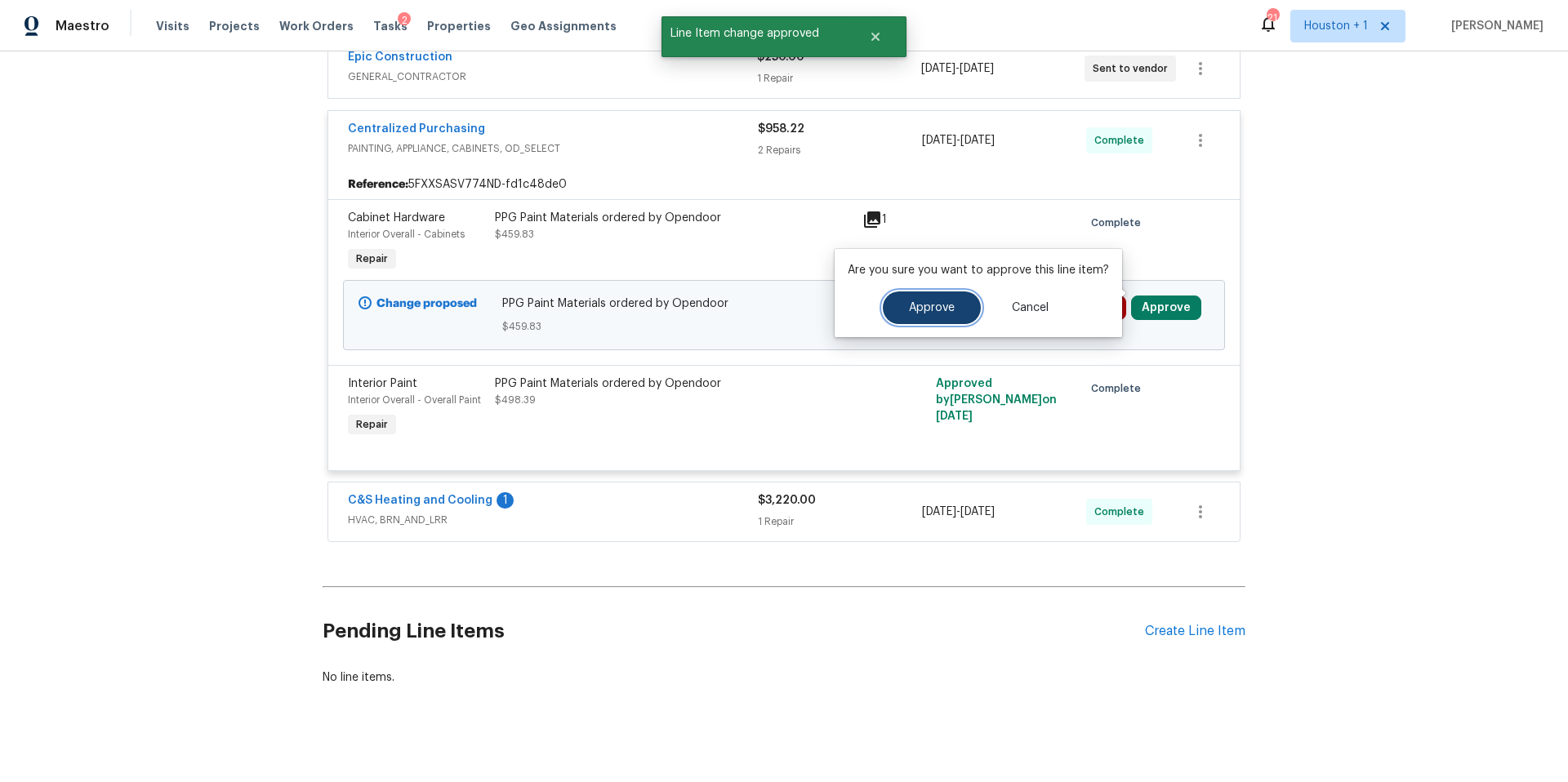
click at [915, 306] on span "Approve" at bounding box center [932, 308] width 45 height 13
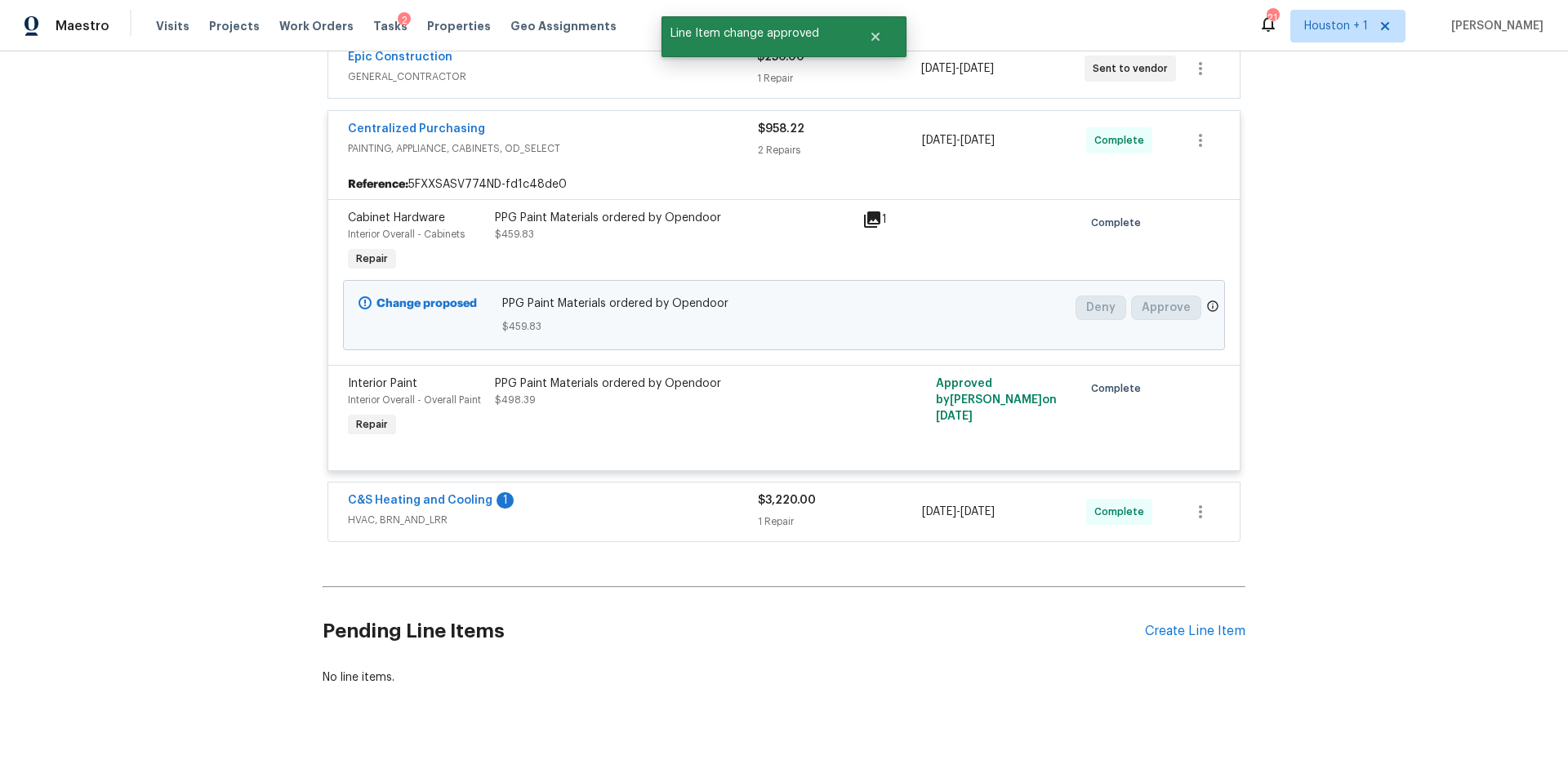
scroll to position [778, 0]
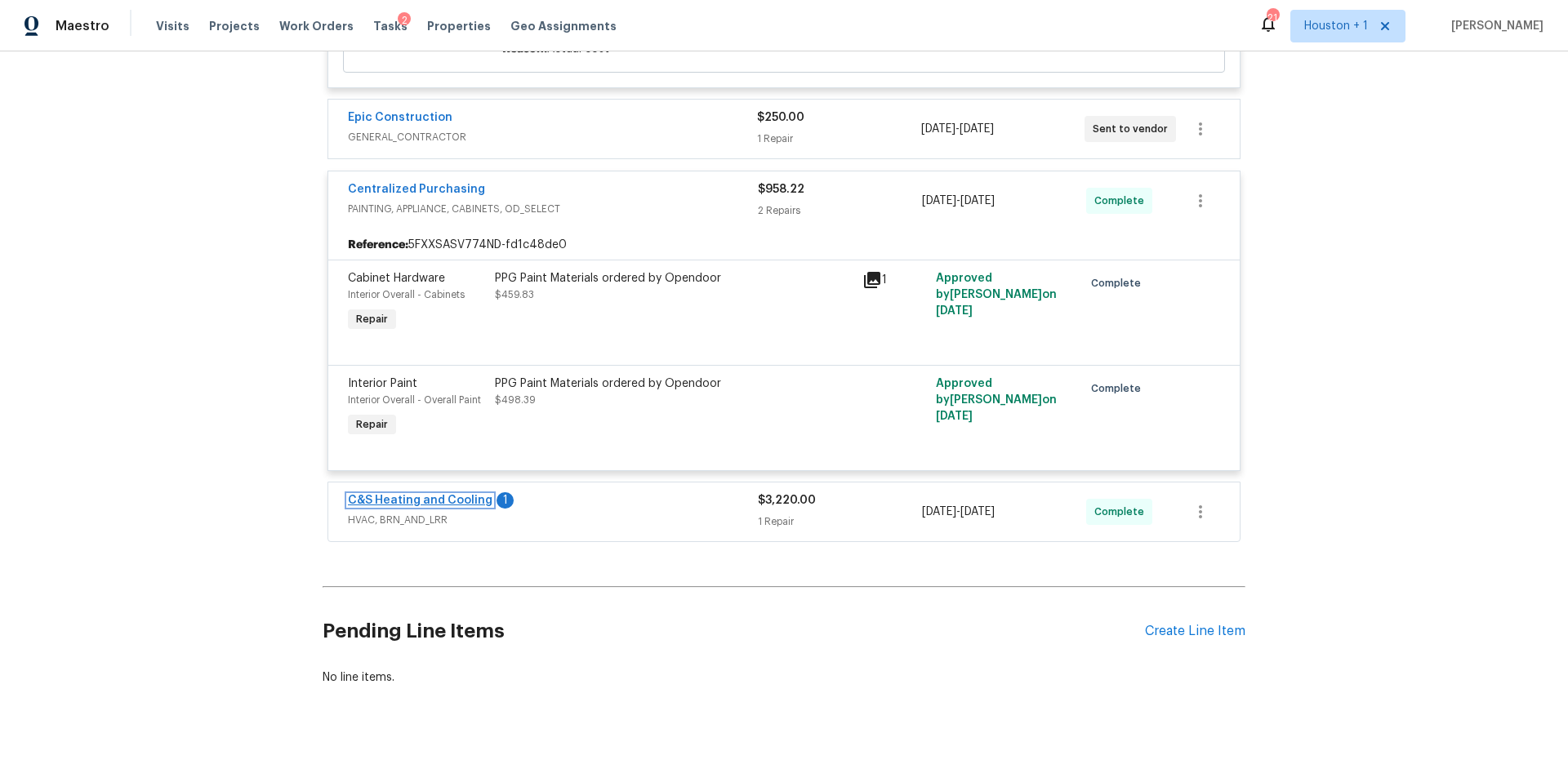
click at [437, 495] on link "C&S Heating and Cooling" at bounding box center [420, 501] width 145 height 12
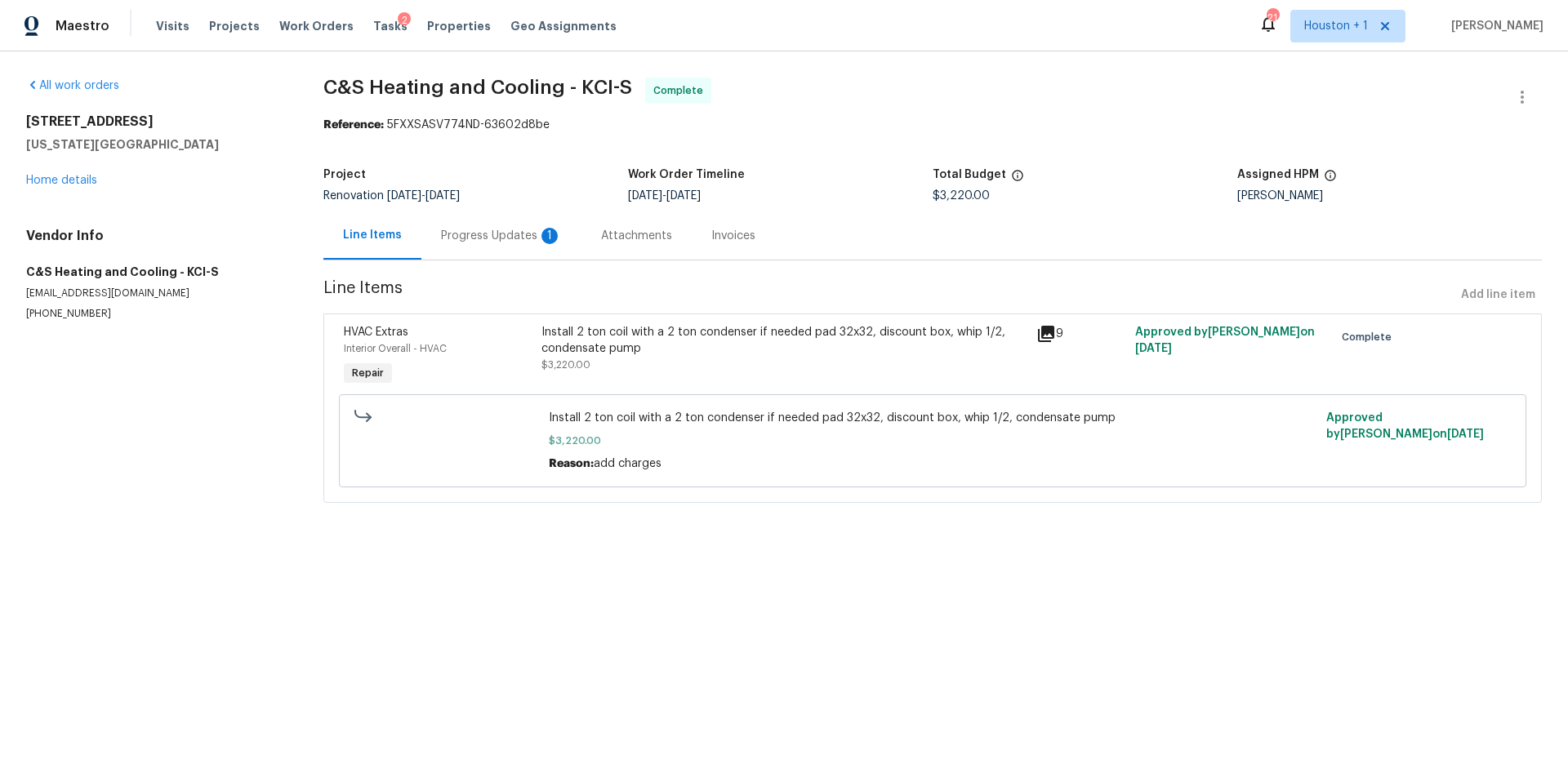
click at [477, 241] on div "Progress Updates 1" at bounding box center [502, 236] width 121 height 16
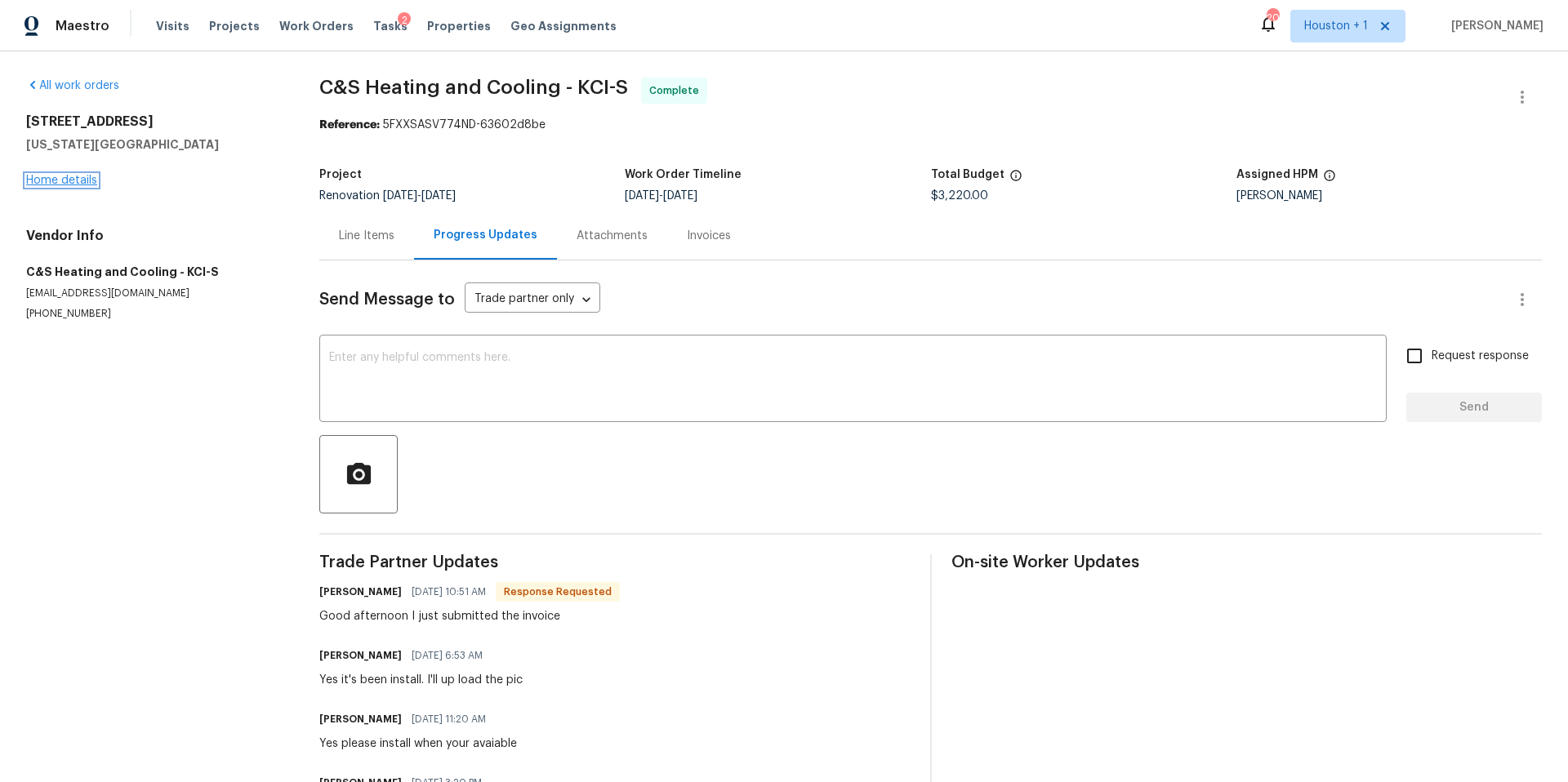
click at [84, 179] on link "Home details" at bounding box center [61, 181] width 71 height 12
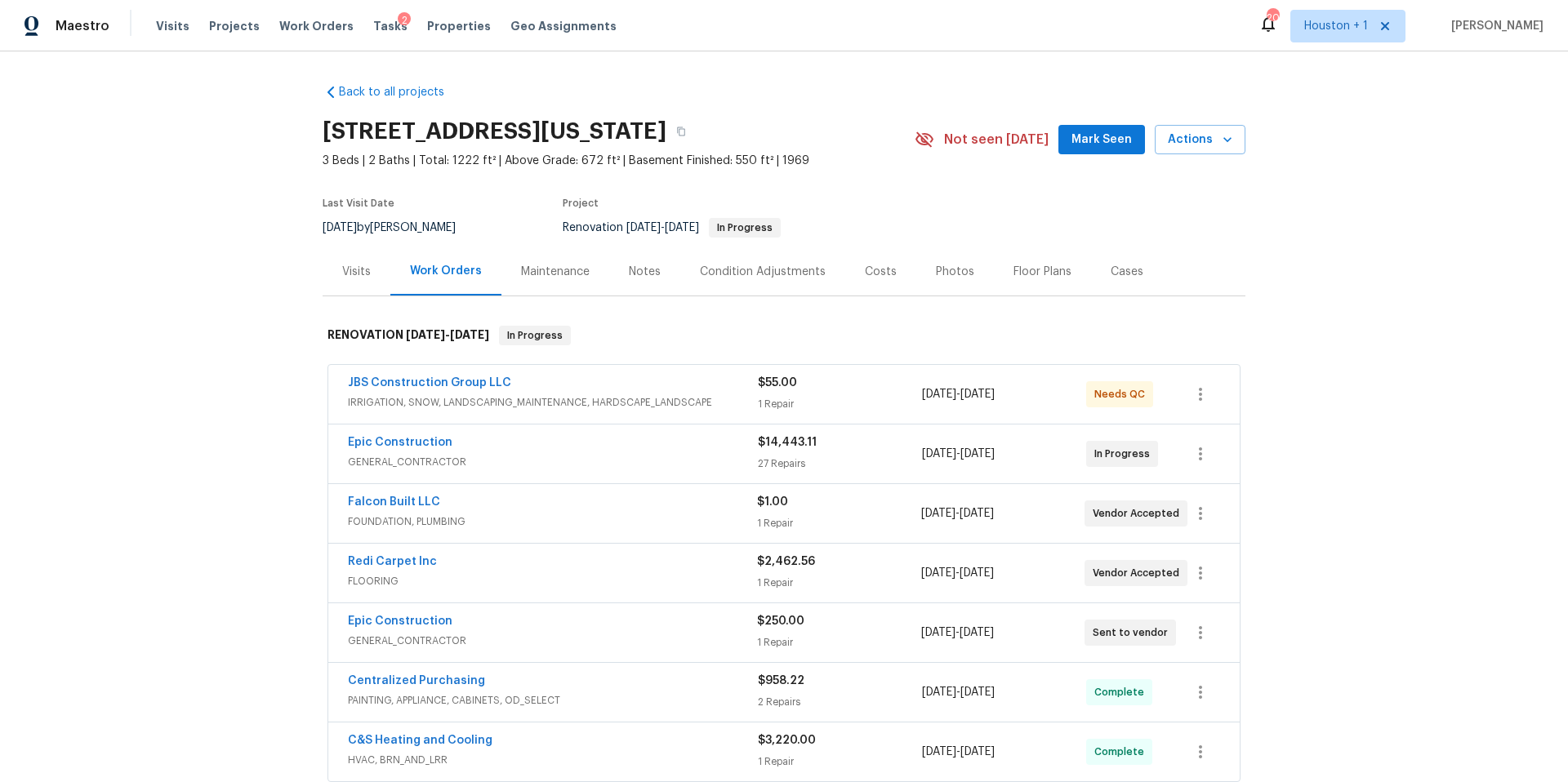
scroll to position [1, 0]
click at [373, 26] on span "Tasks" at bounding box center [390, 26] width 35 height 12
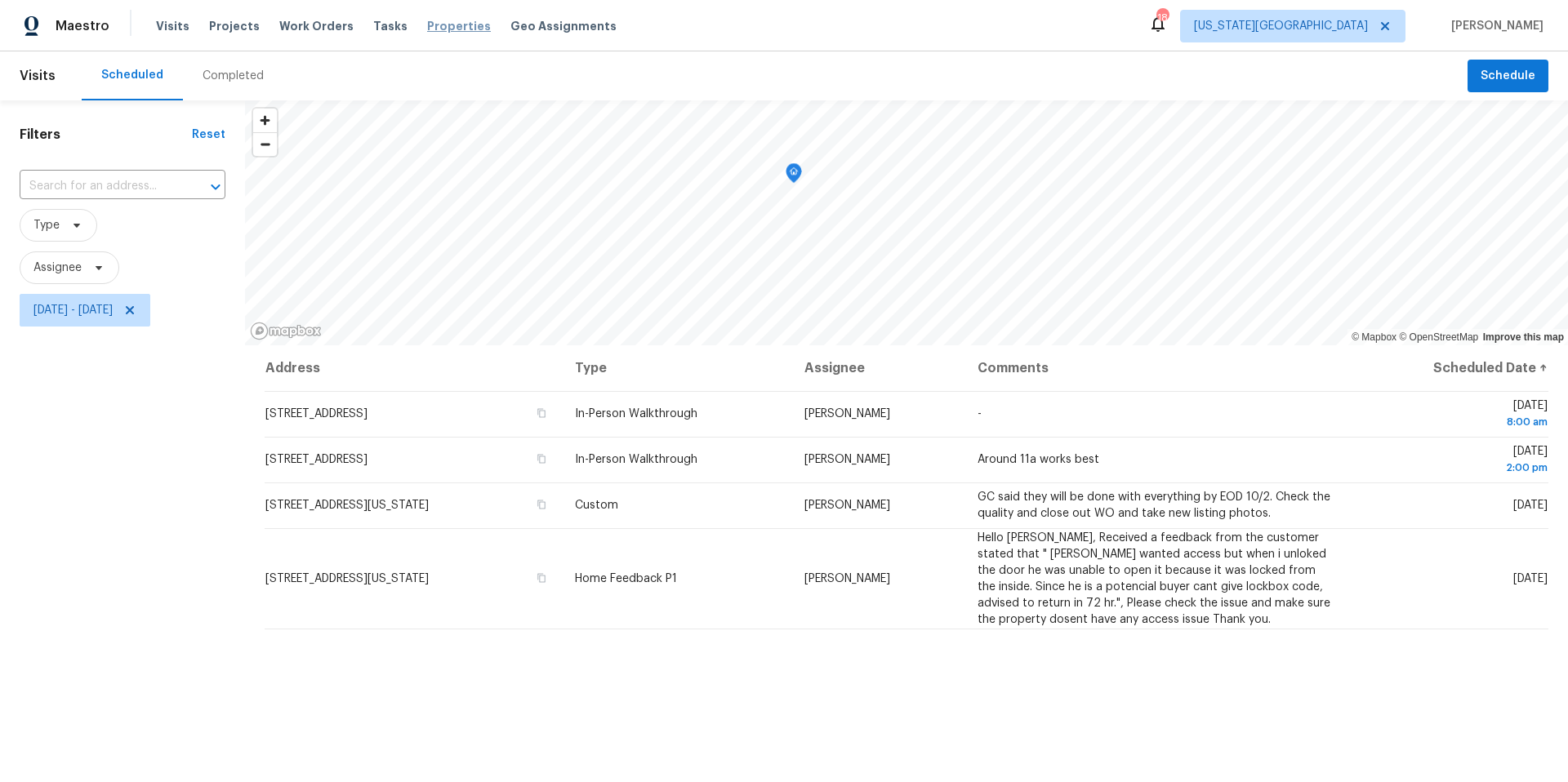
click at [449, 30] on span "Properties" at bounding box center [459, 25] width 64 height 16
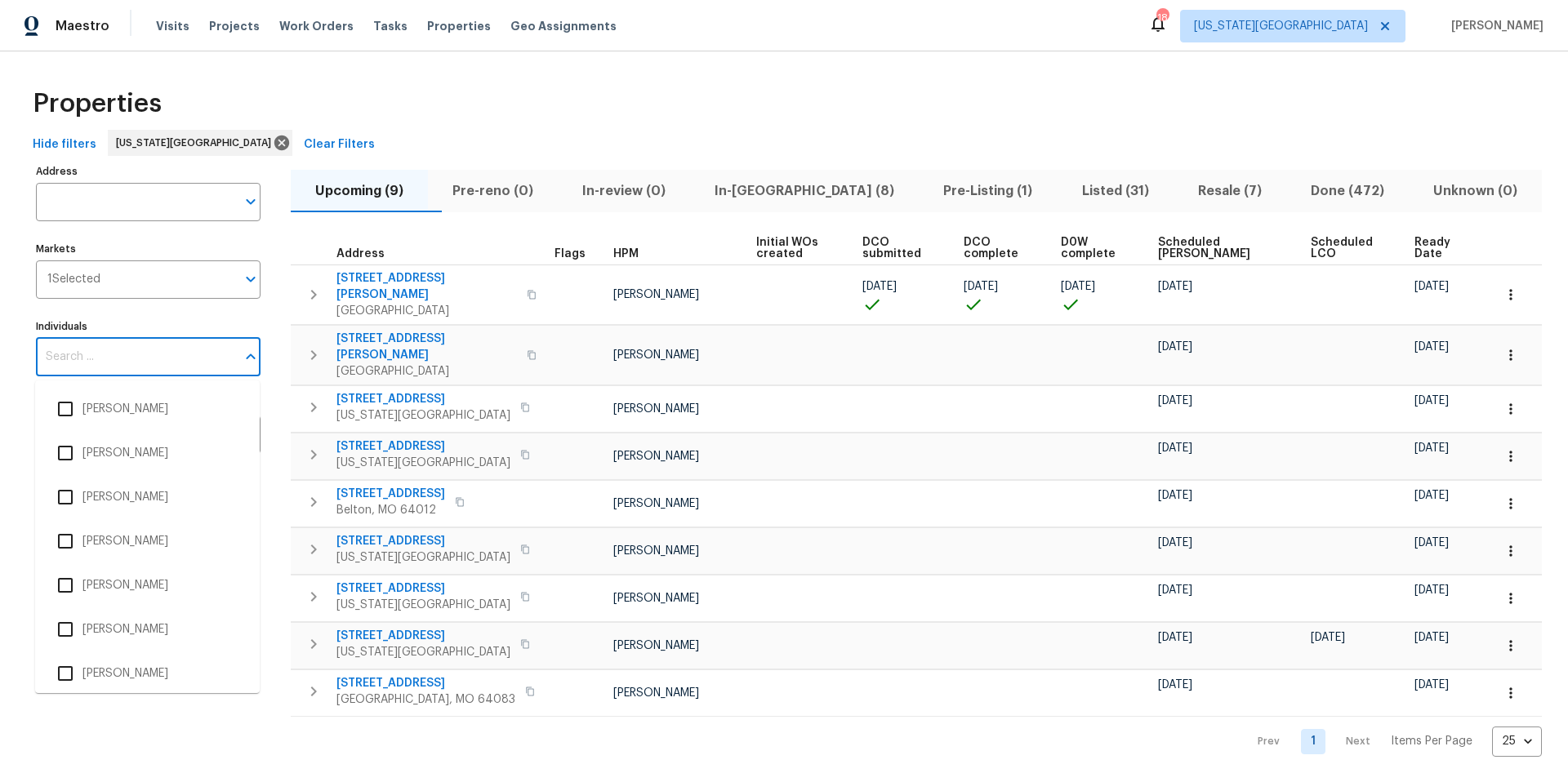
click at [107, 364] on input "Individuals" at bounding box center [136, 358] width 200 height 39
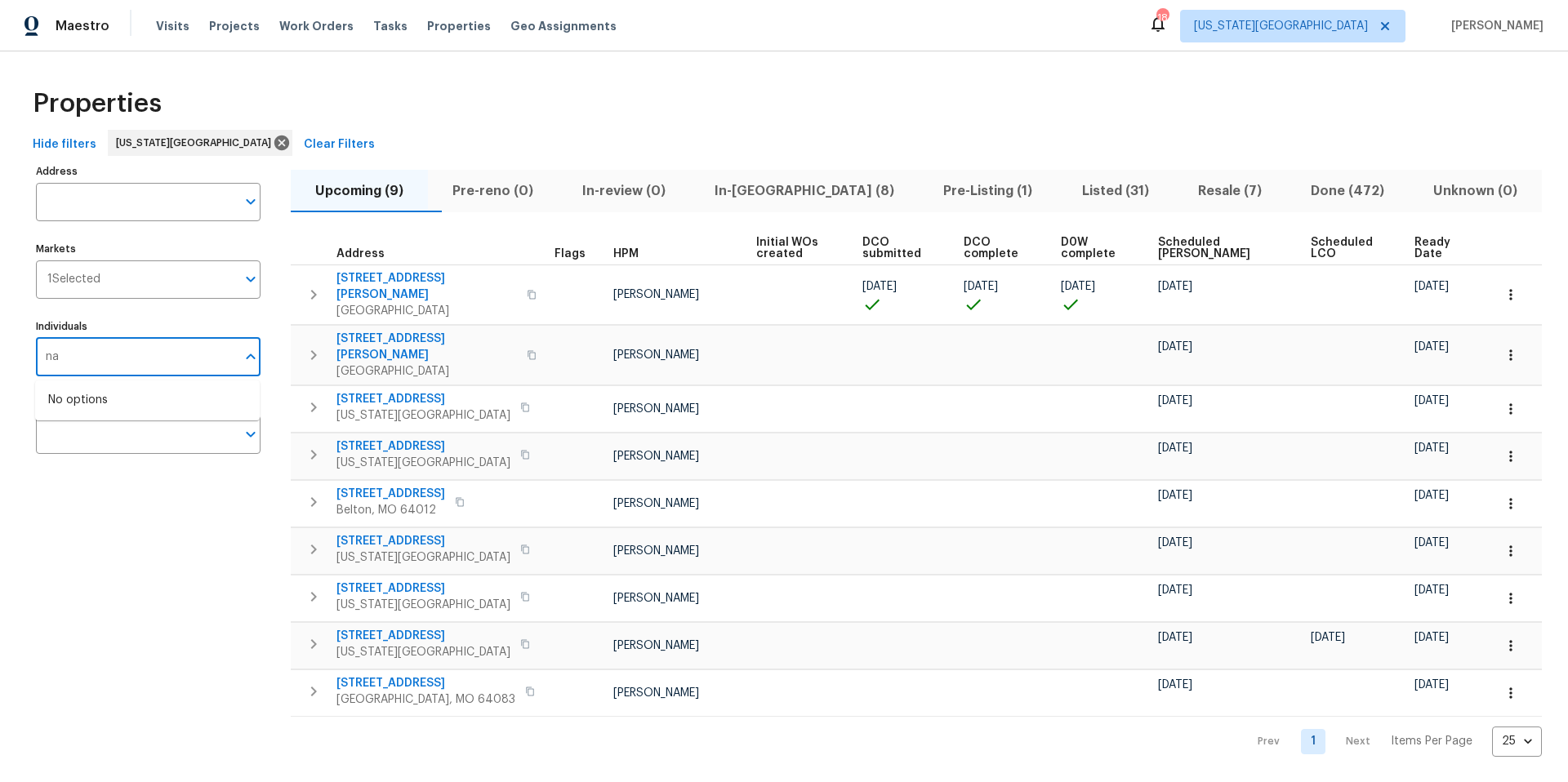
type input "na"
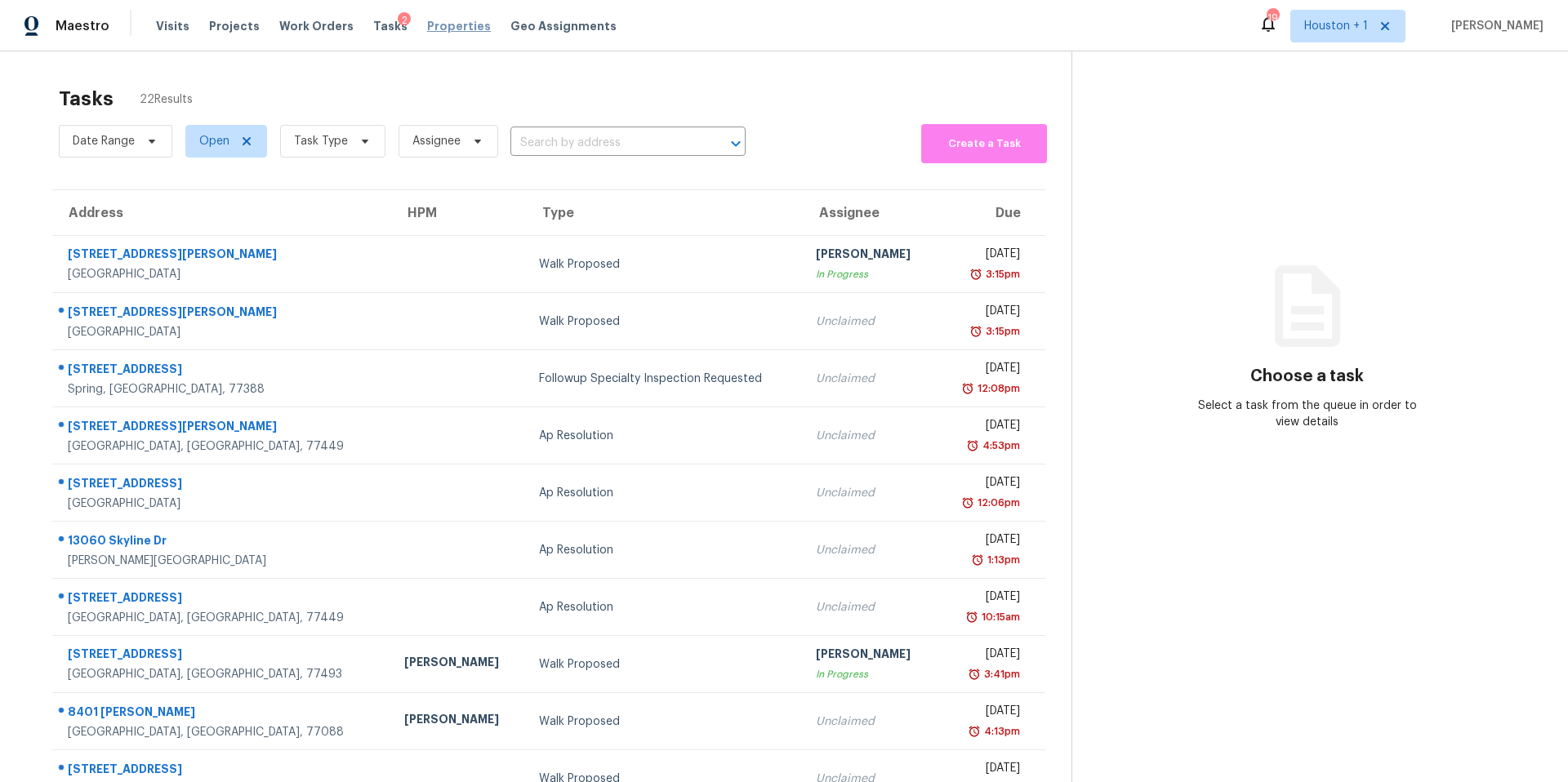
click at [433, 30] on span "Properties" at bounding box center [459, 25] width 64 height 16
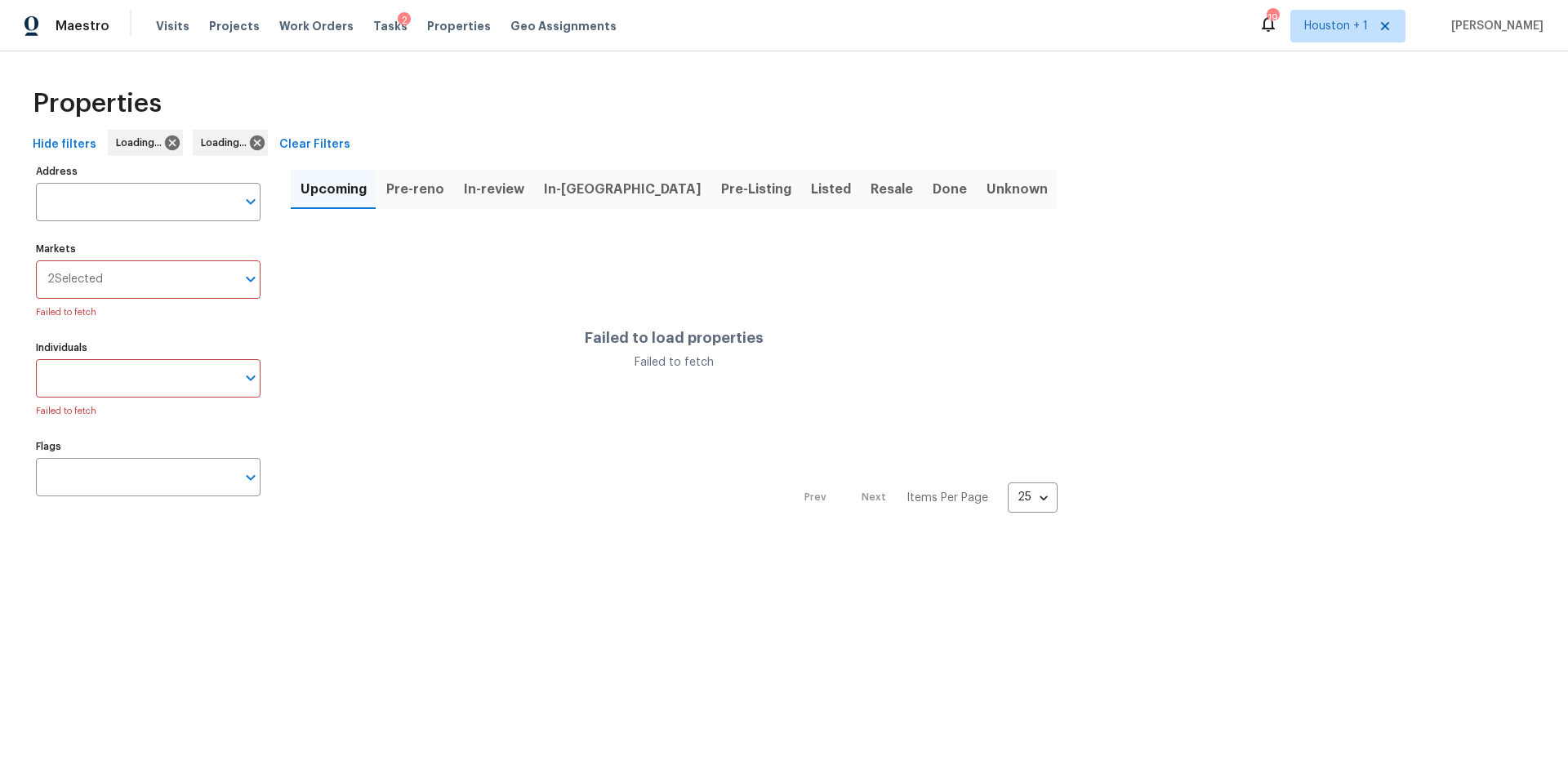
click at [95, 378] on input "Individuals" at bounding box center [136, 379] width 200 height 39
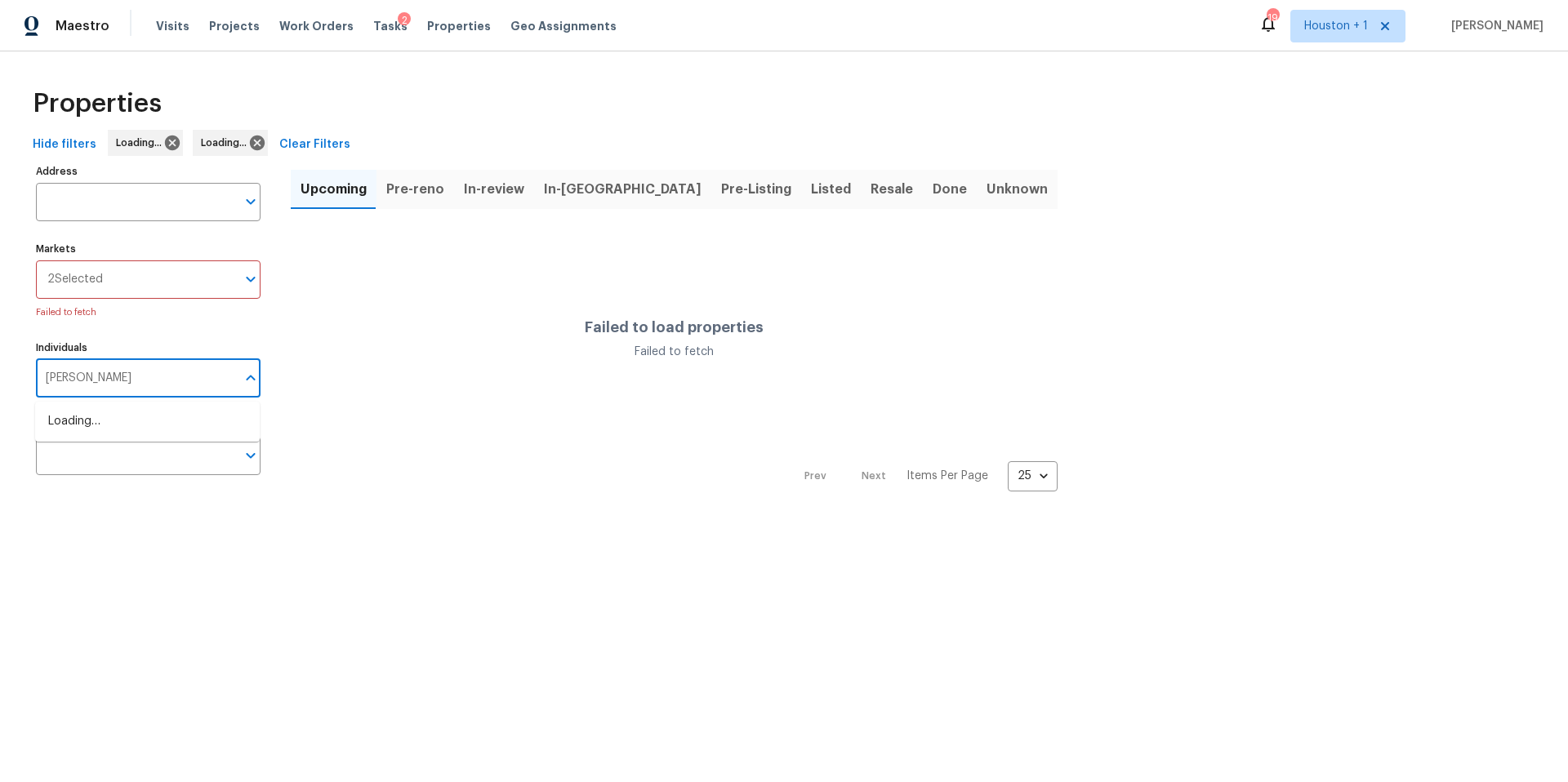
type input "[PERSON_NAME]"
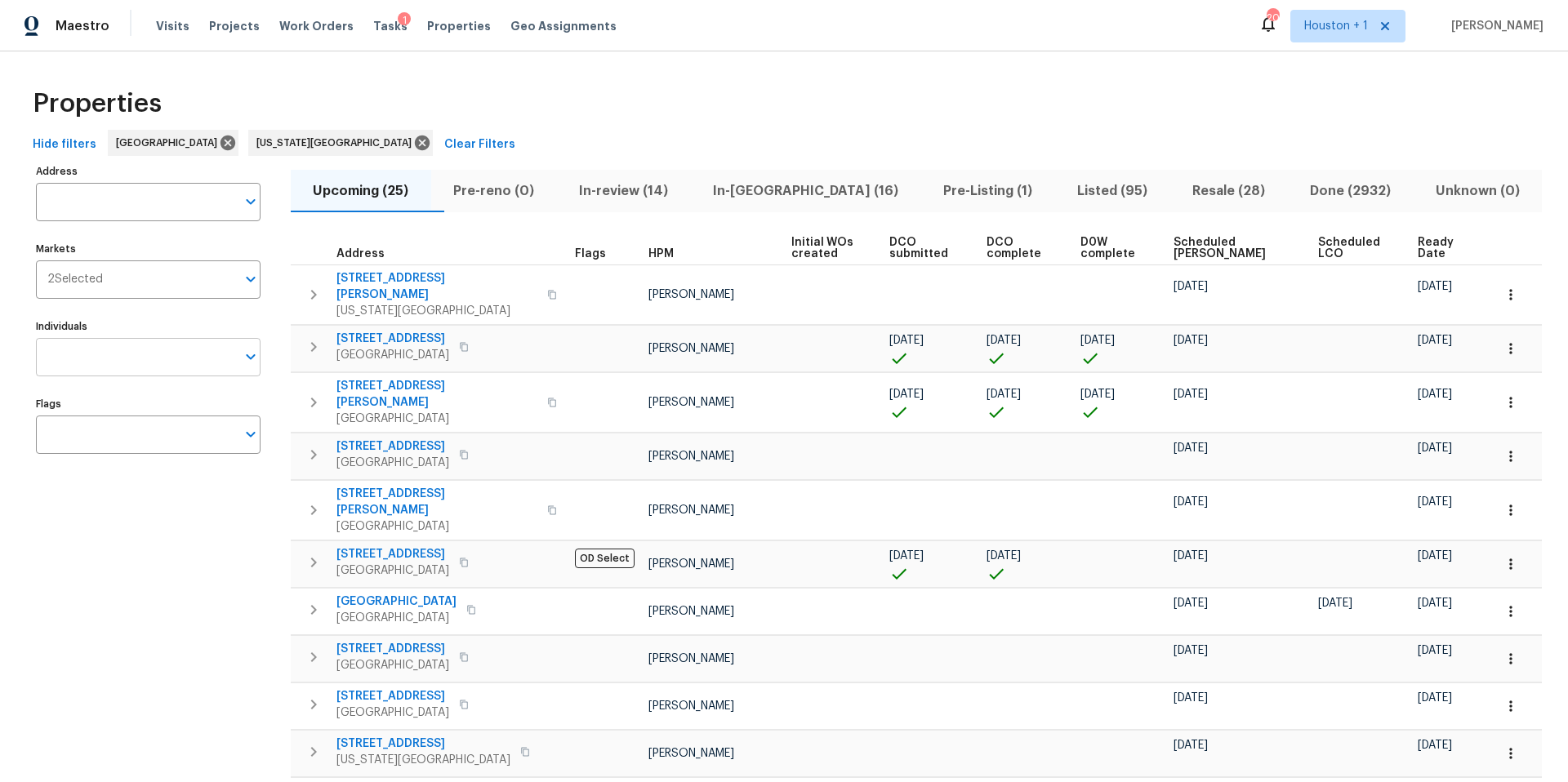
click at [81, 362] on input "Individuals" at bounding box center [136, 358] width 200 height 39
type input "[PERSON_NAME]"
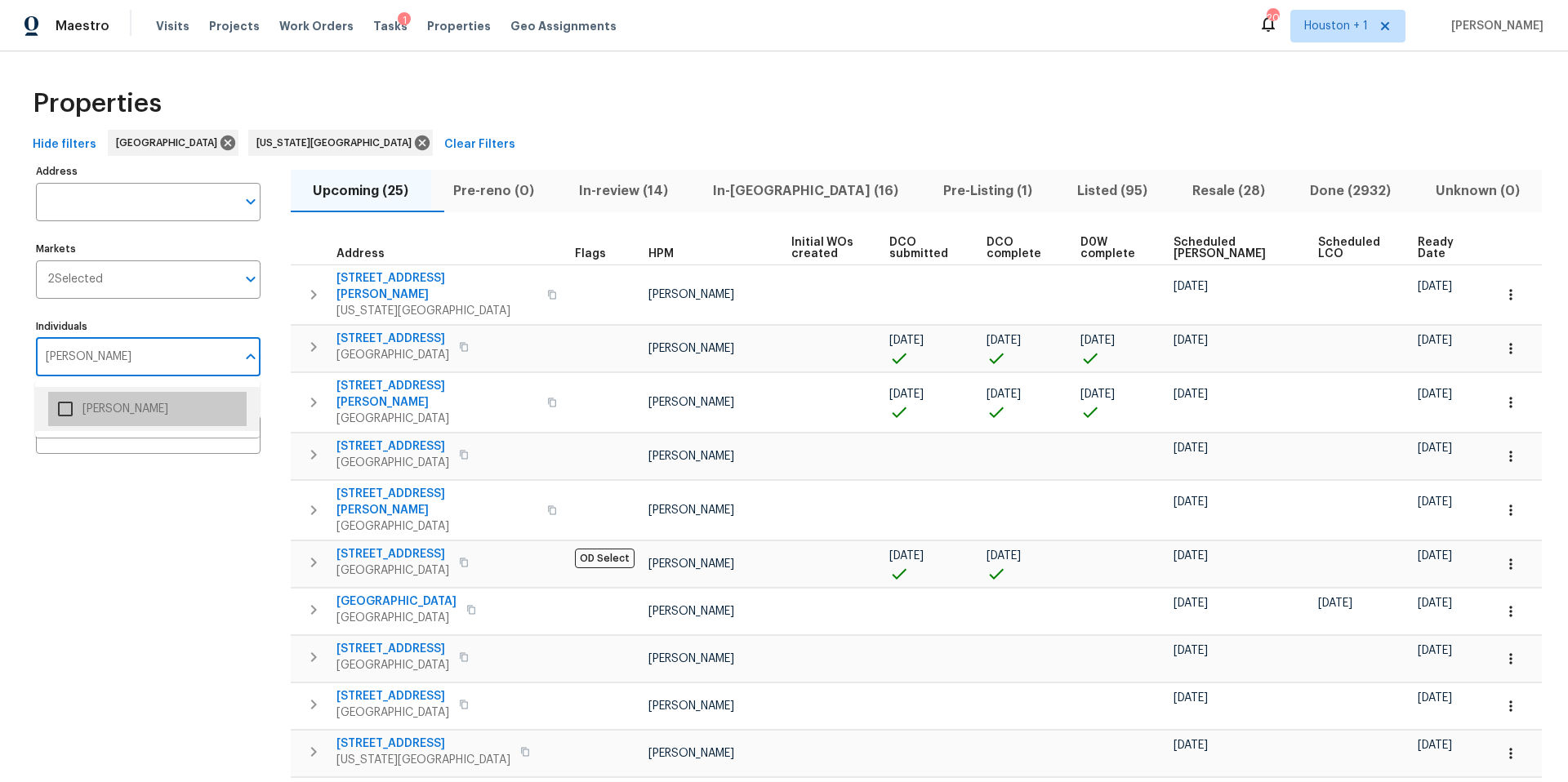
click at [83, 402] on li "[PERSON_NAME]" at bounding box center [147, 409] width 199 height 35
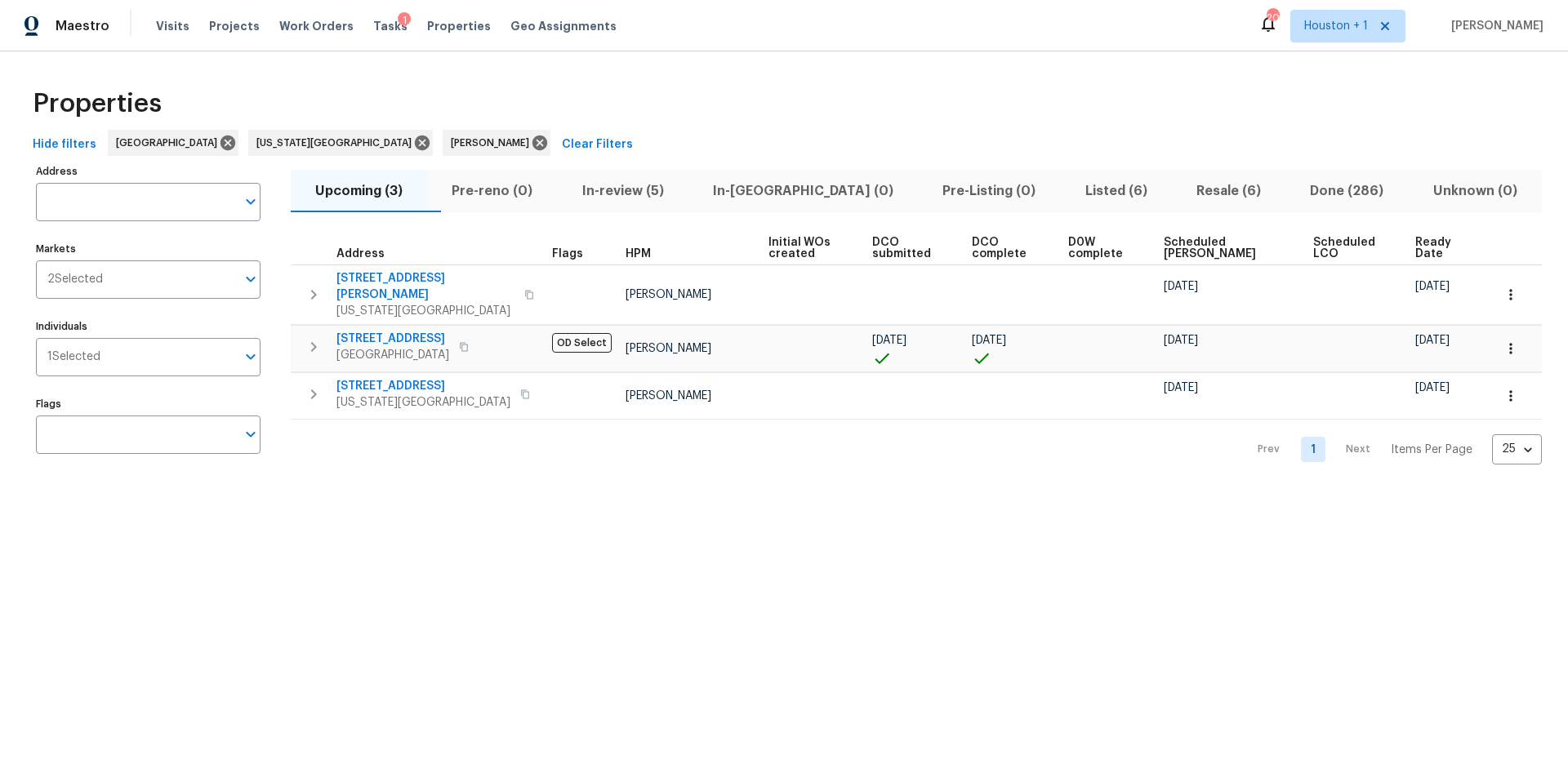
click at [1071, 190] on span "Listed (6)" at bounding box center [1117, 190] width 92 height 23
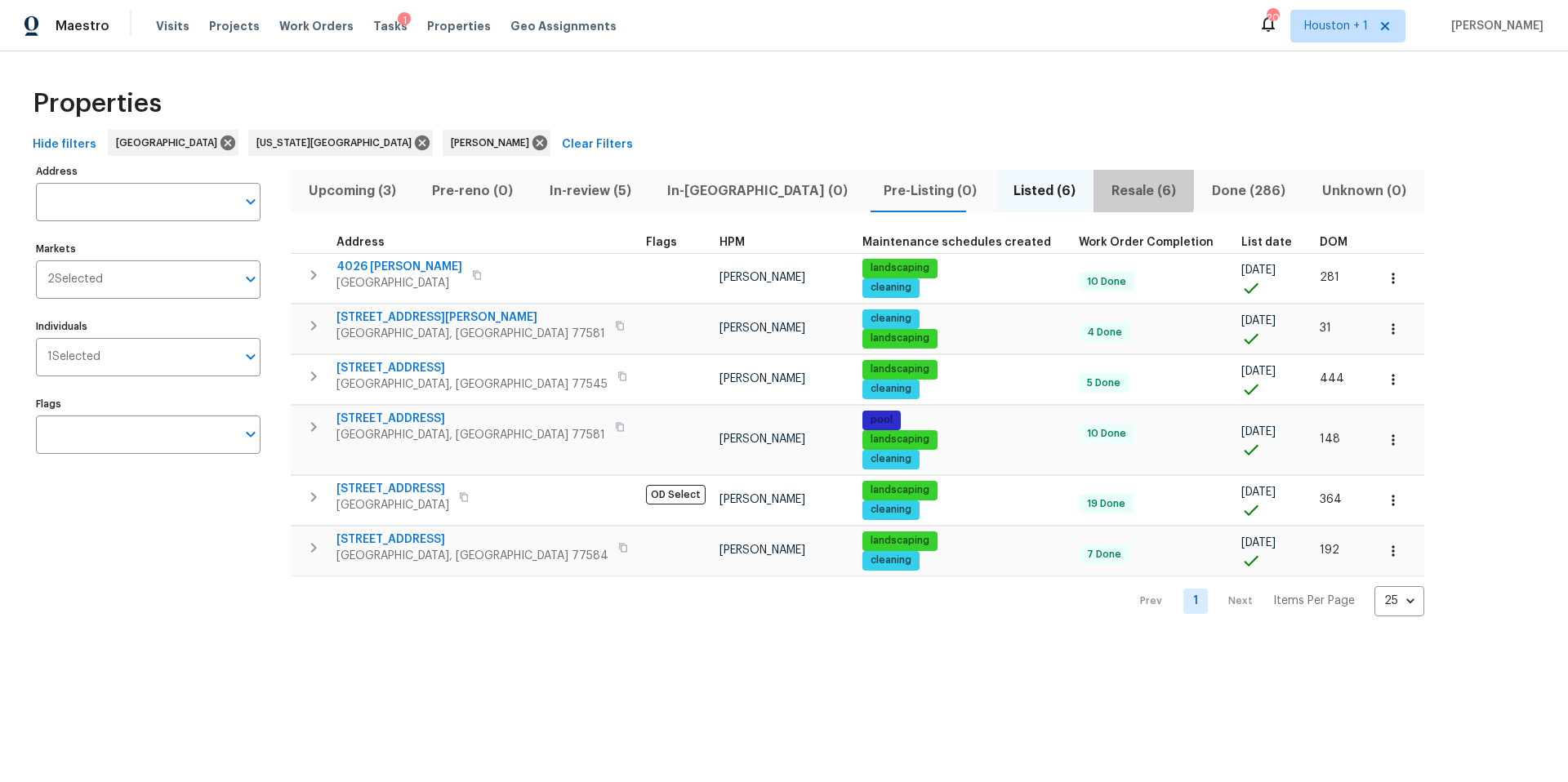
click at [1103, 182] on span "Resale (6)" at bounding box center [1144, 190] width 81 height 23
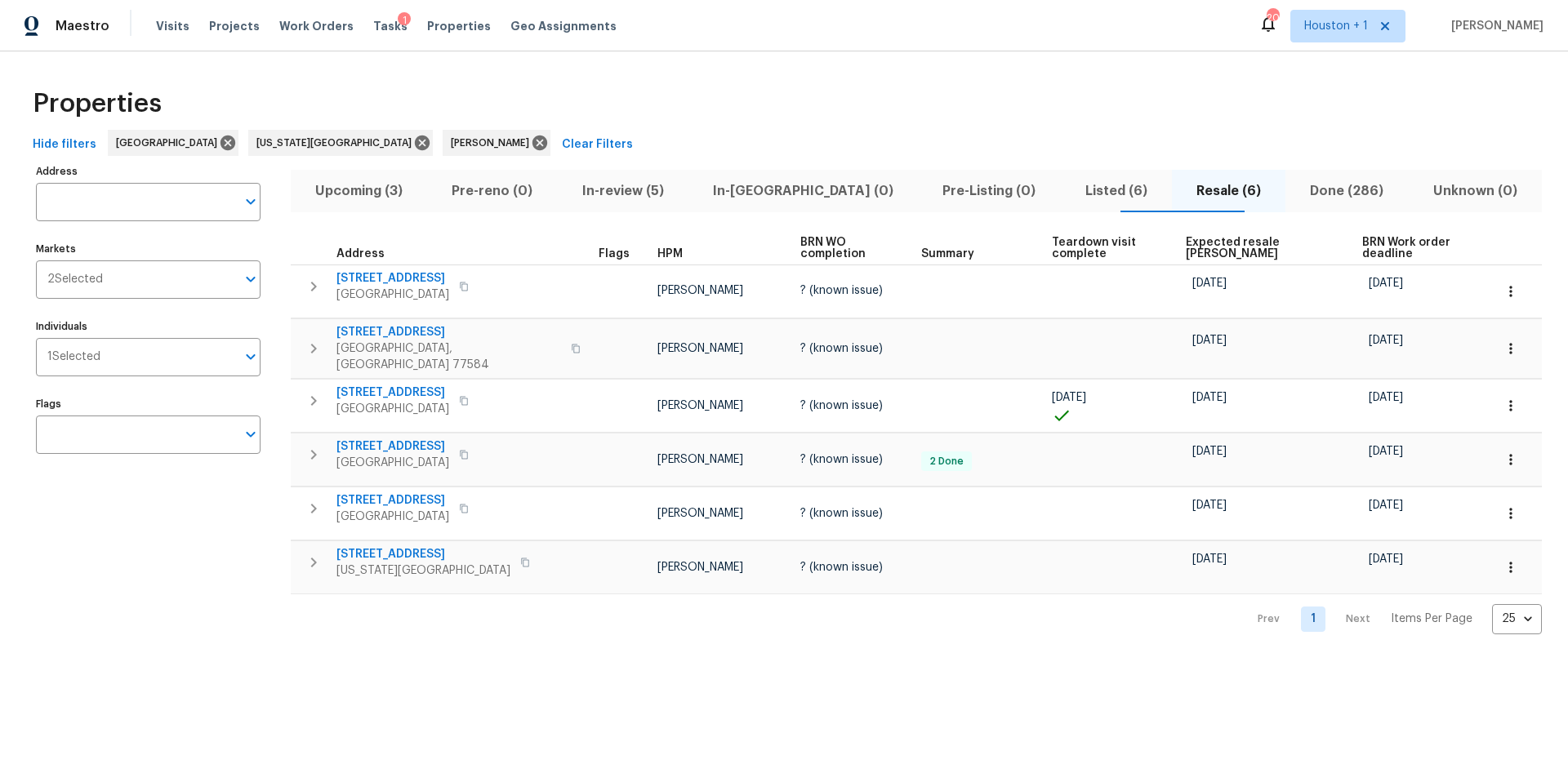
click at [1071, 189] on span "Listed (6)" at bounding box center [1117, 190] width 92 height 23
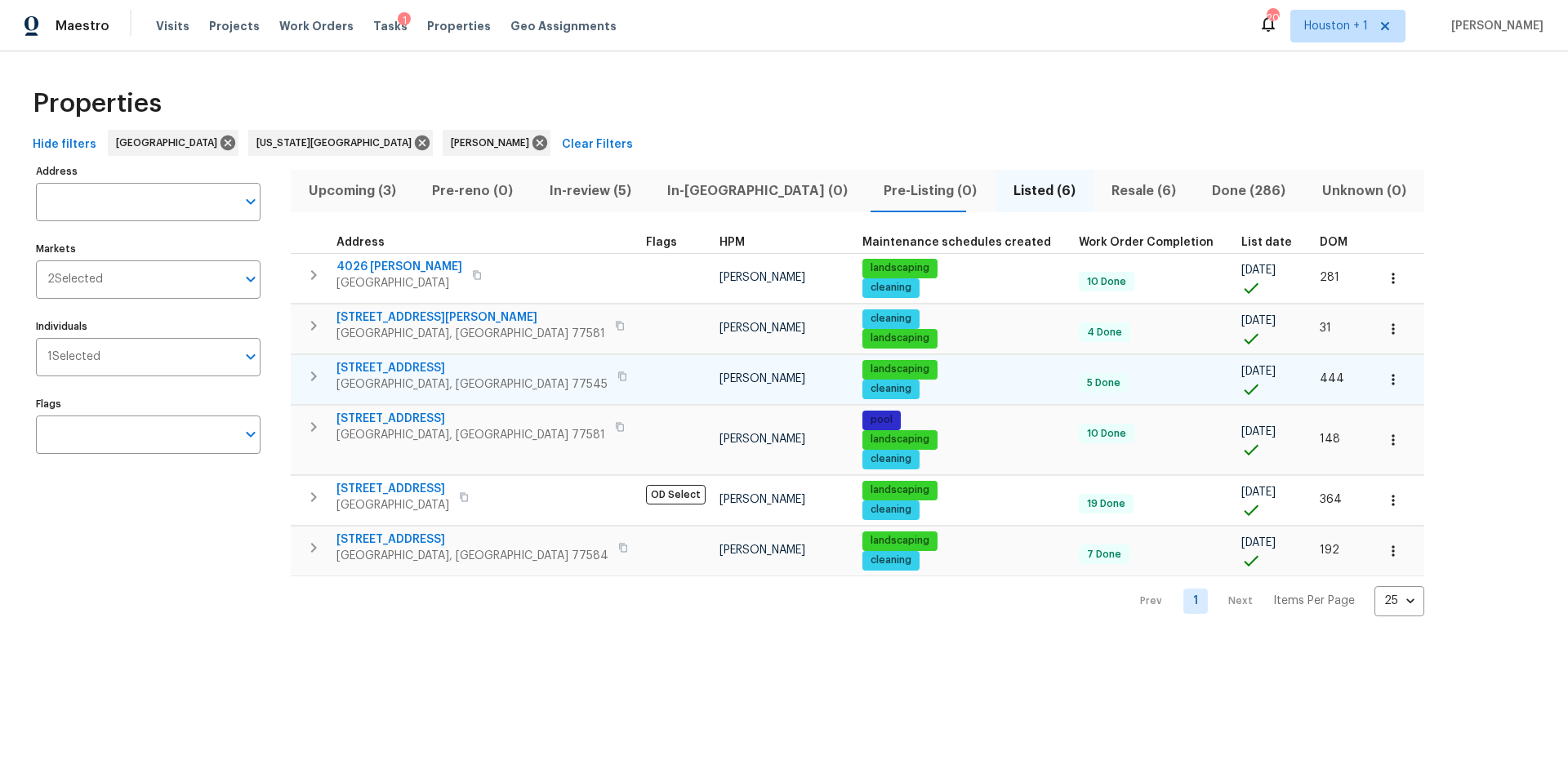
click at [423, 367] on span "[STREET_ADDRESS]" at bounding box center [472, 368] width 271 height 16
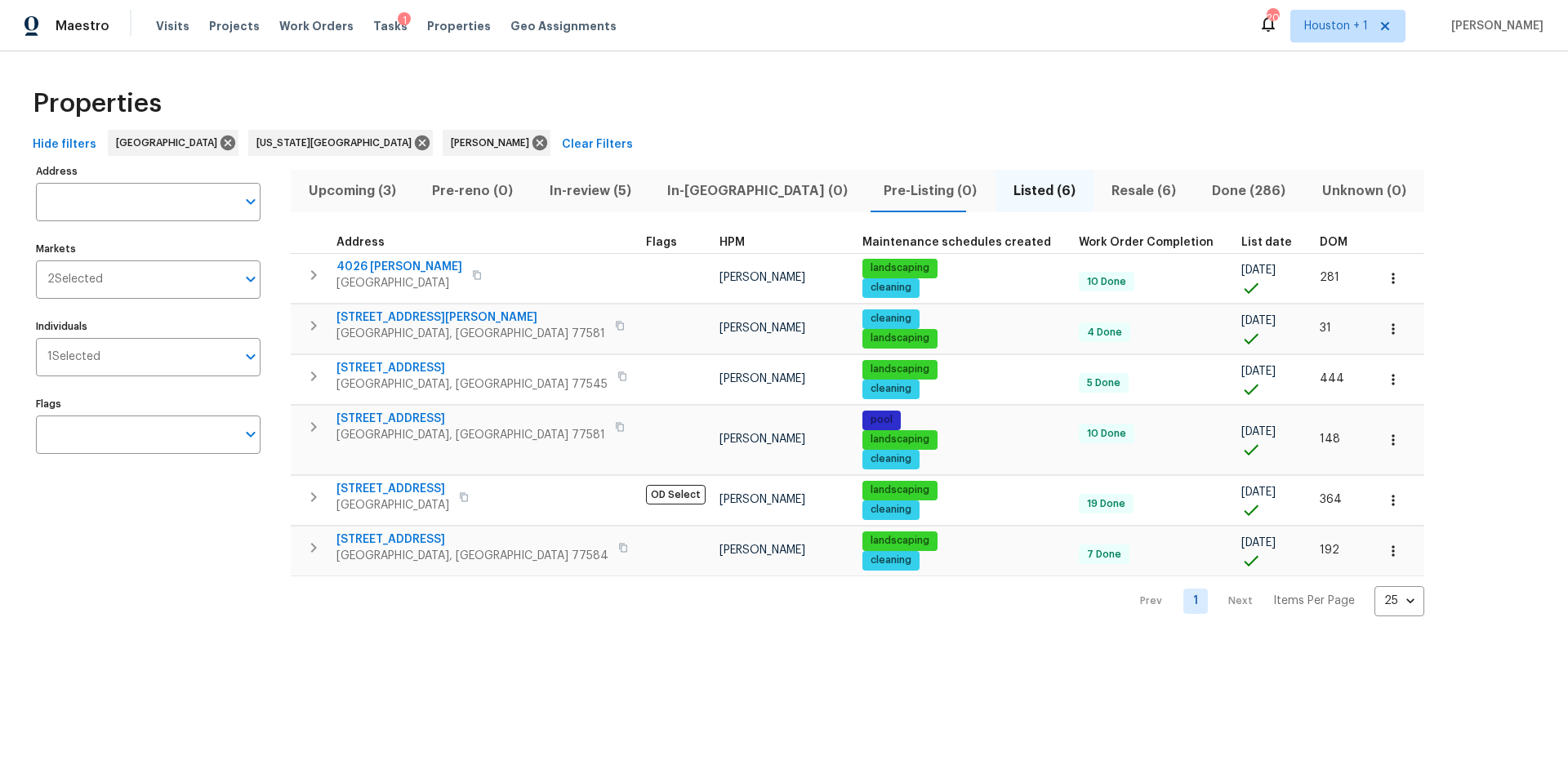
click at [1103, 188] on span "Resale (6)" at bounding box center [1144, 190] width 81 height 23
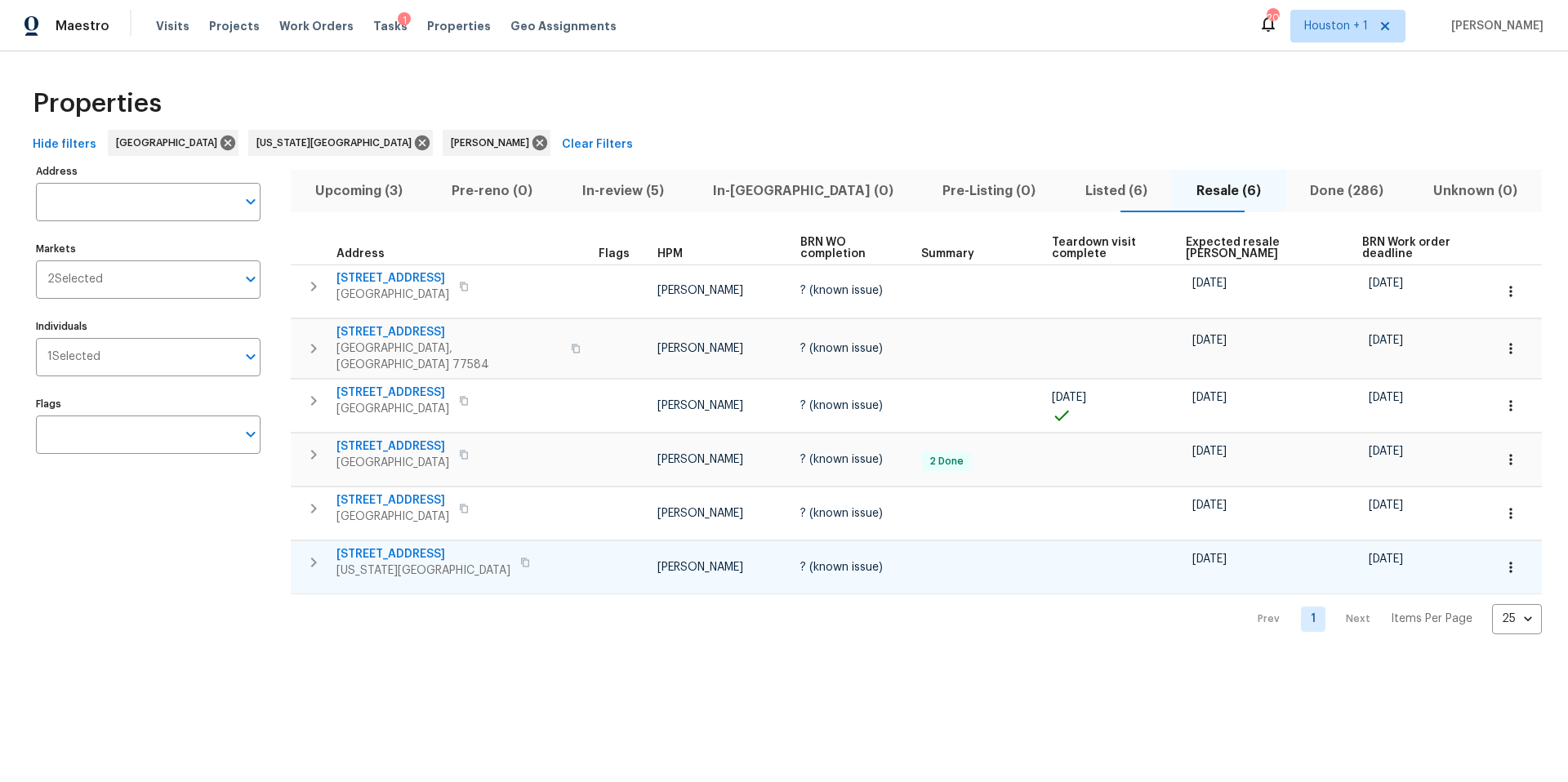
click at [408, 546] on span "[STREET_ADDRESS]" at bounding box center [424, 554] width 174 height 16
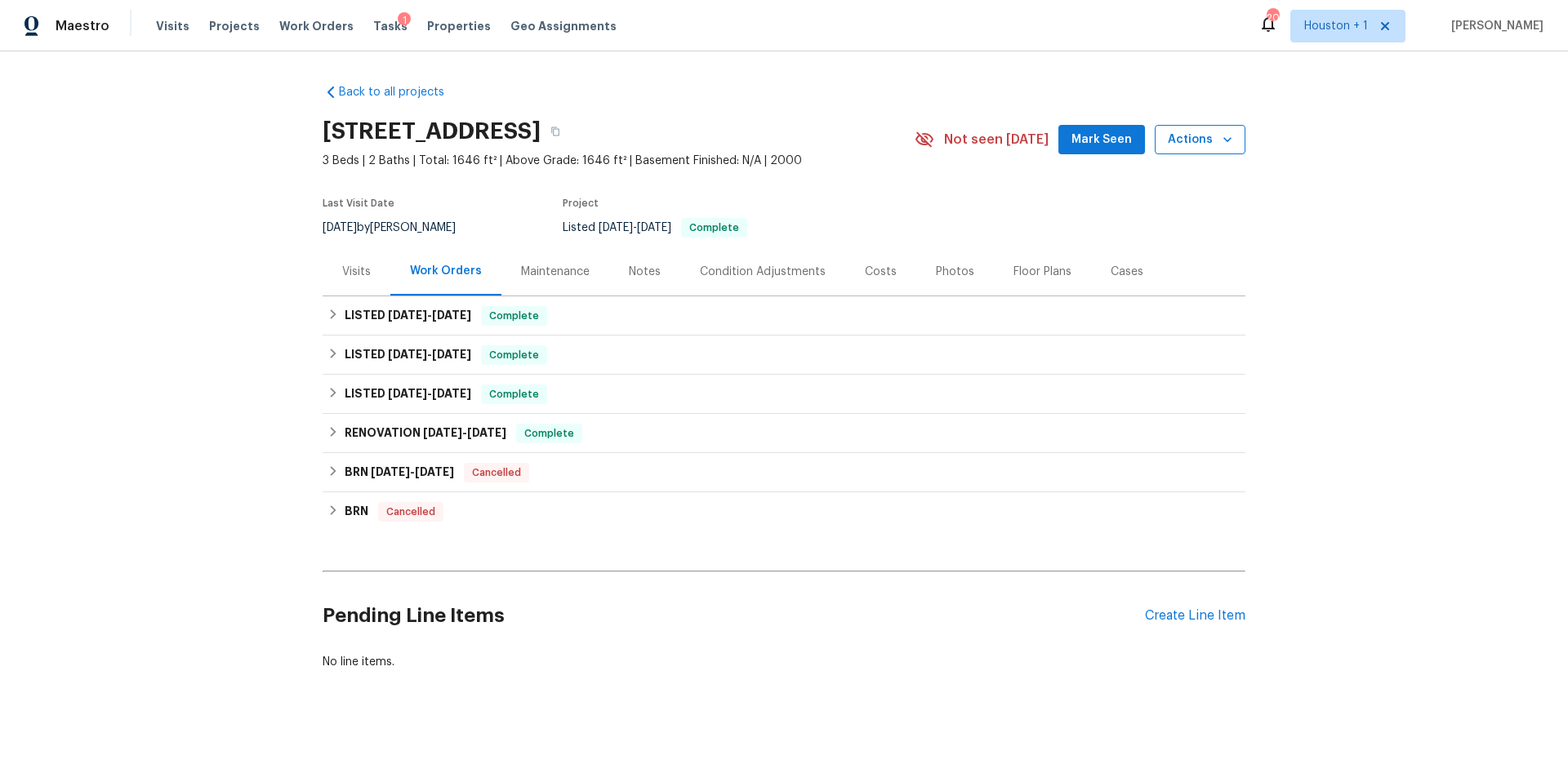
click at [1207, 137] on span "Actions" at bounding box center [1200, 140] width 65 height 20
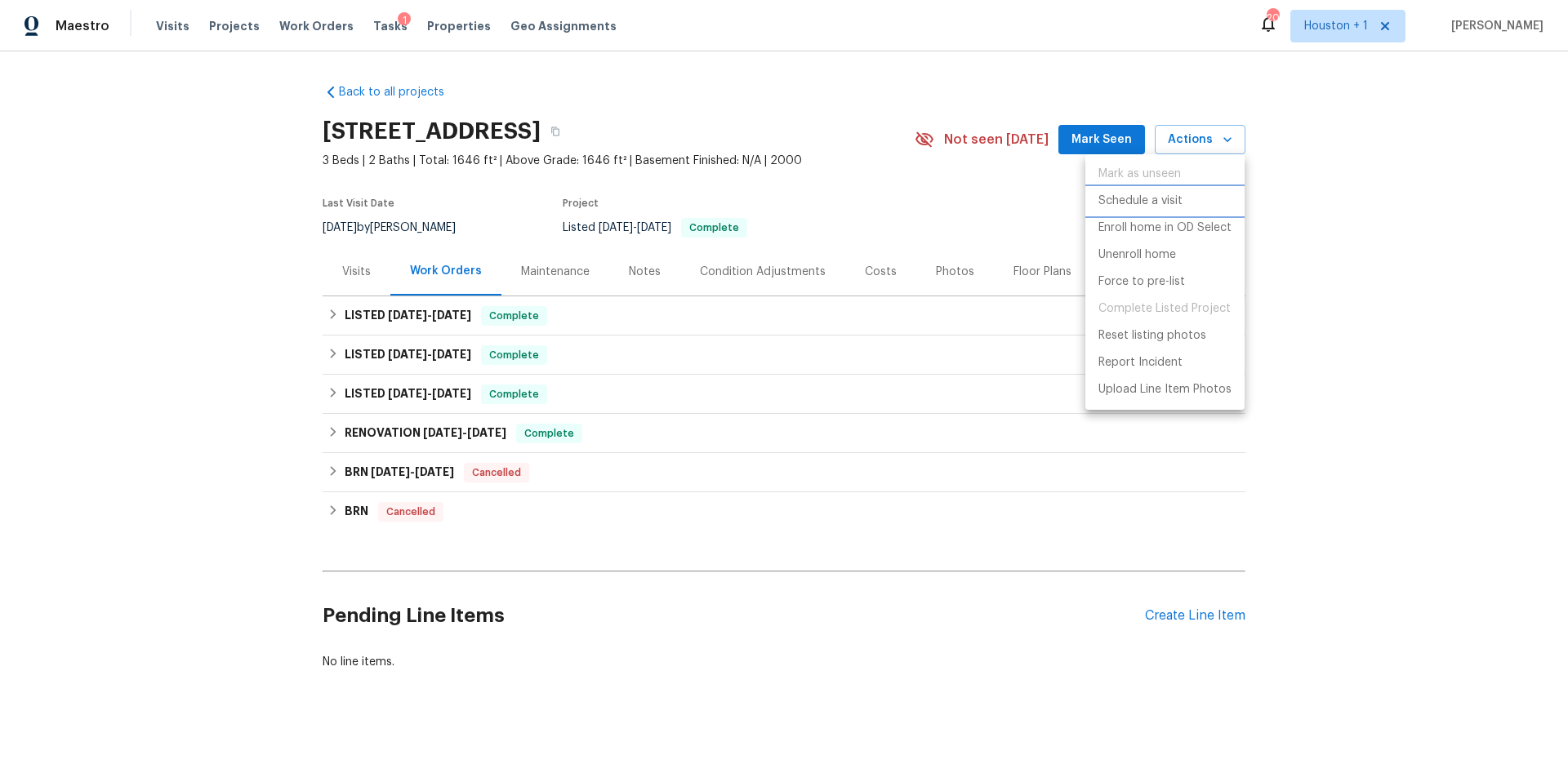
click at [1132, 206] on p "Schedule a visit" at bounding box center [1141, 201] width 84 height 17
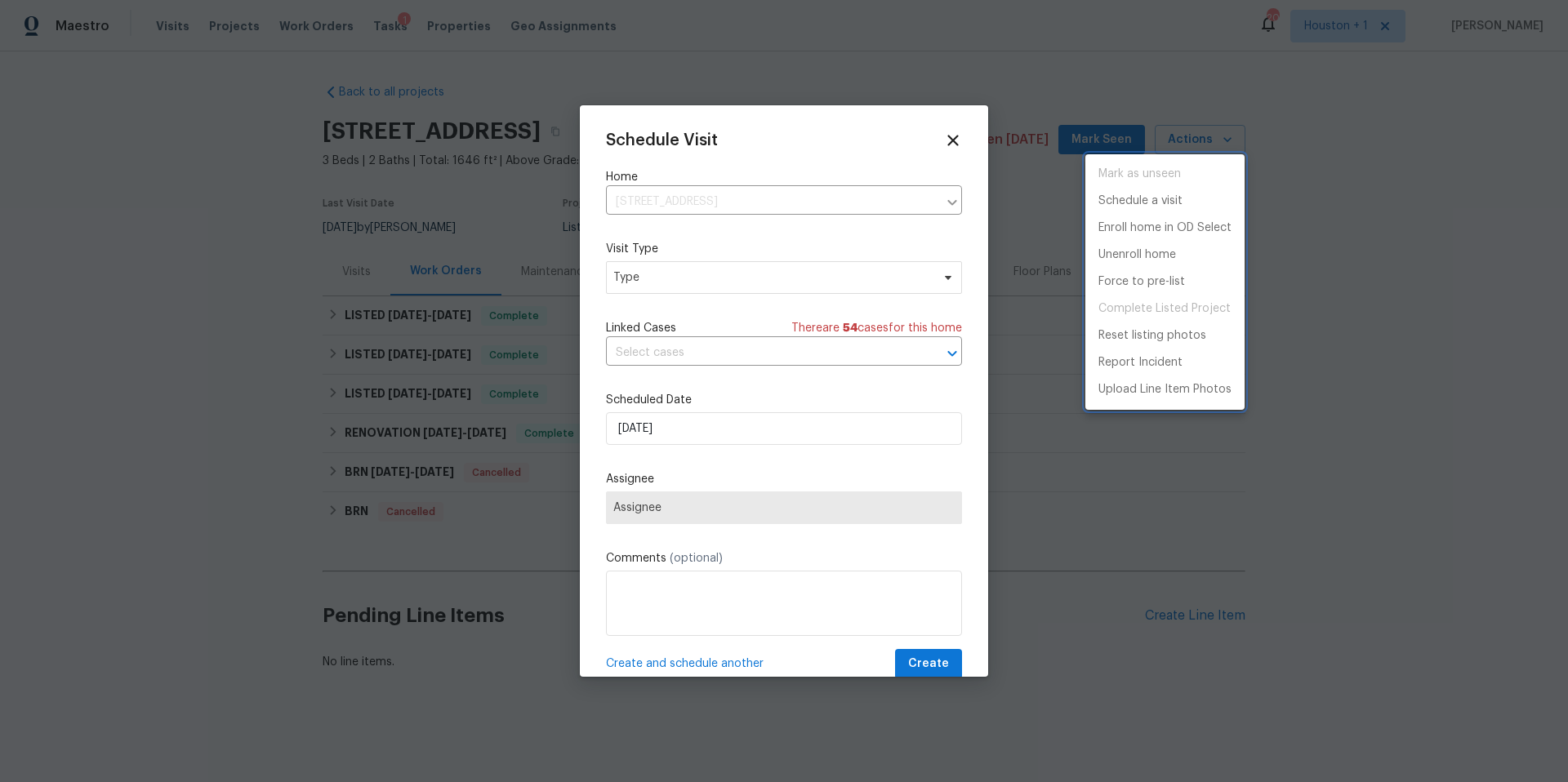
click at [659, 279] on div at bounding box center [784, 391] width 1568 height 782
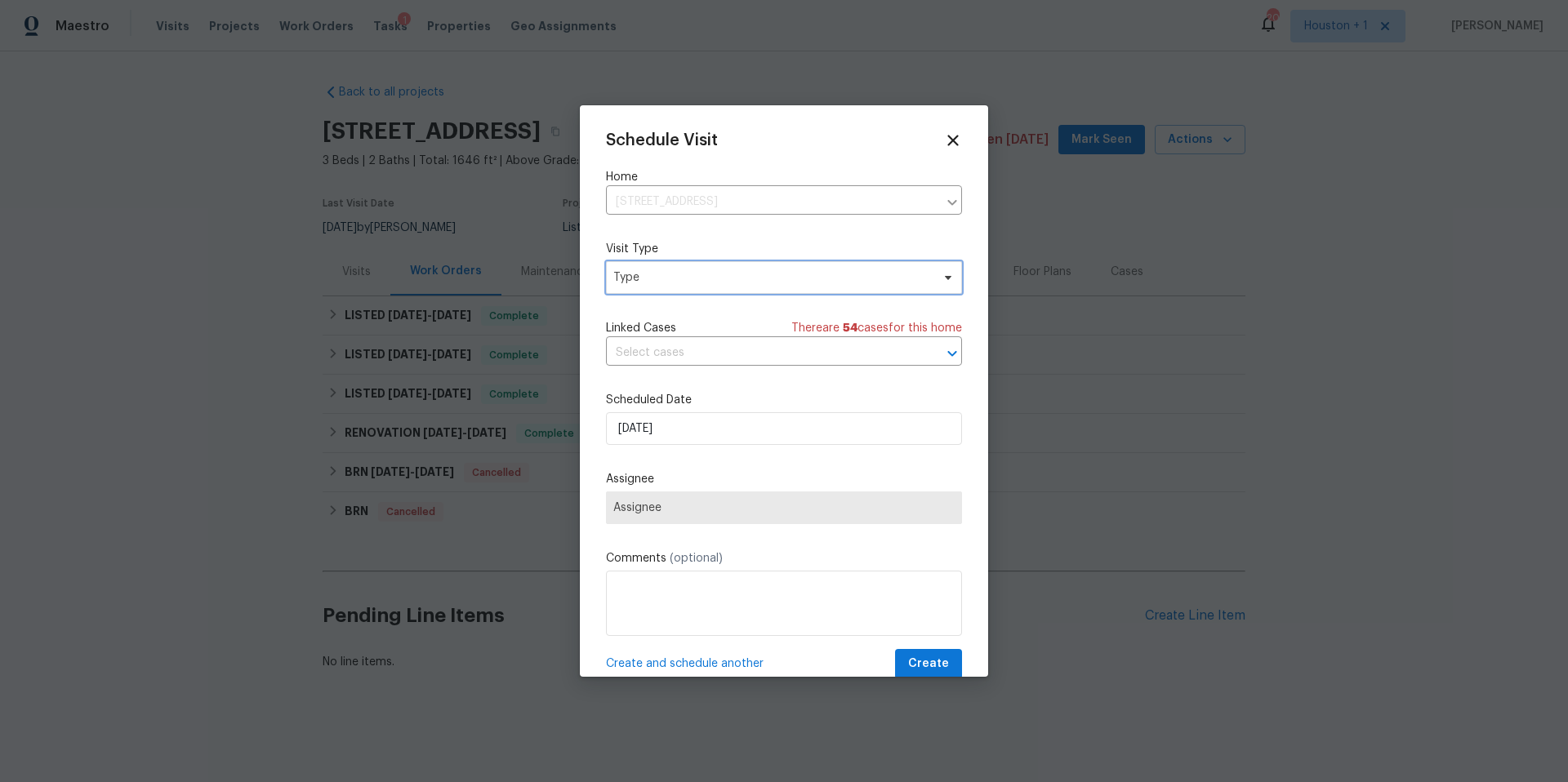
click at [659, 279] on span "Type" at bounding box center [771, 277] width 317 height 16
type input "progre"
click at [647, 375] on div "Progress" at bounding box center [639, 377] width 47 height 16
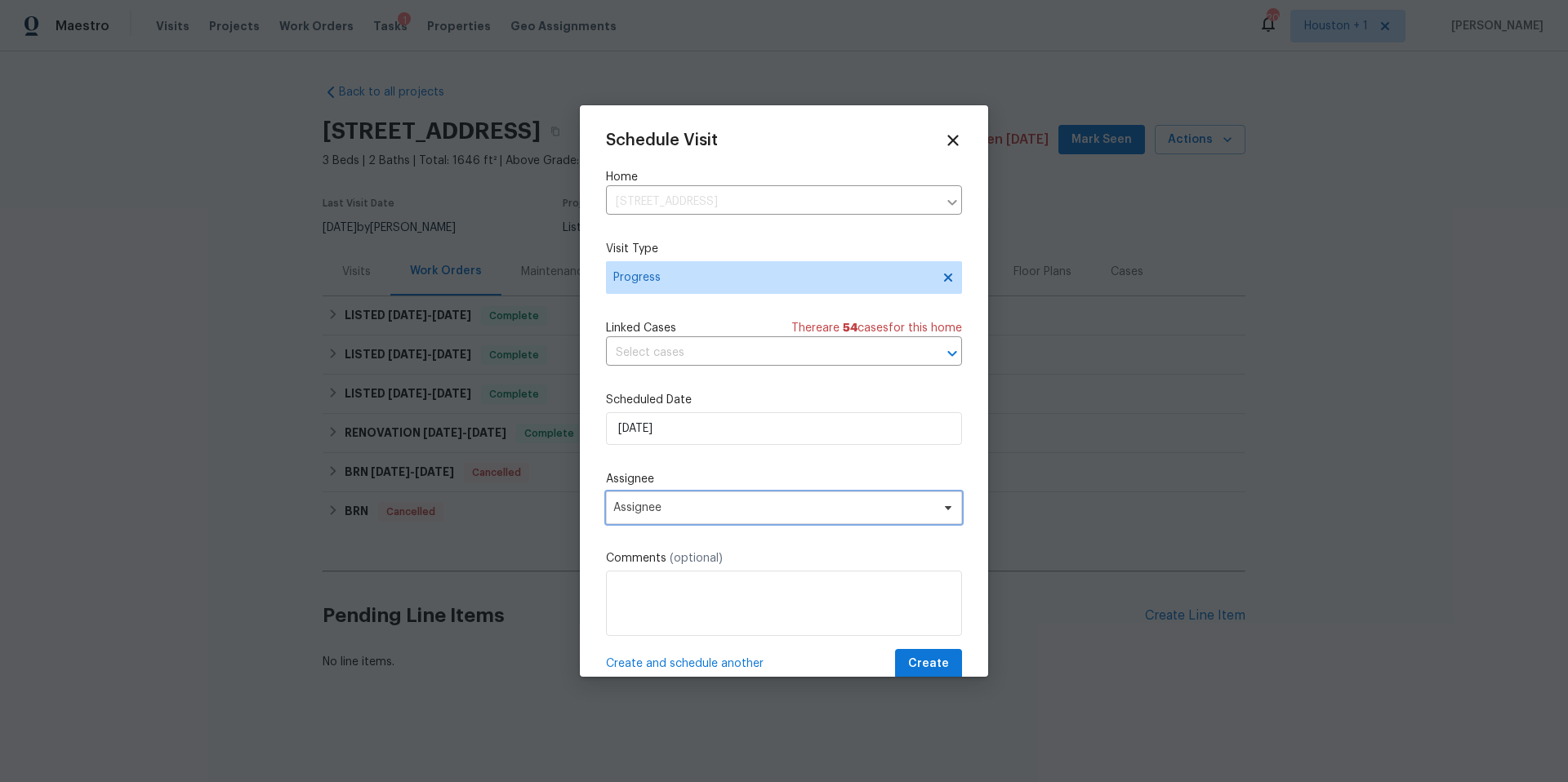
click at [639, 514] on span "Assignee" at bounding box center [773, 508] width 320 height 13
type input "[PERSON_NAME]"
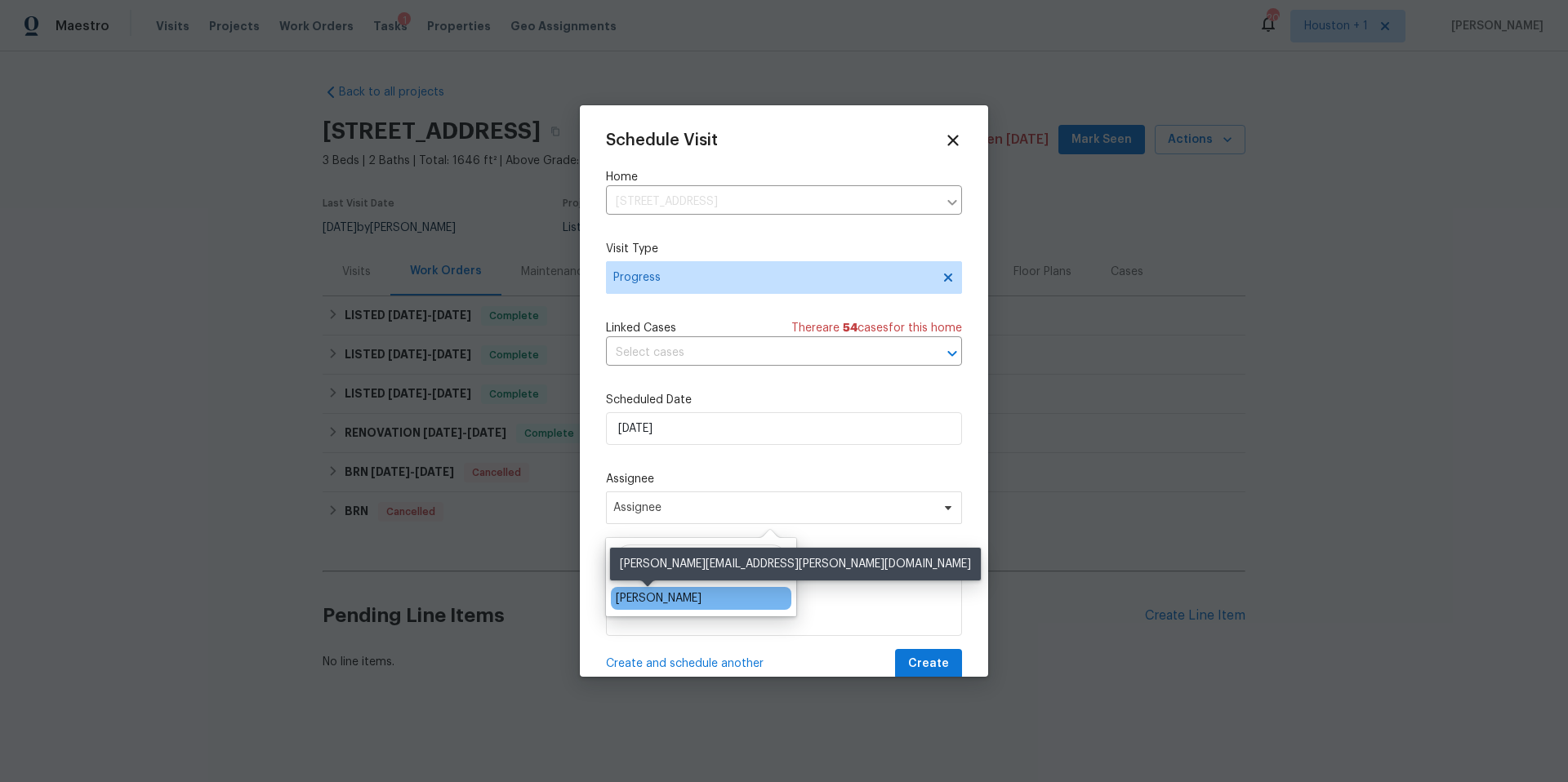
click at [628, 599] on div "[PERSON_NAME]" at bounding box center [659, 598] width 86 height 16
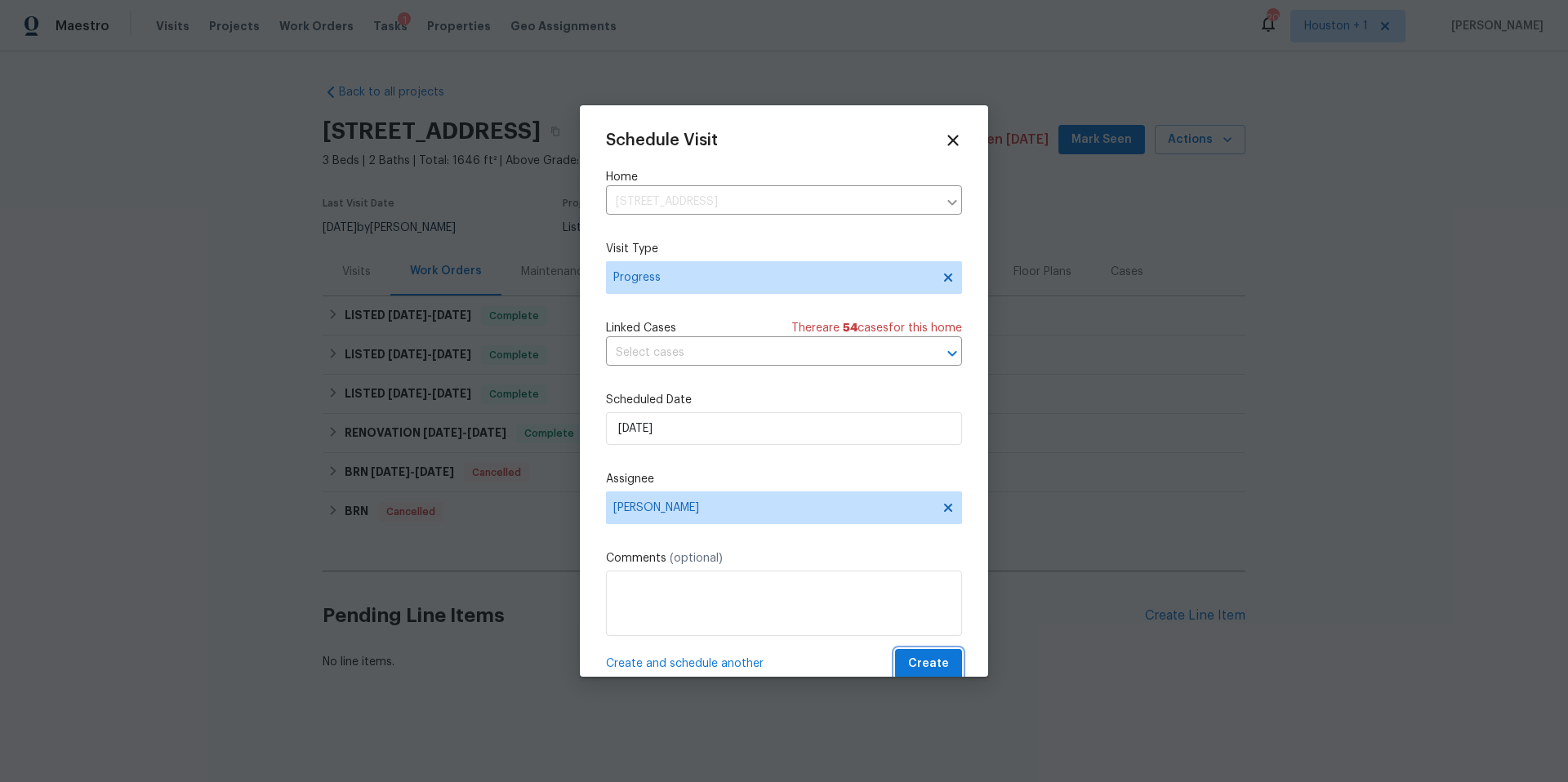
click at [924, 664] on span "Create" at bounding box center [929, 664] width 40 height 20
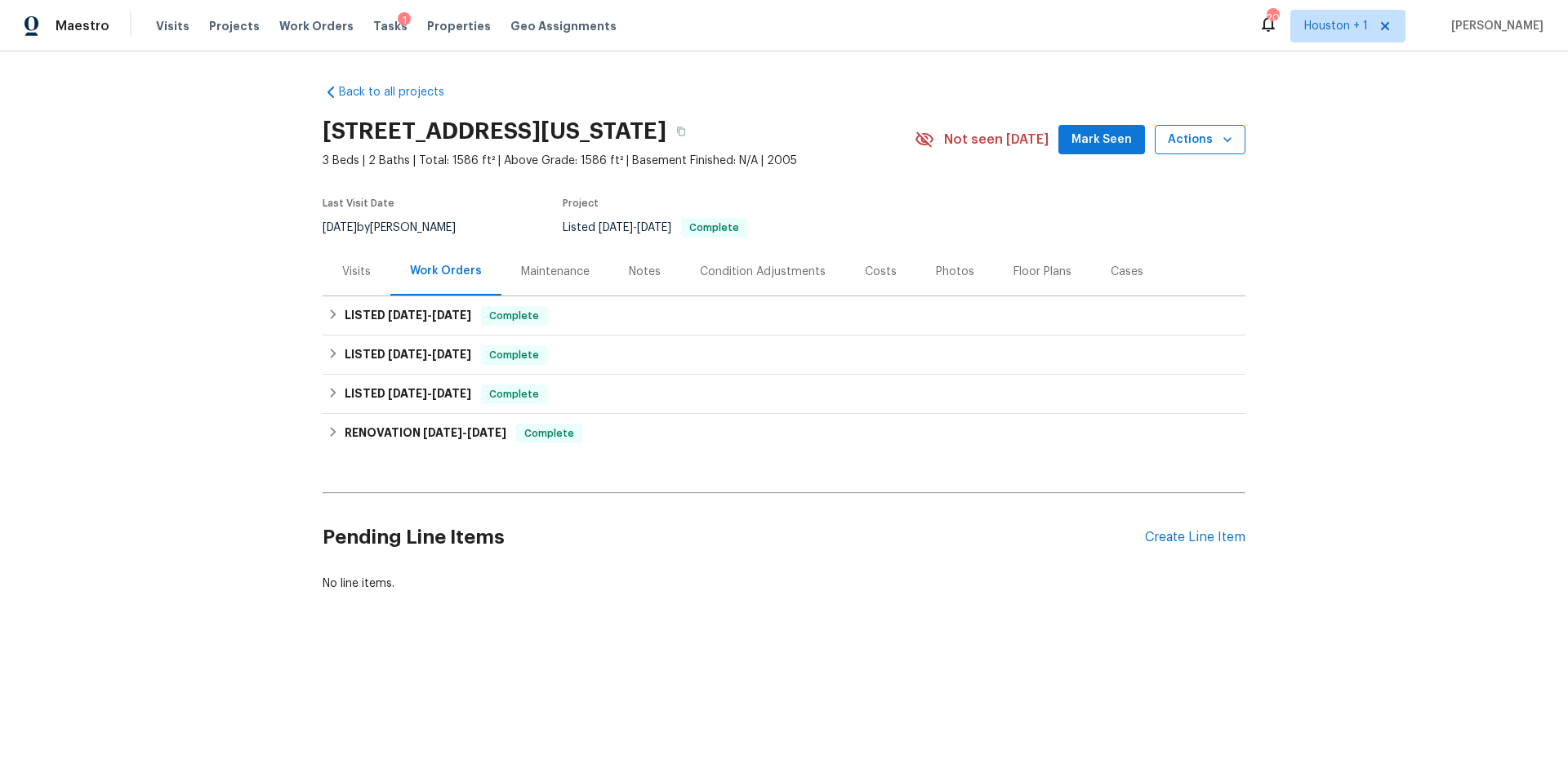
click at [1225, 142] on icon "button" at bounding box center [1227, 139] width 16 height 16
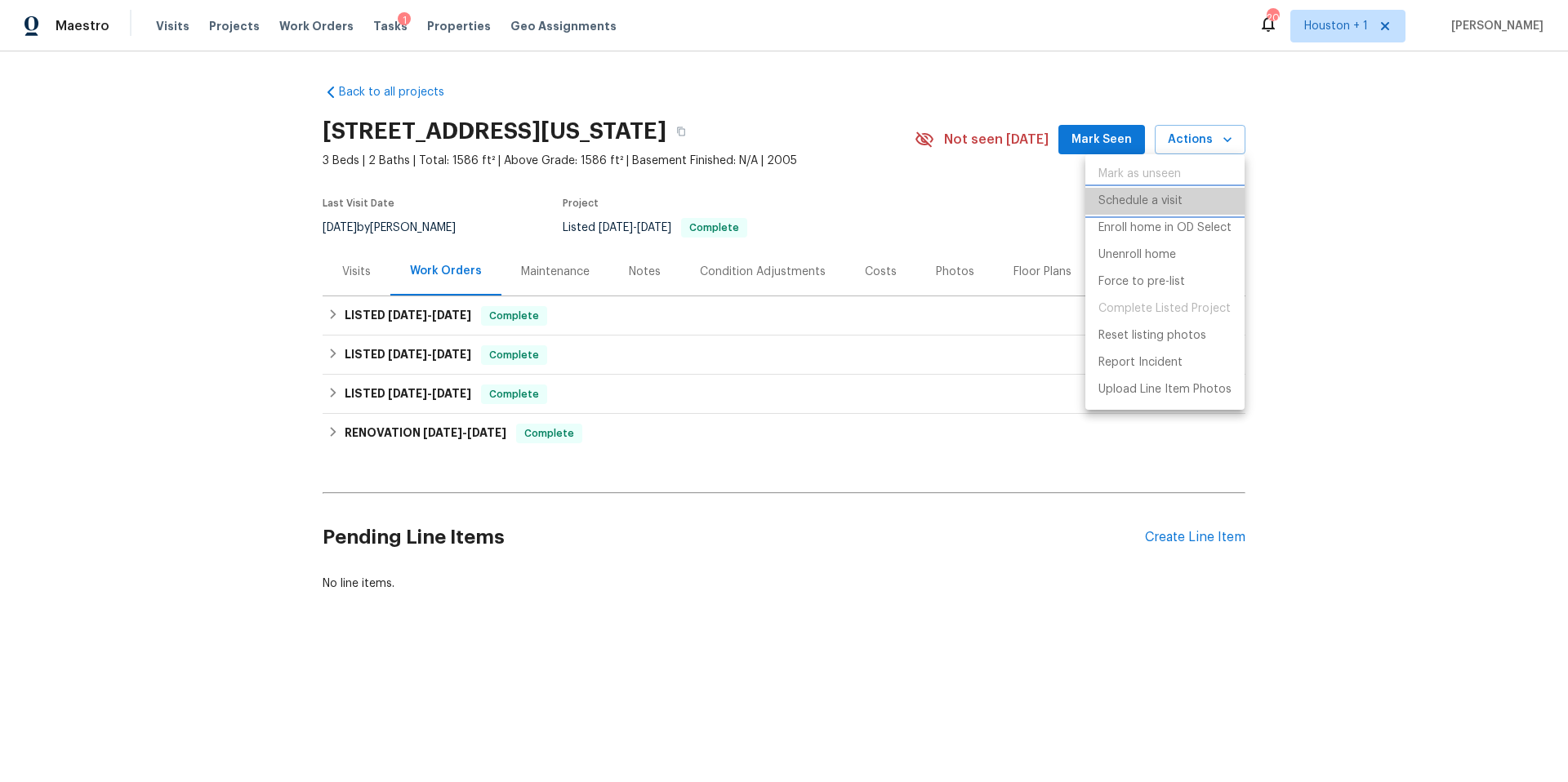
click at [1168, 199] on p "Schedule a visit" at bounding box center [1141, 201] width 84 height 17
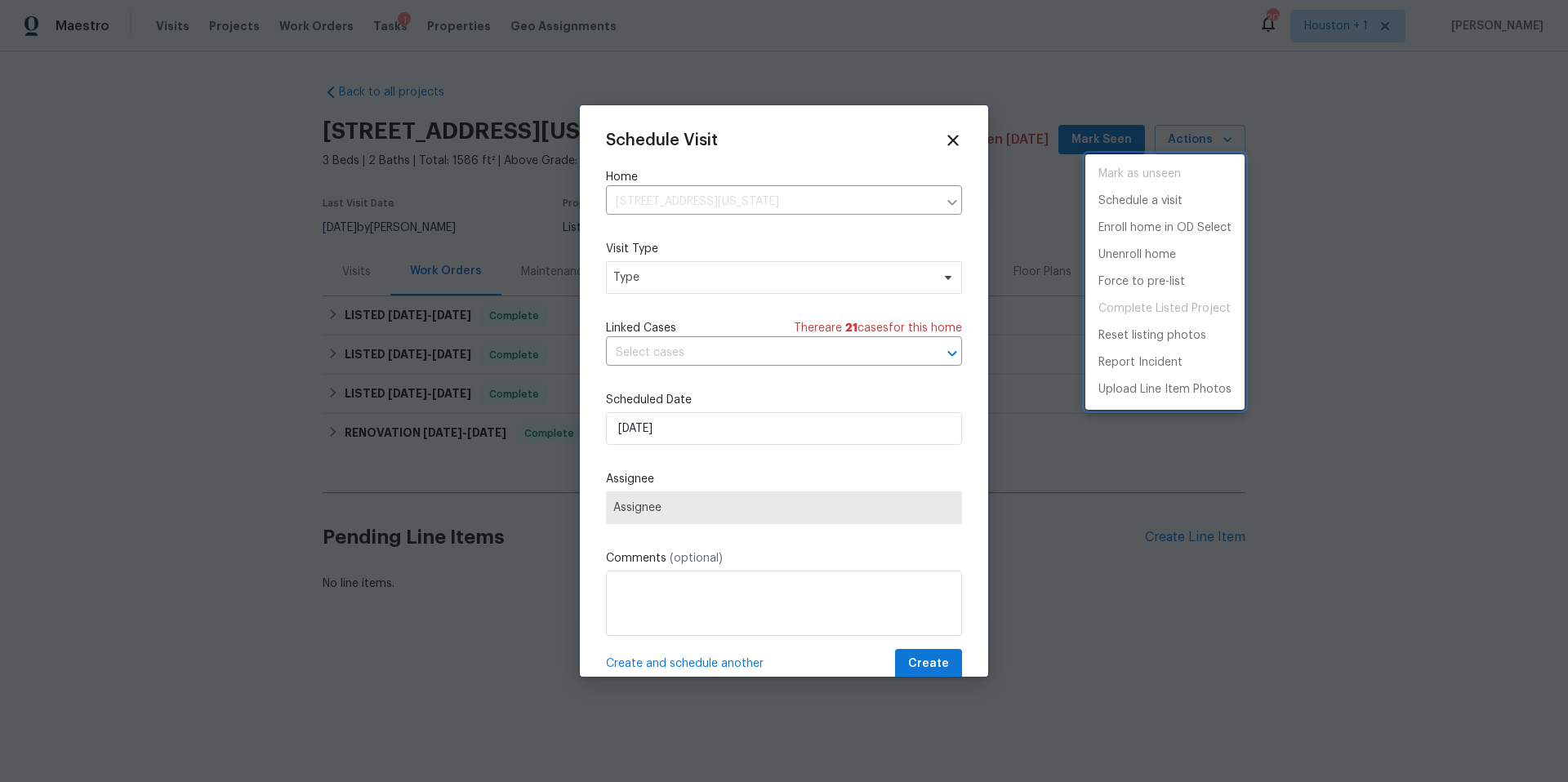
click at [723, 278] on div at bounding box center [784, 391] width 1568 height 782
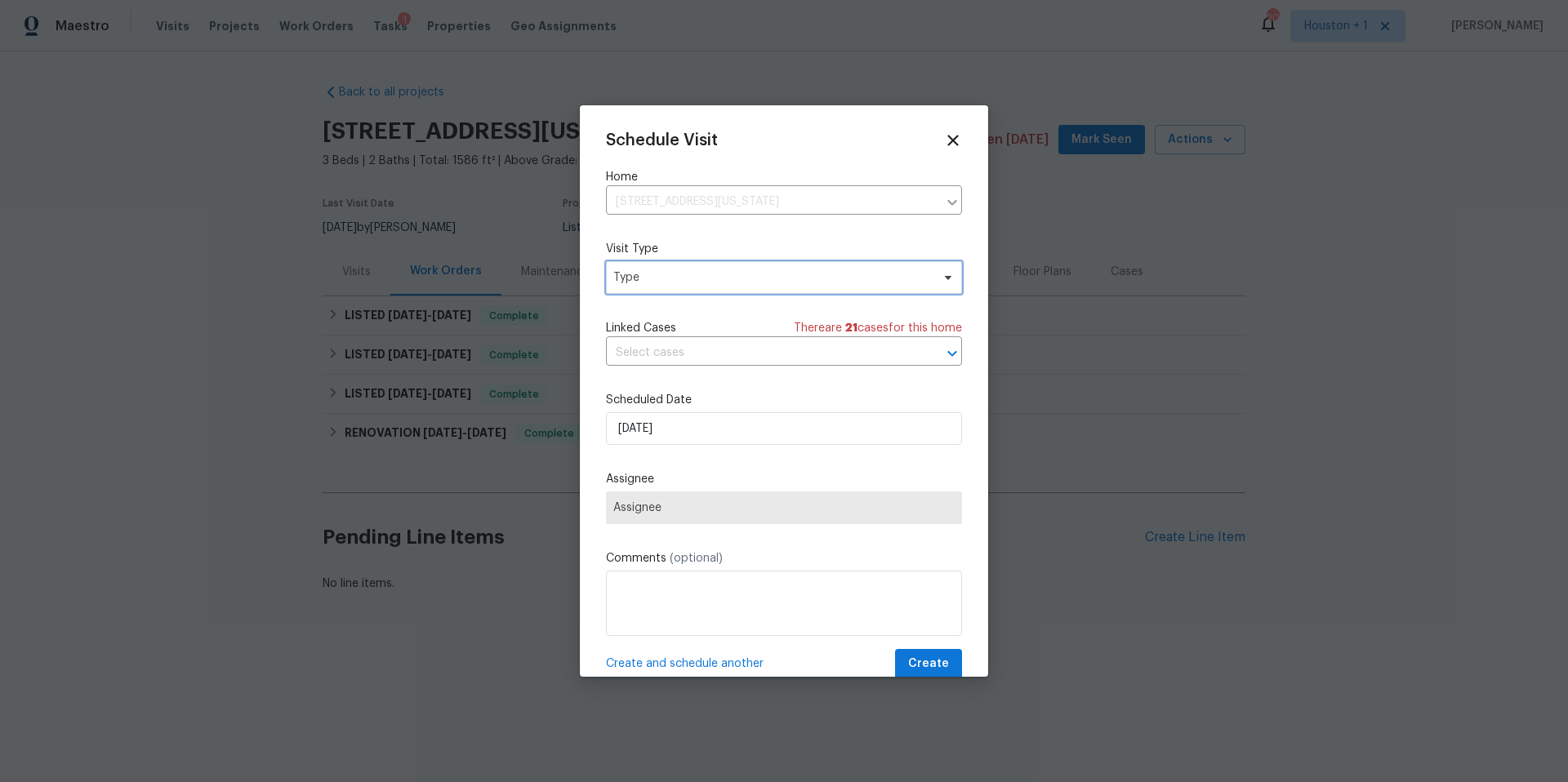
click at [721, 279] on span "Type" at bounding box center [771, 277] width 317 height 16
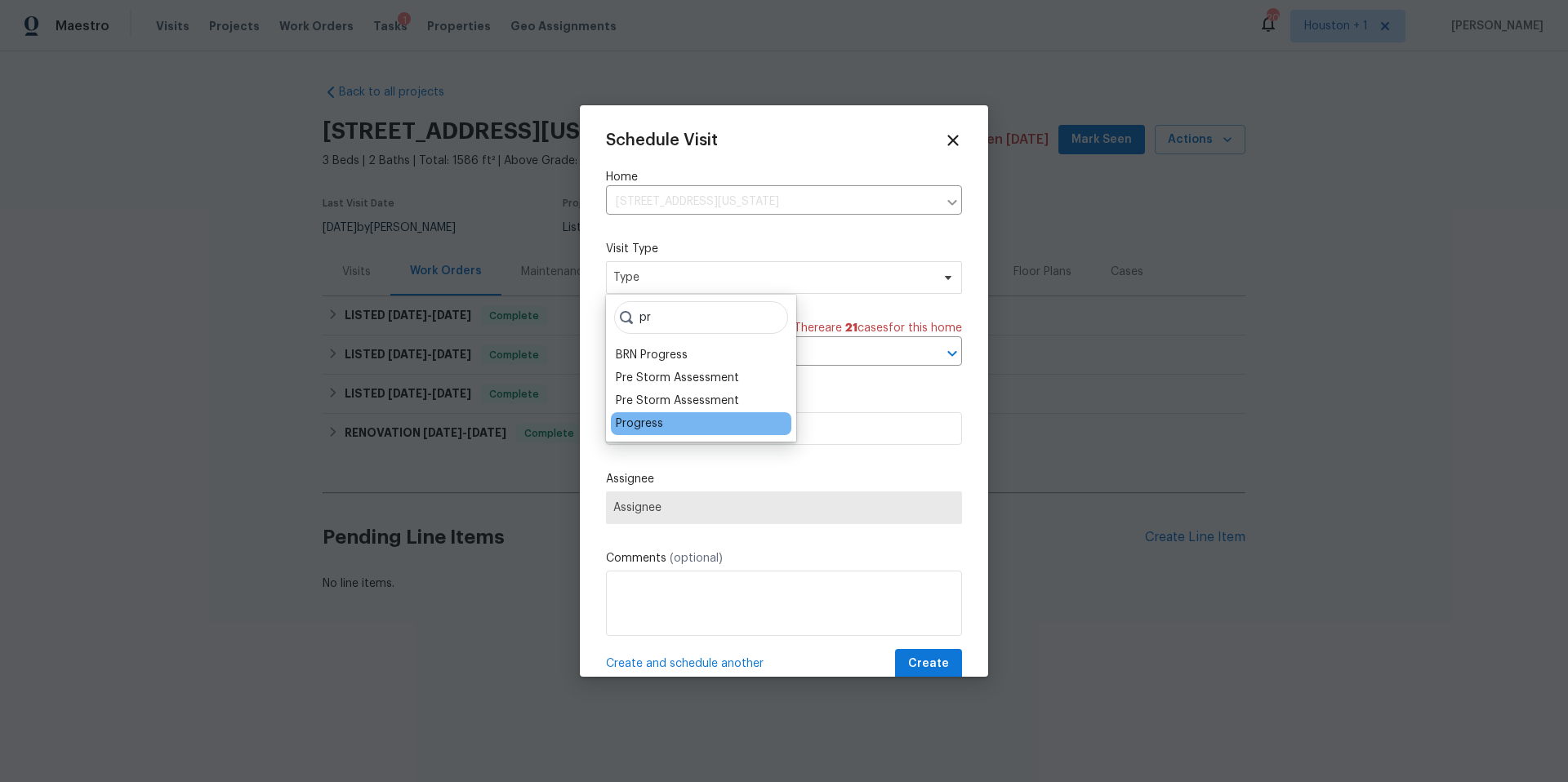
type input "pr"
click at [637, 421] on div "Progress" at bounding box center [639, 423] width 47 height 16
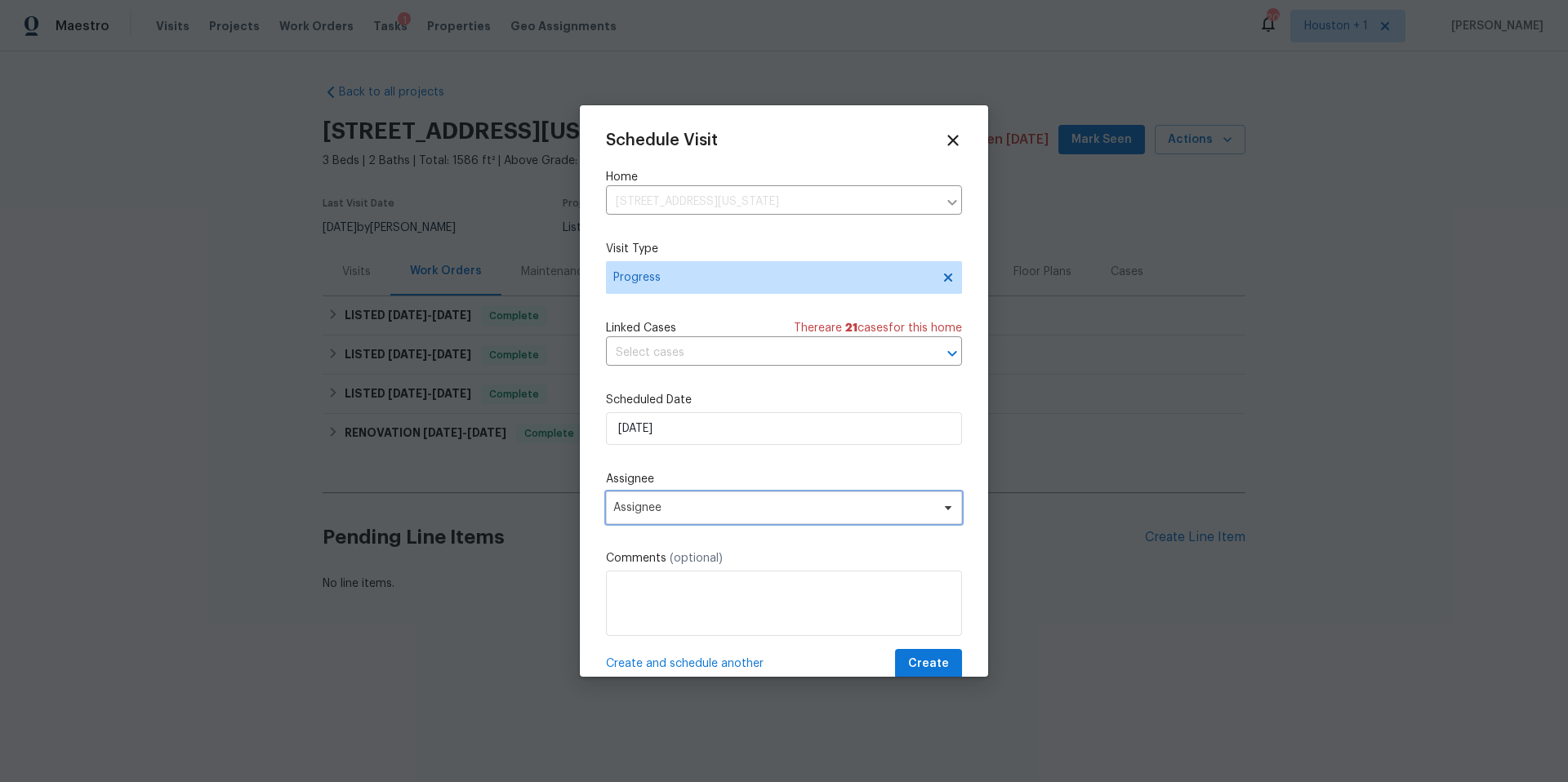
click at [659, 519] on span "Assignee" at bounding box center [784, 508] width 356 height 33
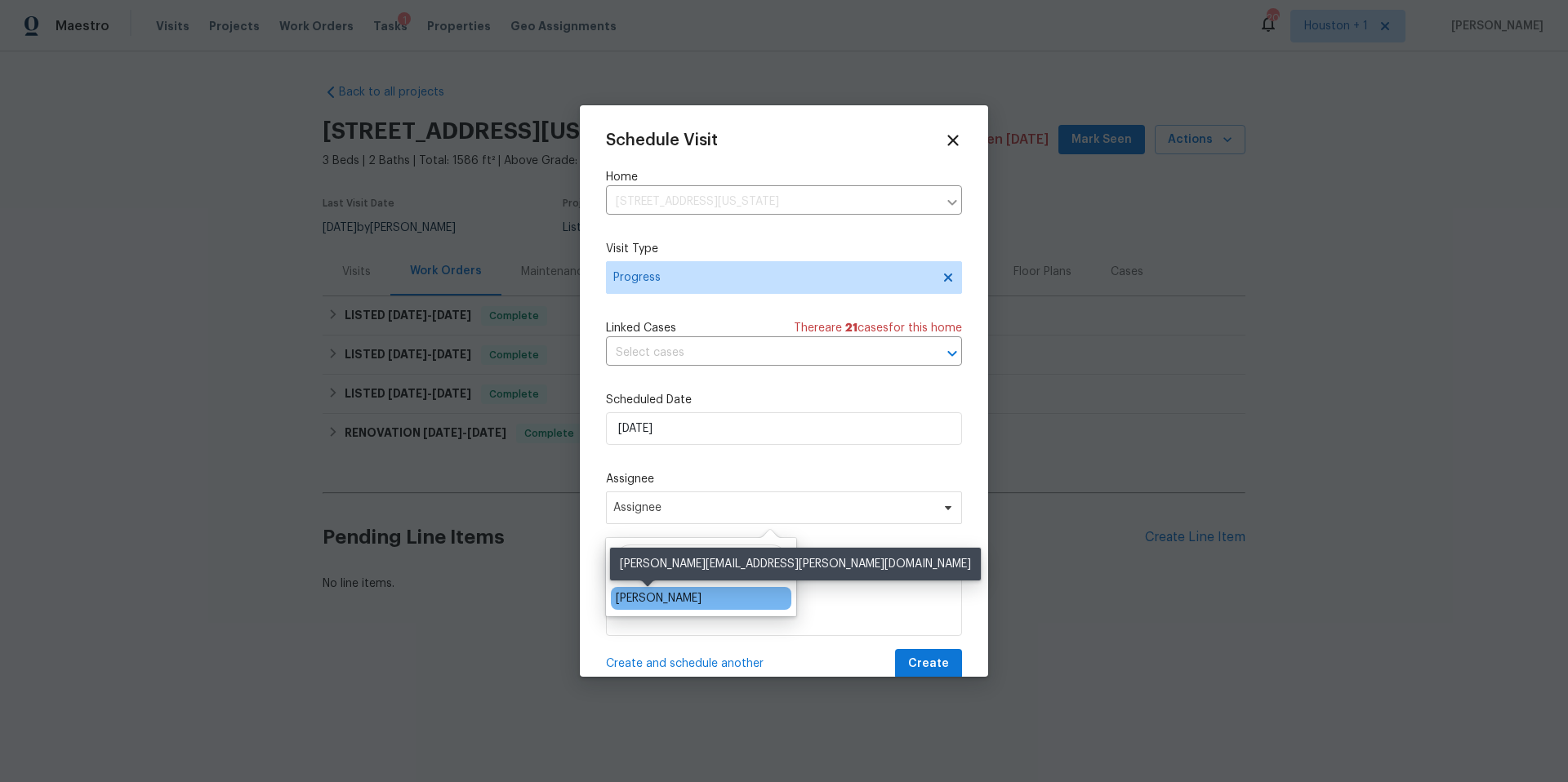
type input "[PERSON_NAME]"
click at [640, 598] on div "[PERSON_NAME]" at bounding box center [659, 598] width 86 height 16
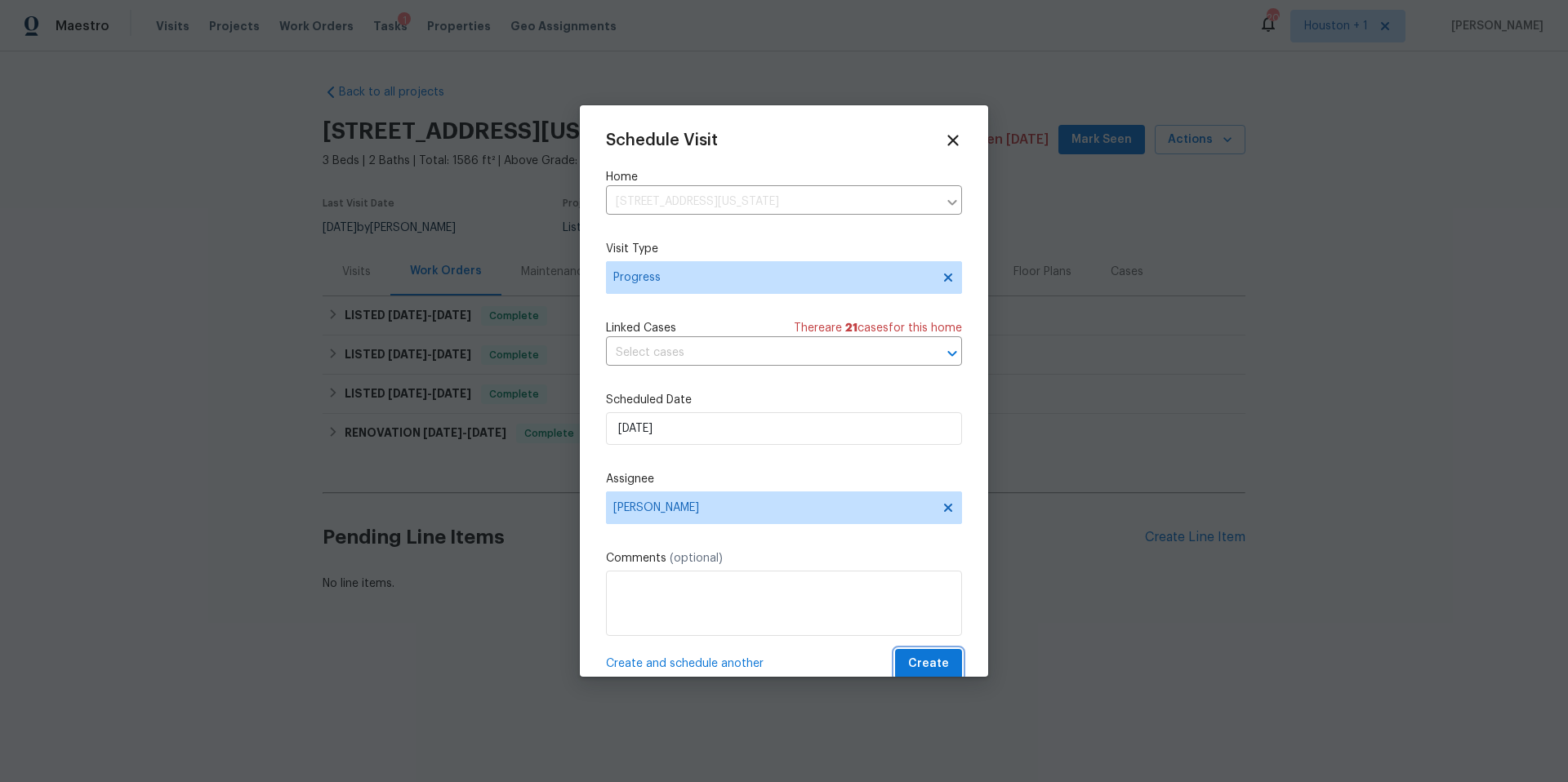
click at [942, 666] on span "Create" at bounding box center [929, 664] width 40 height 20
